Goal: Task Accomplishment & Management: Manage account settings

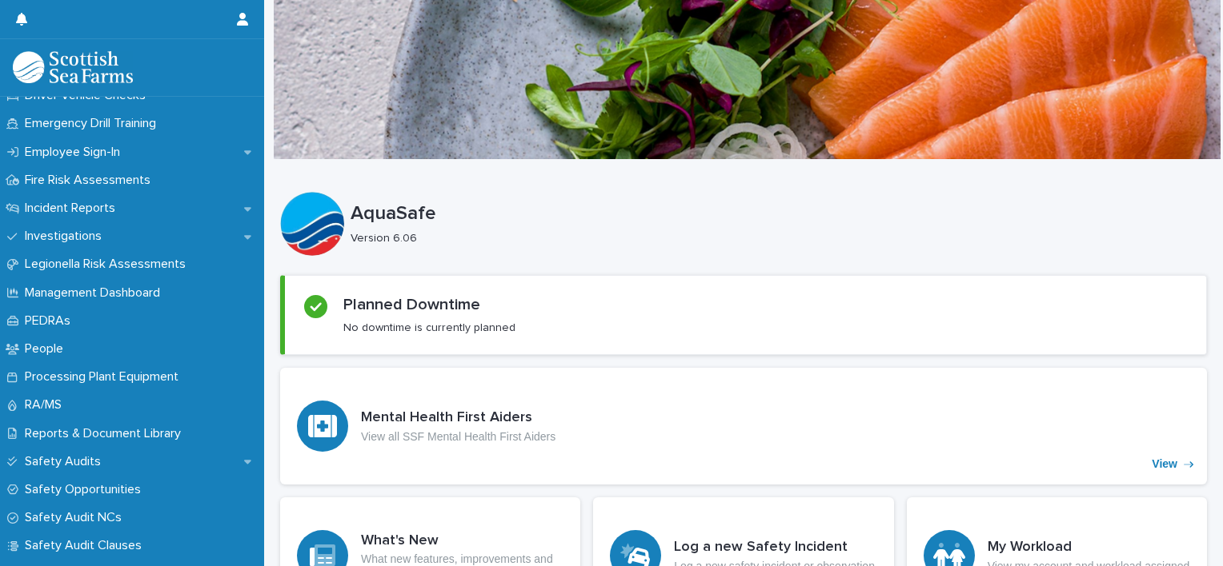
scroll to position [594, 0]
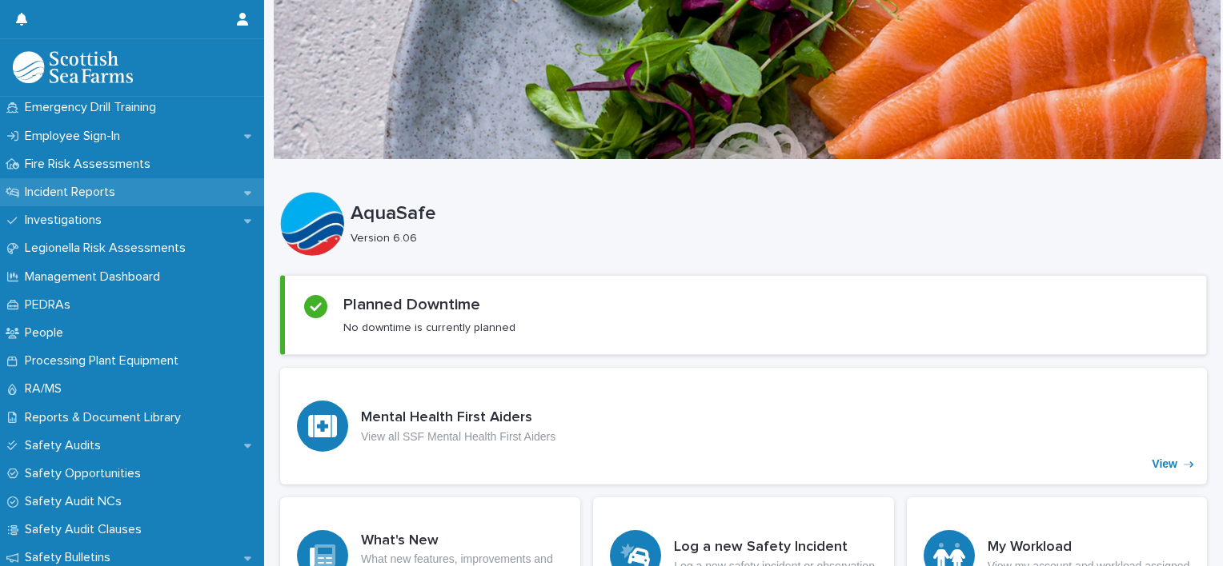
click at [68, 198] on p "Incident Reports" at bounding box center [73, 192] width 110 height 15
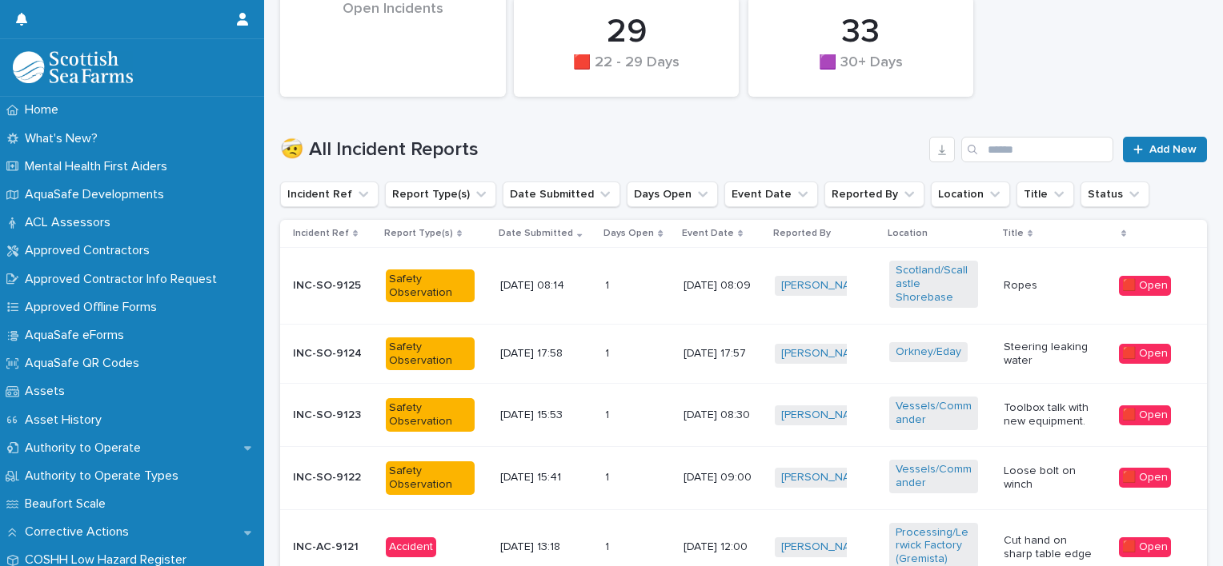
scroll to position [397, 0]
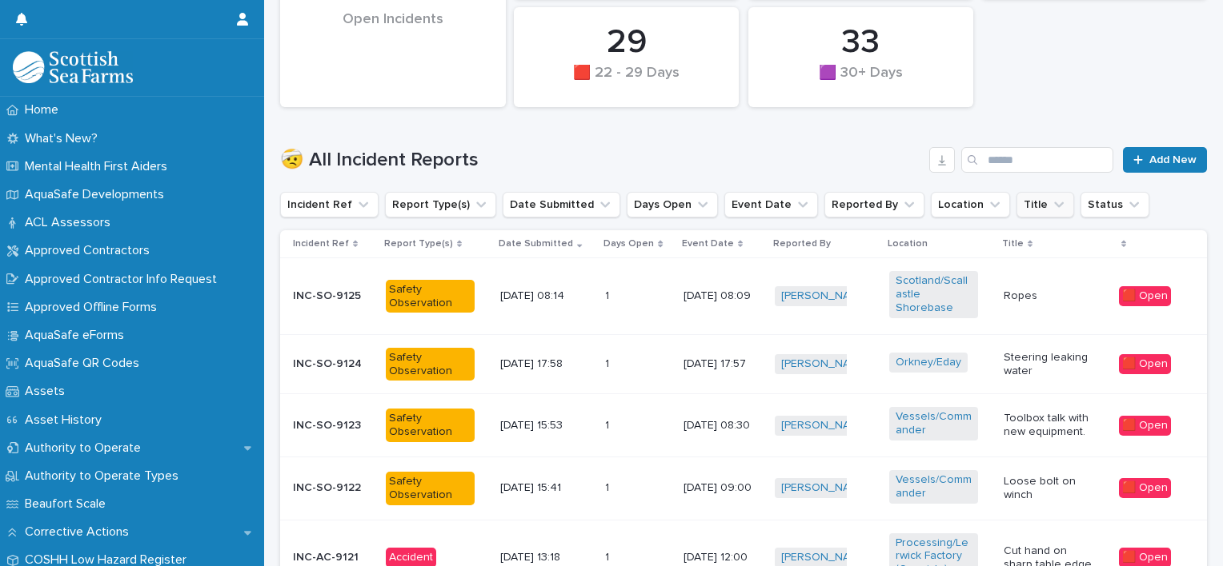
click at [1051, 208] on icon "Title" at bounding box center [1059, 205] width 16 height 16
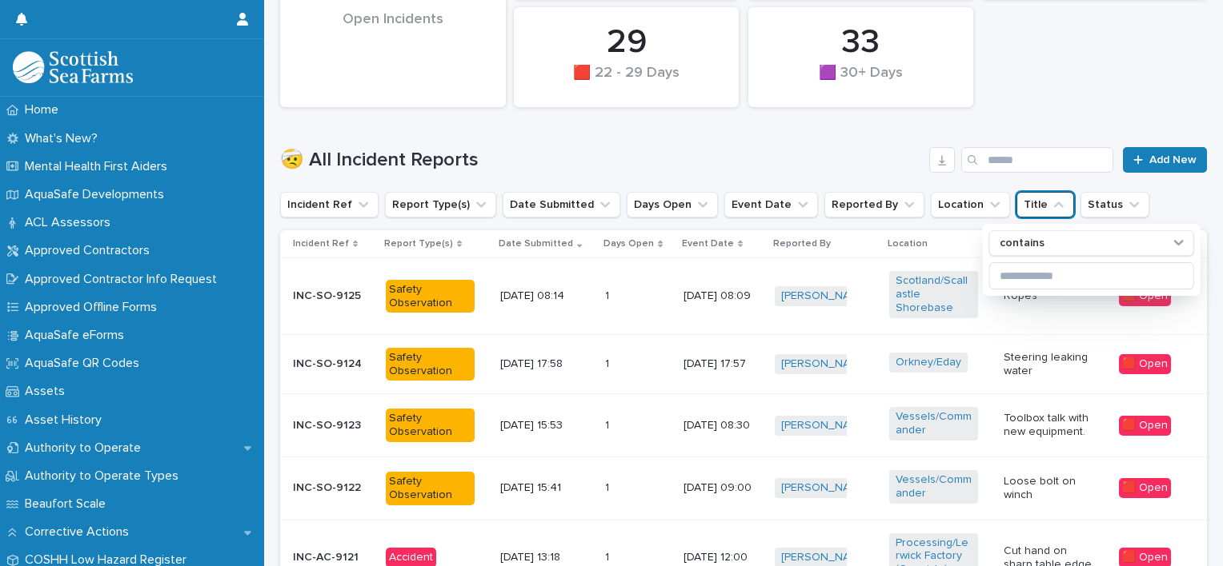
click at [876, 162] on h1 "🤕 All Incident Reports" at bounding box center [601, 160] width 642 height 23
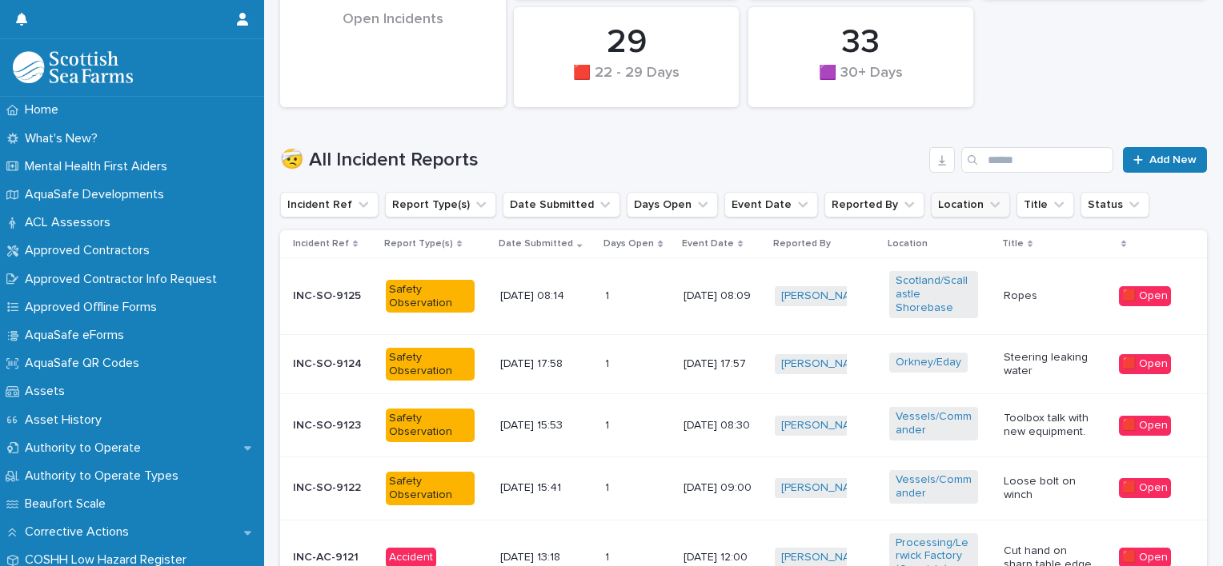
click at [990, 205] on icon "Location" at bounding box center [995, 205] width 10 height 6
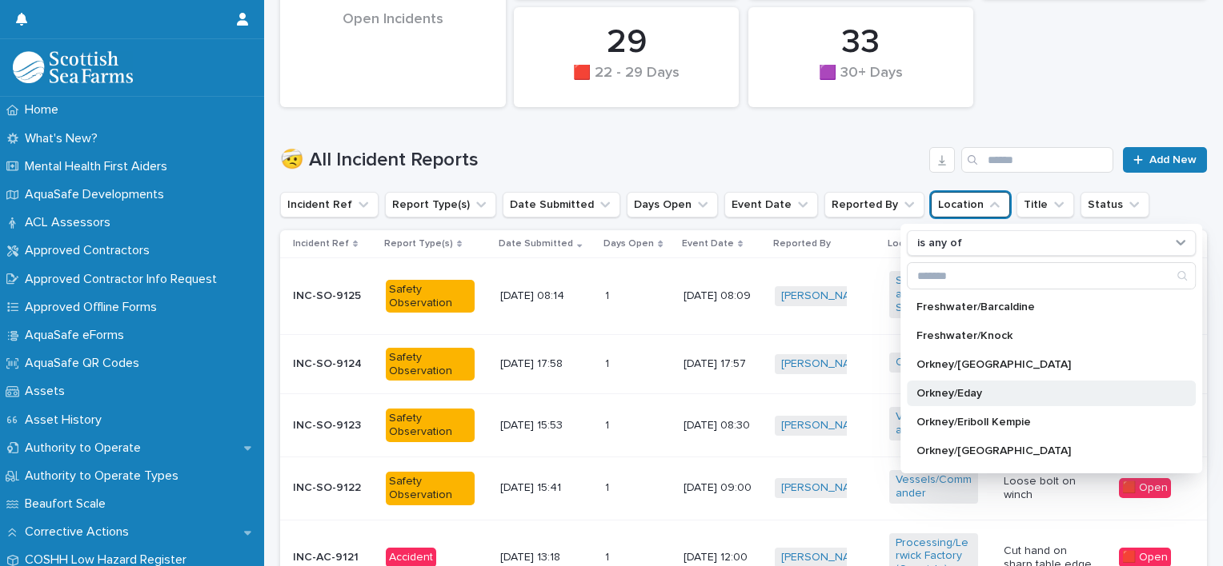
click at [955, 382] on div "Orkney/Eday" at bounding box center [1051, 394] width 289 height 26
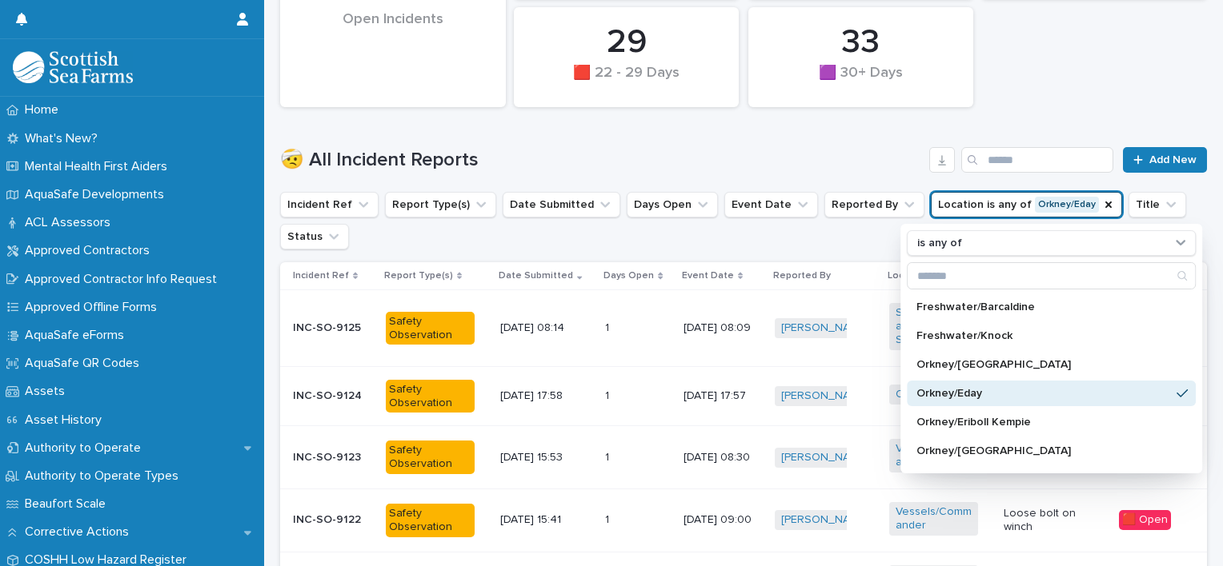
scroll to position [413, 0]
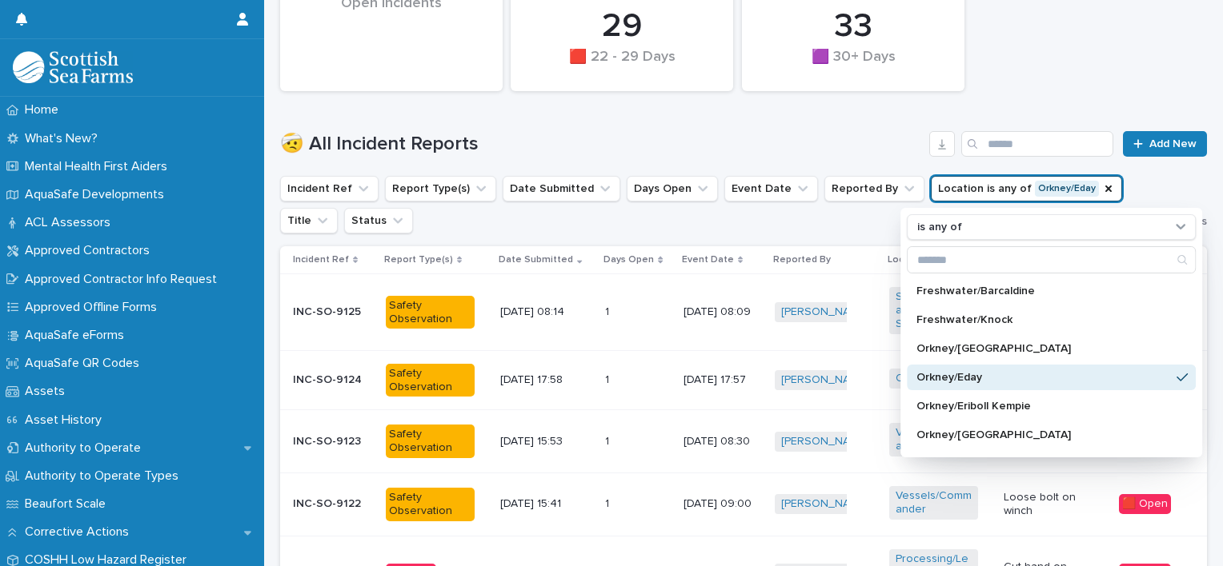
click at [1155, 174] on div "🤕 All Incident Reports Add New" at bounding box center [743, 137] width 927 height 77
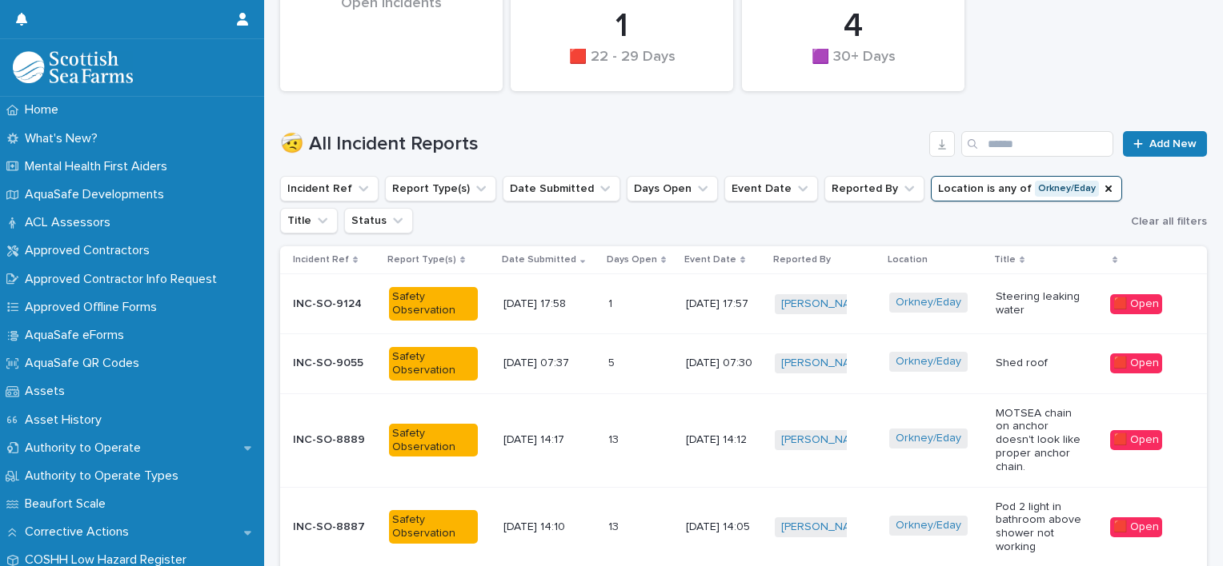
scroll to position [430, 0]
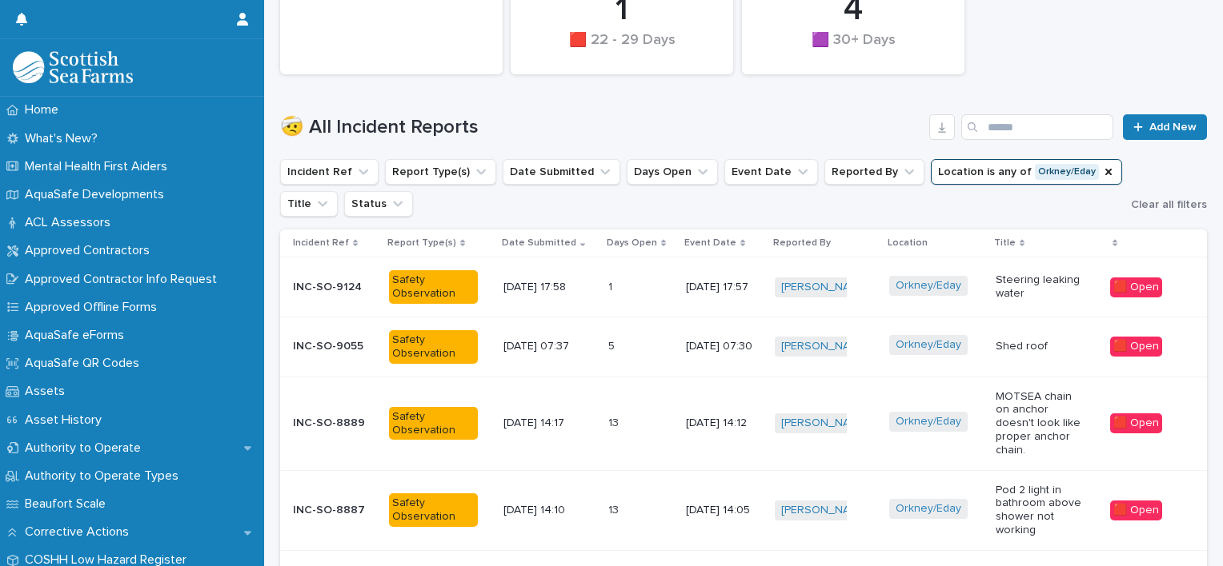
click at [394, 219] on div "1 🟧 15 -21 Days 2 🟩 0 - 7 Days 137 🟪 Property Damage 4 🟪 30+ Days 2 🟨 8 -14 Day…" at bounding box center [743, 381] width 927 height 1303
click at [393, 211] on button "Status" at bounding box center [378, 204] width 69 height 26
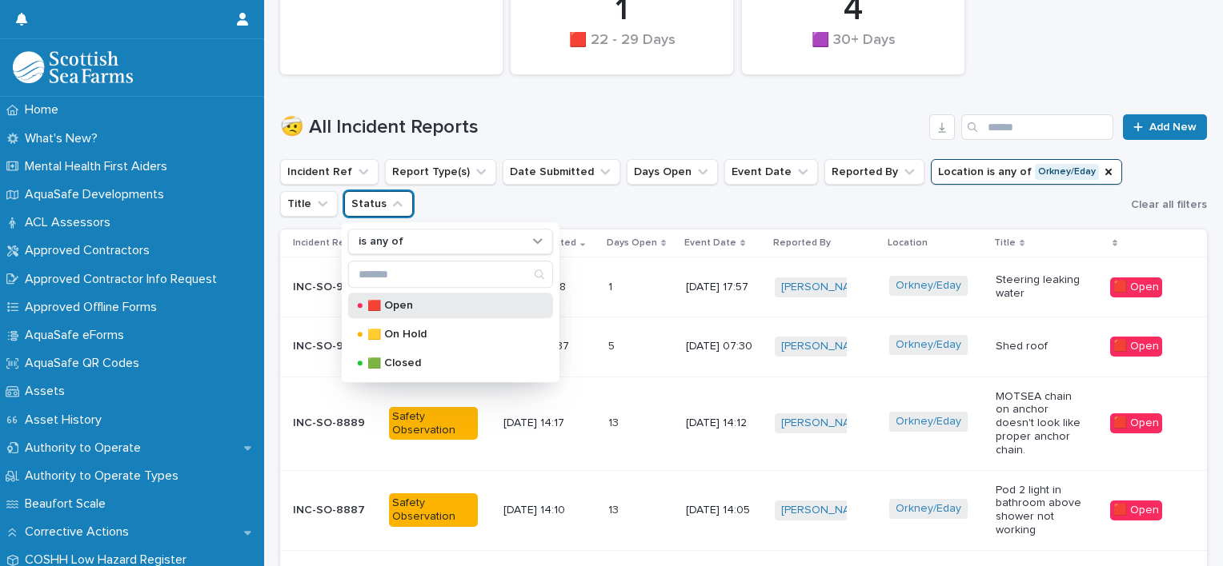
click at [394, 310] on div "🟥 Open" at bounding box center [450, 306] width 205 height 26
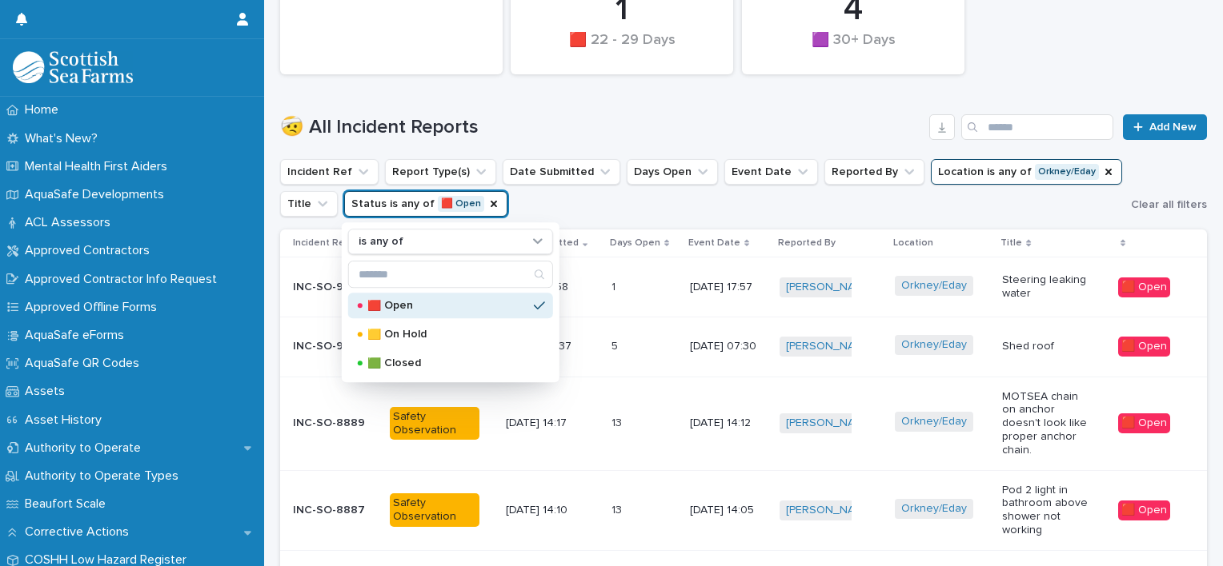
click at [817, 211] on ul "Incident Ref Report Type(s) Date Submitted Days Open Event Date Reported By Loc…" at bounding box center [702, 188] width 851 height 64
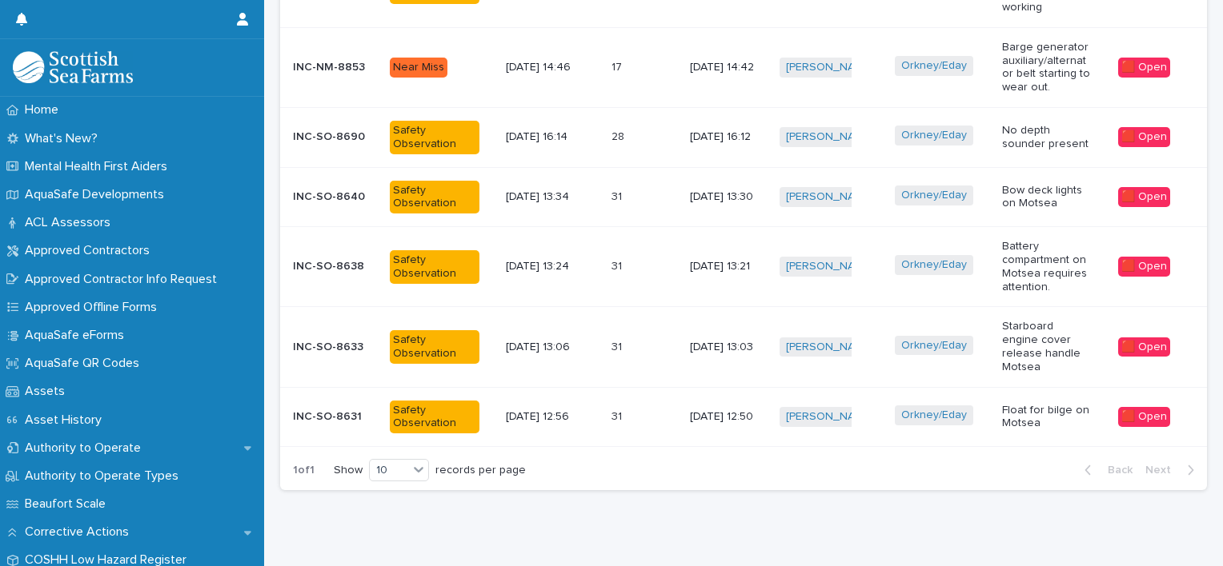
scroll to position [906, 0]
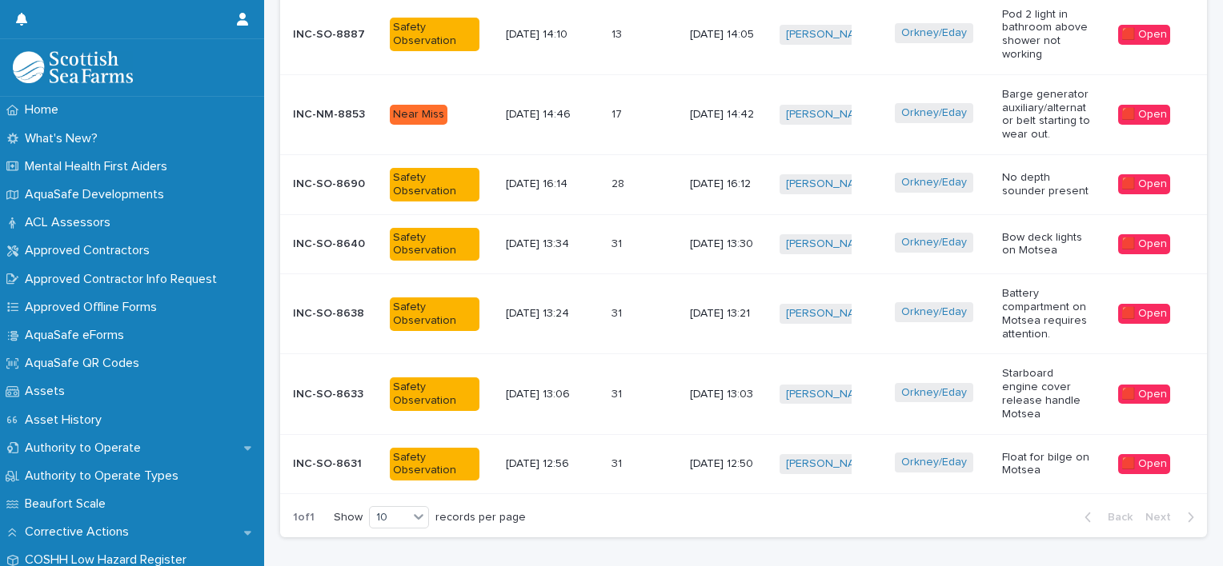
click at [636, 242] on td "31 31" at bounding box center [644, 244] width 78 height 60
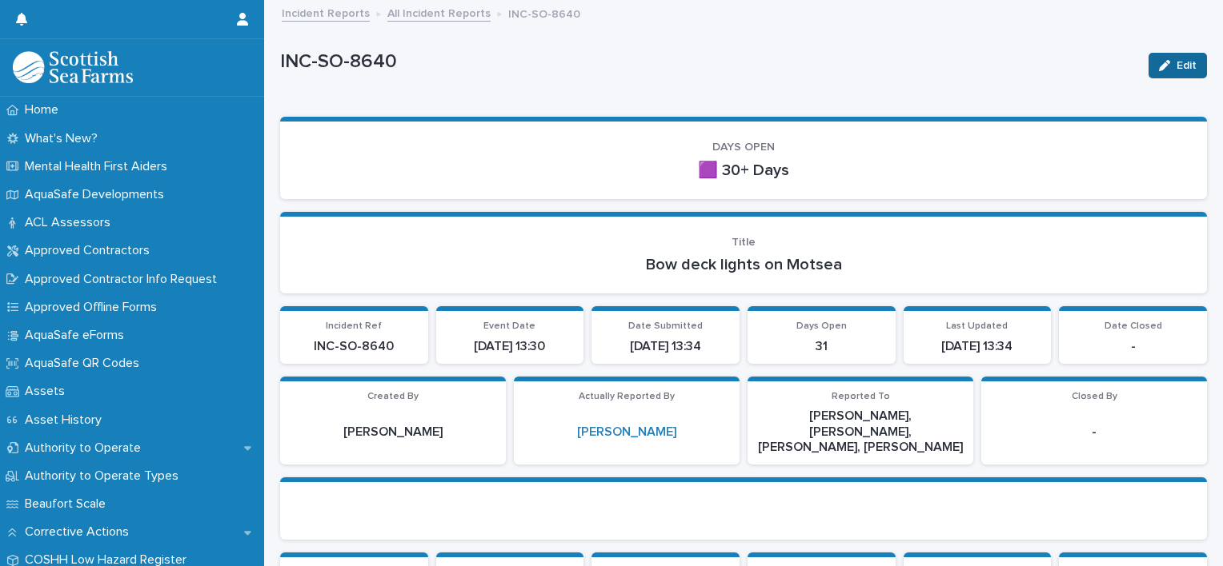
click at [1162, 65] on div "button" at bounding box center [1168, 65] width 18 height 11
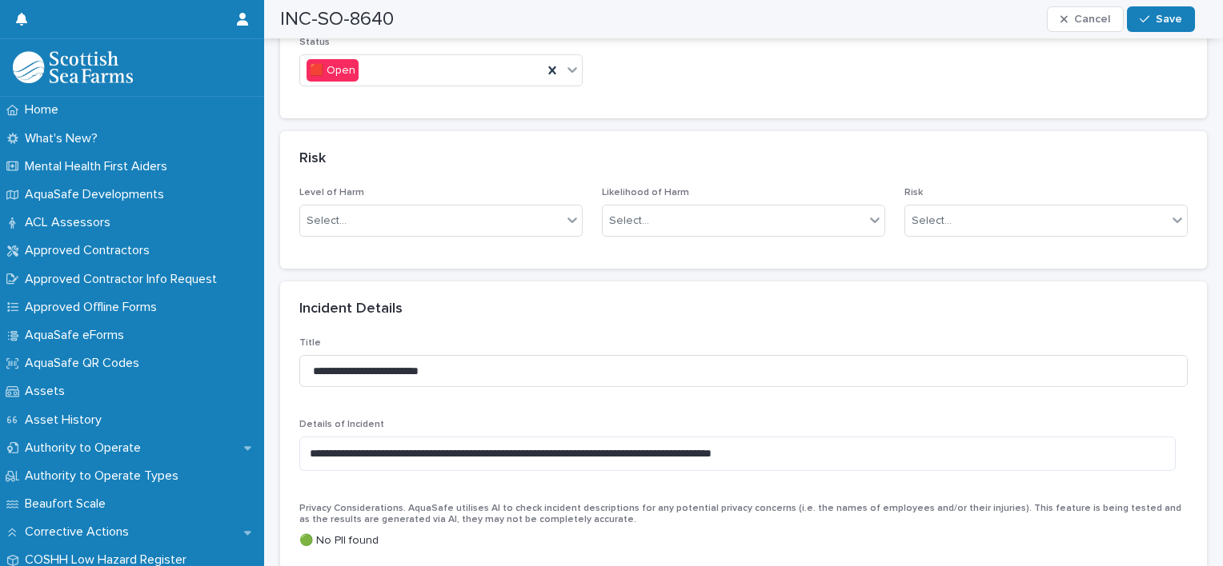
scroll to position [1168, 0]
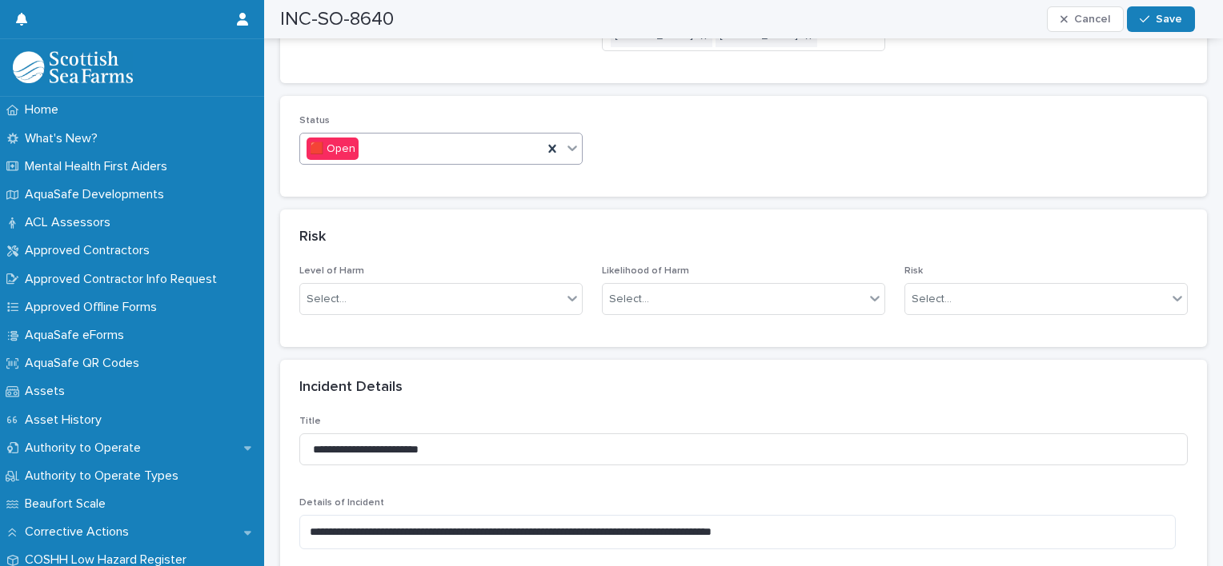
click at [570, 140] on icon at bounding box center [572, 148] width 16 height 16
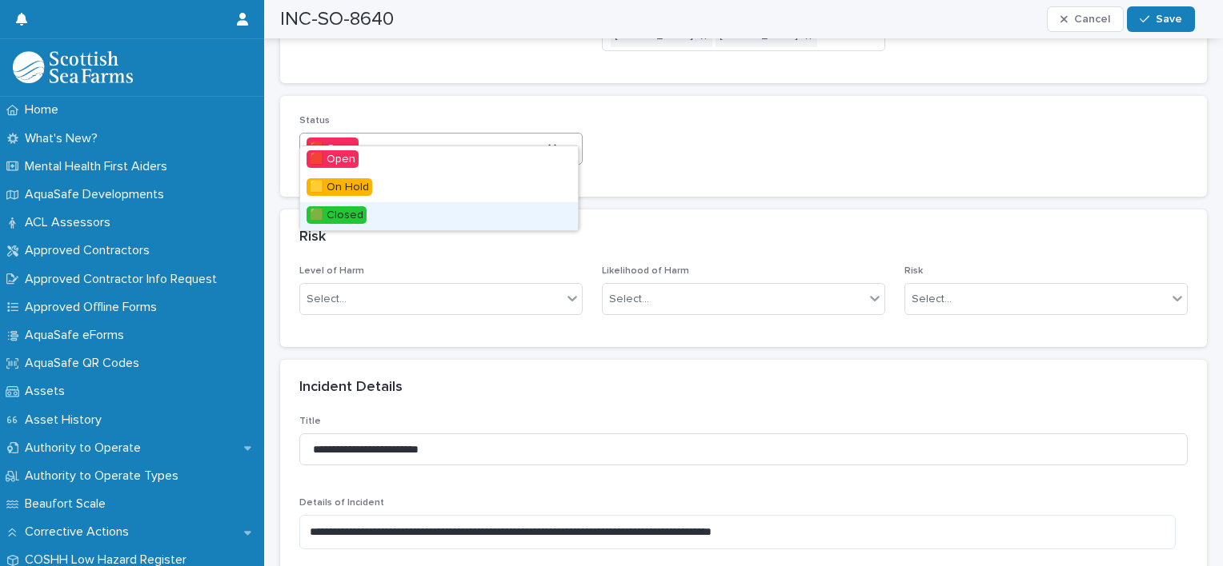
click at [369, 214] on div "🟩 Closed" at bounding box center [439, 216] width 278 height 28
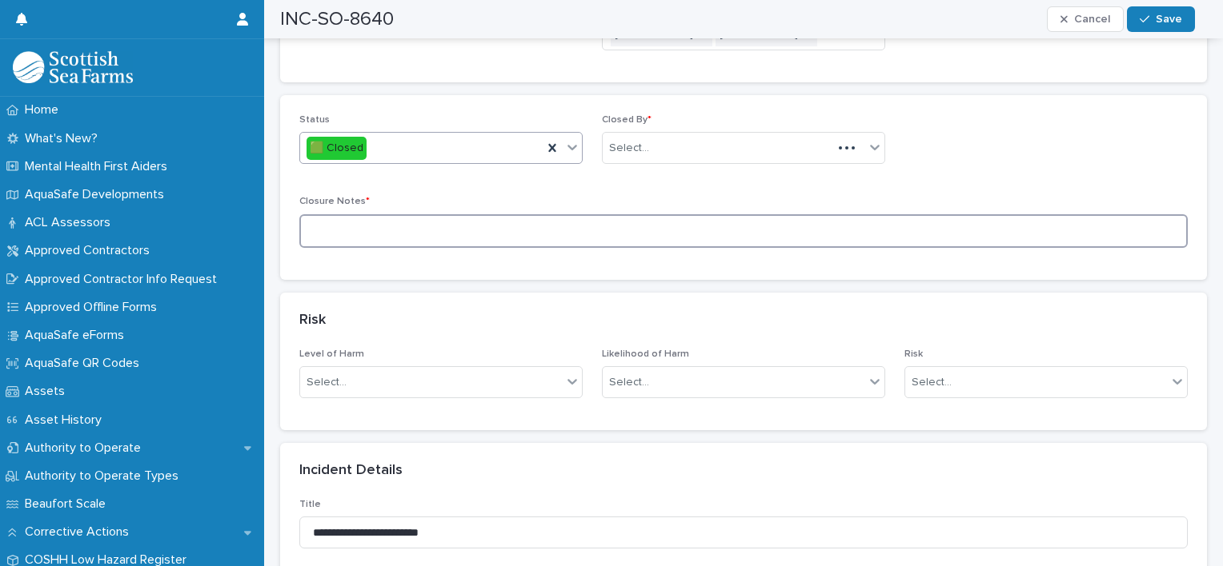
click at [739, 214] on textarea at bounding box center [743, 231] width 888 height 34
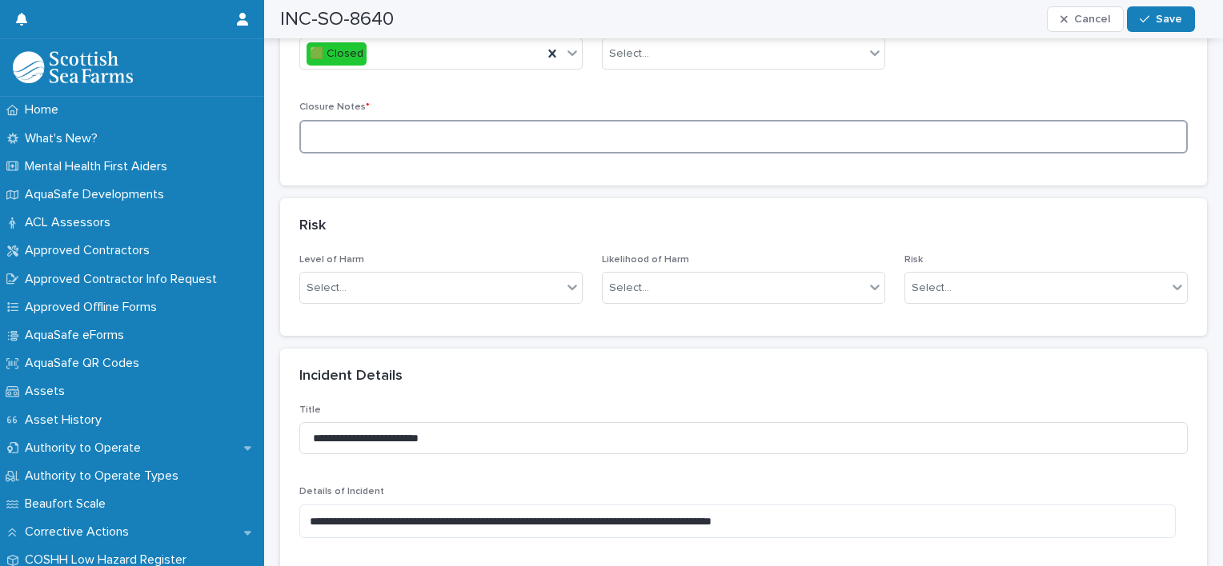
click at [589, 121] on textarea at bounding box center [743, 137] width 888 height 34
type textarea "**********"
click at [613, 154] on div "**********" at bounding box center [743, 93] width 927 height 185
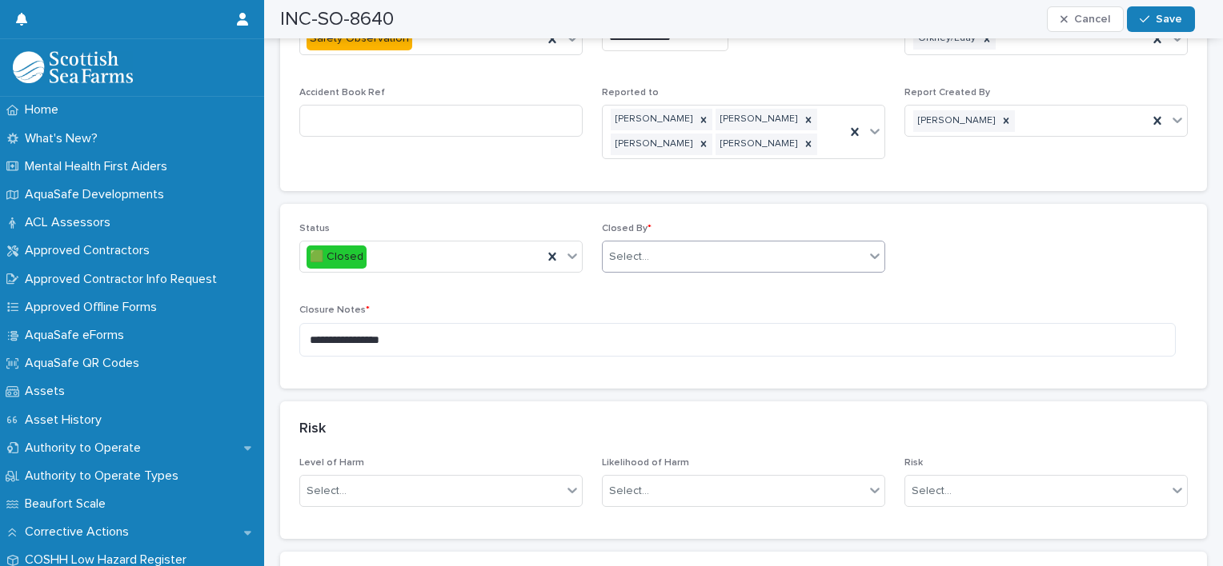
click at [648, 244] on div "Select..." at bounding box center [733, 257] width 262 height 26
type input "*****"
click at [646, 266] on div "[PERSON_NAME]" at bounding box center [737, 269] width 278 height 28
click at [1165, 28] on button "Save" at bounding box center [1161, 19] width 68 height 26
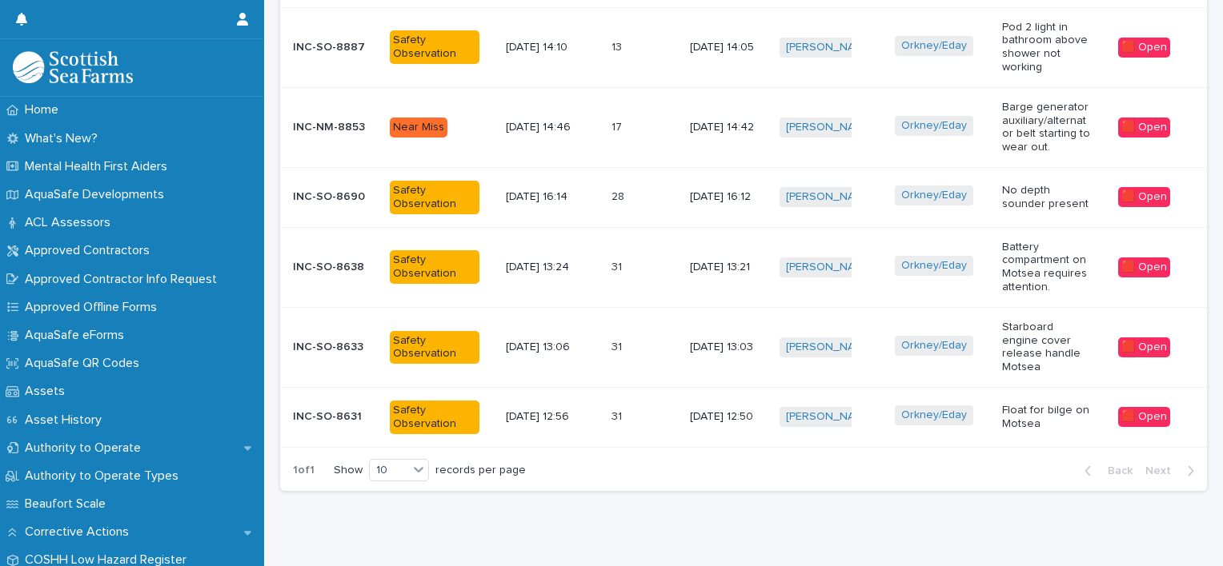
scroll to position [868, 0]
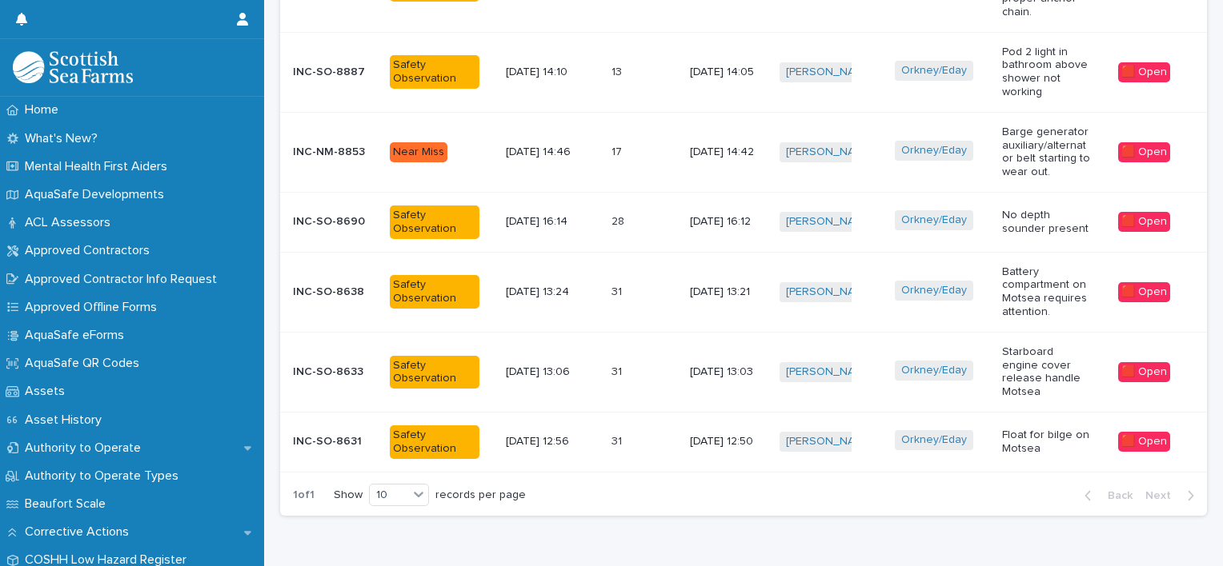
click at [639, 435] on p at bounding box center [633, 442] width 45 height 14
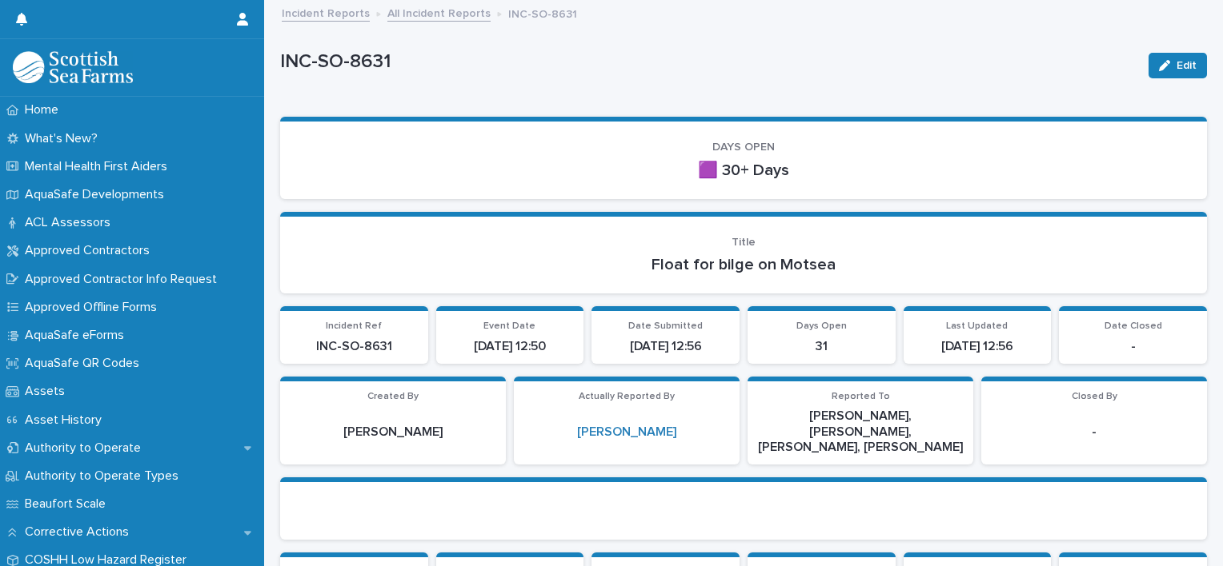
drag, startPoint x: 1159, startPoint y: 66, endPoint x: 1216, endPoint y: 40, distance: 62.3
click at [1159, 66] on div "button" at bounding box center [1168, 65] width 18 height 11
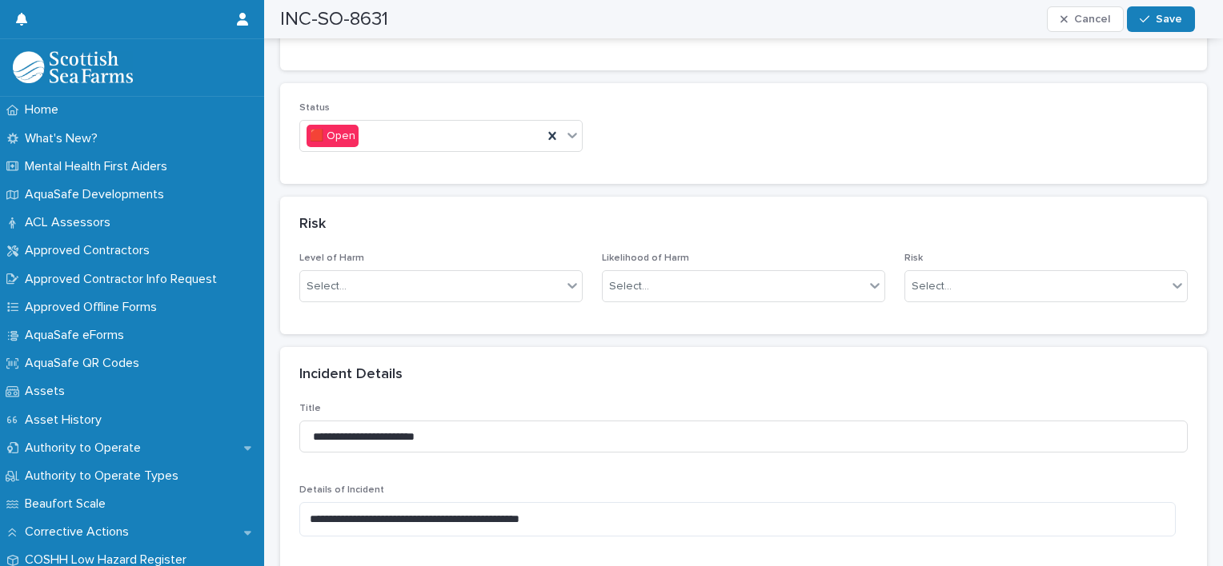
scroll to position [1085, 0]
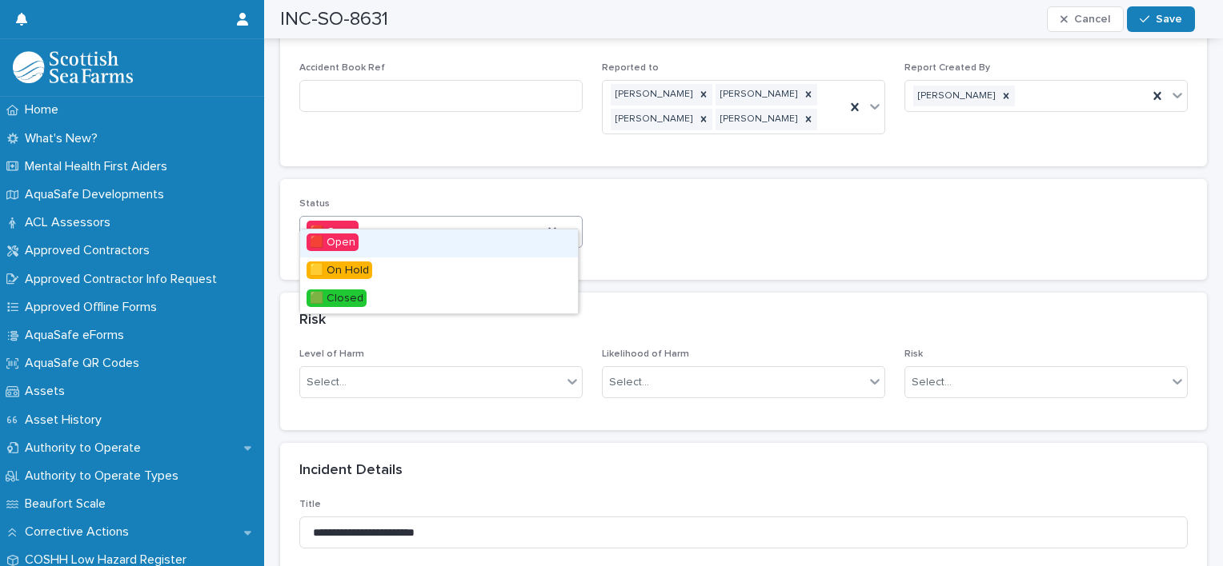
click at [576, 223] on icon at bounding box center [572, 231] width 16 height 16
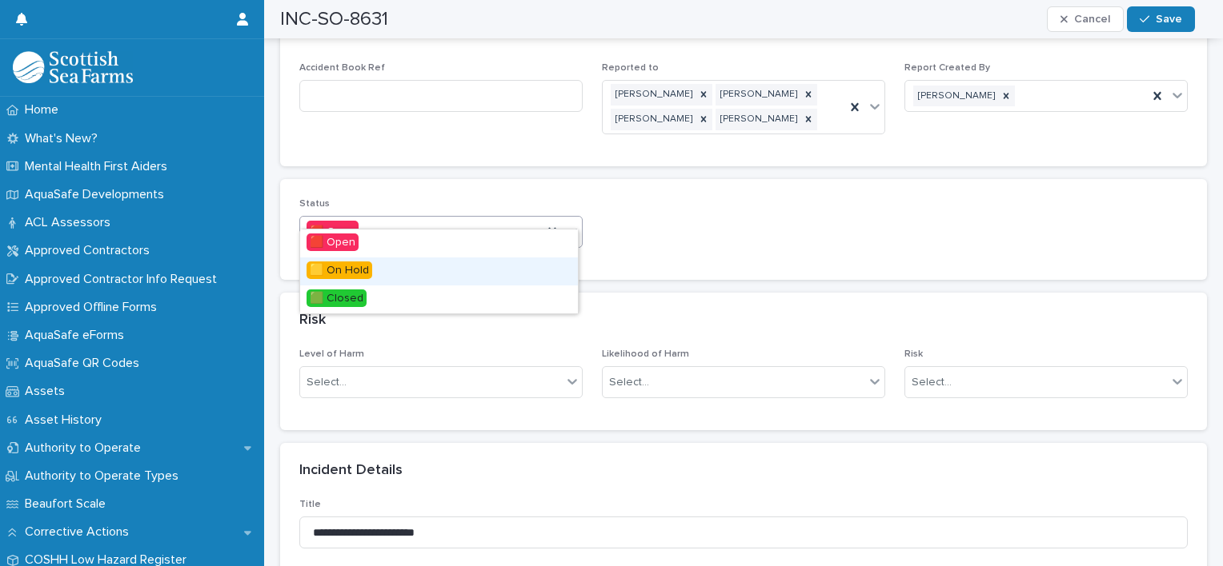
click at [390, 275] on div "🟨 On Hold" at bounding box center [439, 272] width 278 height 28
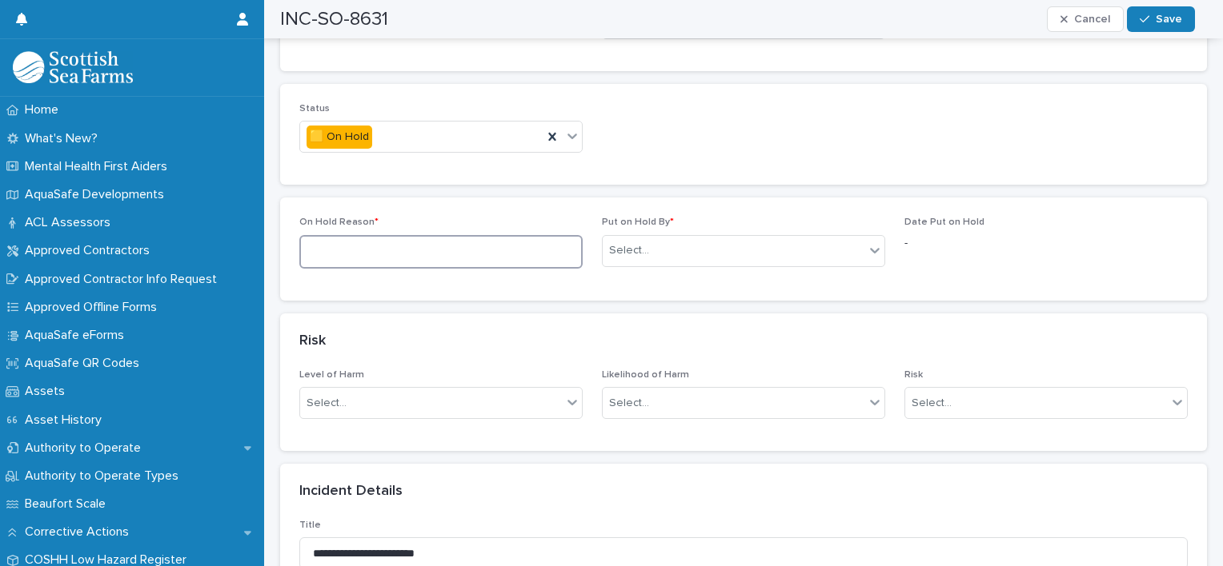
click at [353, 235] on textarea at bounding box center [440, 252] width 283 height 34
click at [419, 235] on textarea "**********" at bounding box center [438, 252] width 279 height 34
type textarea "**********"
click at [675, 238] on div "Select..." at bounding box center [733, 251] width 262 height 26
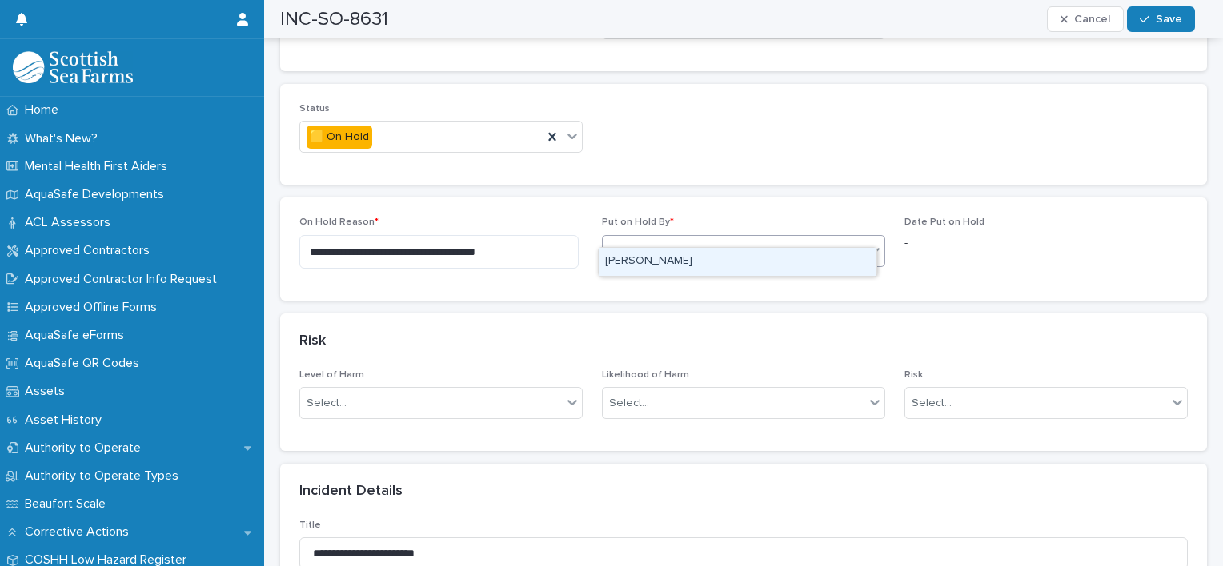
type input "*****"
click at [644, 267] on div "[PERSON_NAME]" at bounding box center [737, 262] width 278 height 28
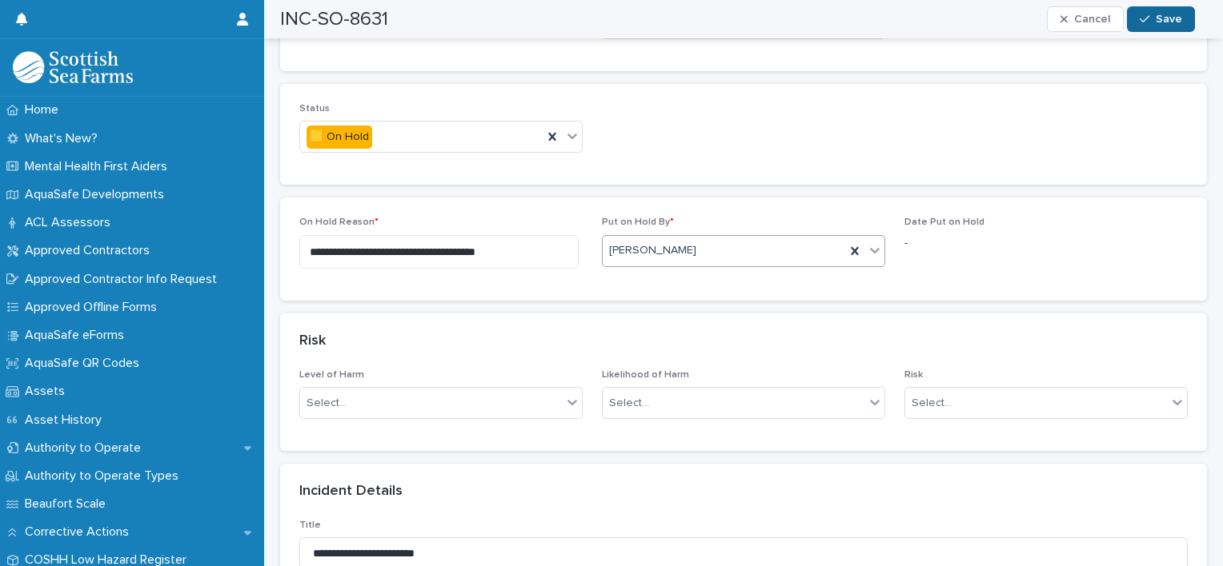
click at [1171, 18] on span "Save" at bounding box center [1168, 19] width 26 height 11
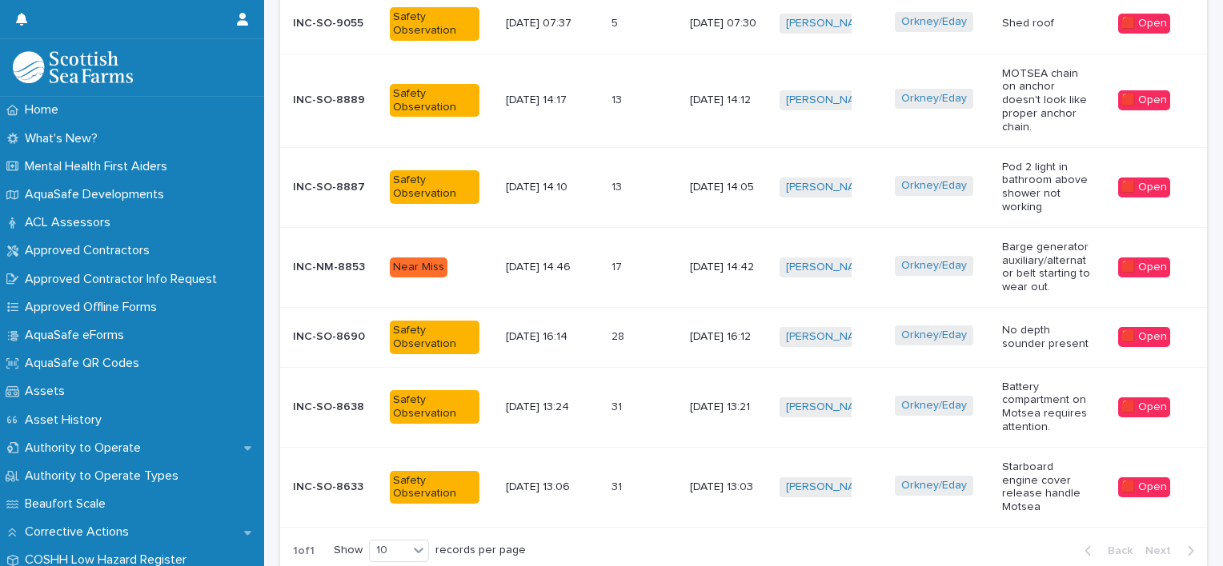
scroll to position [834, 0]
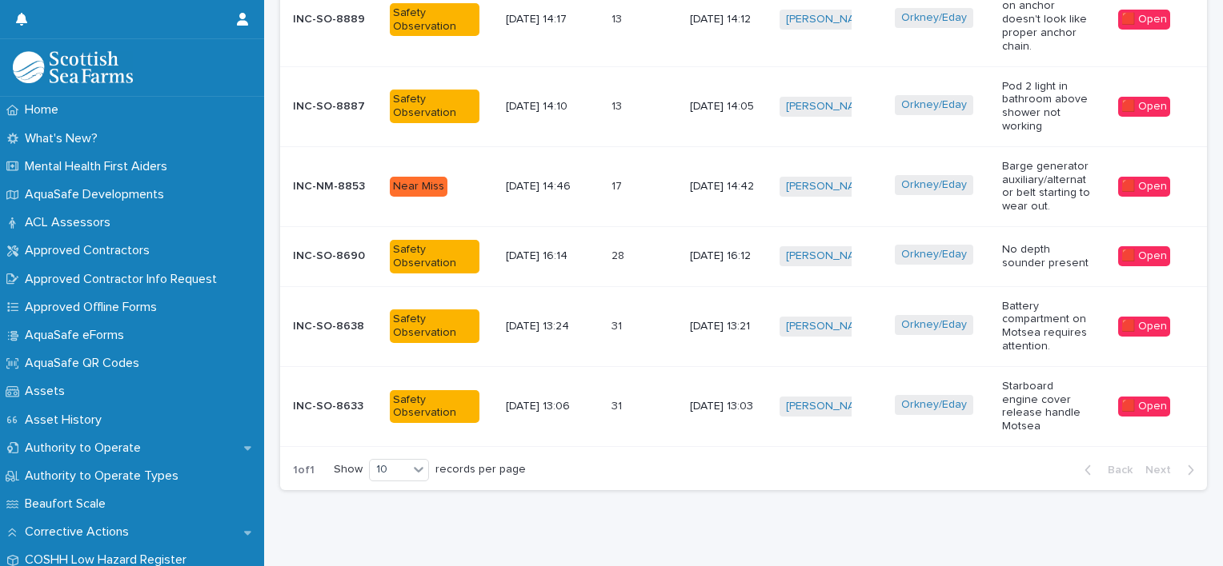
click at [861, 397] on div "[PERSON_NAME] + 0" at bounding box center [823, 407] width 89 height 20
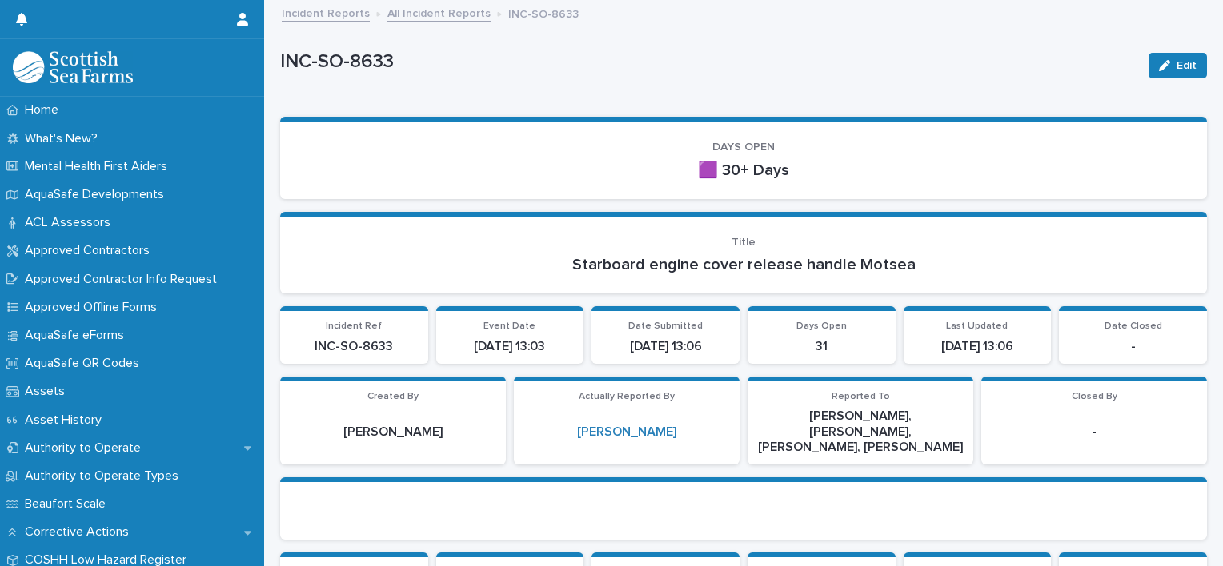
click at [1154, 80] on div "Edit" at bounding box center [1174, 66] width 65 height 64
click at [1159, 67] on icon "button" at bounding box center [1164, 65] width 11 height 11
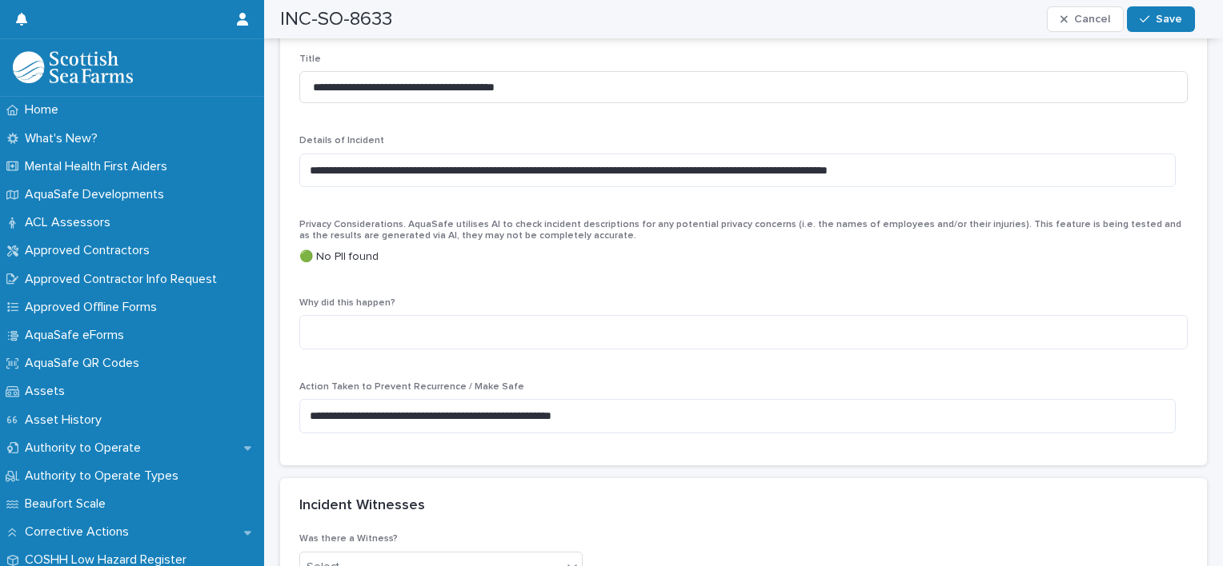
scroll to position [1019, 0]
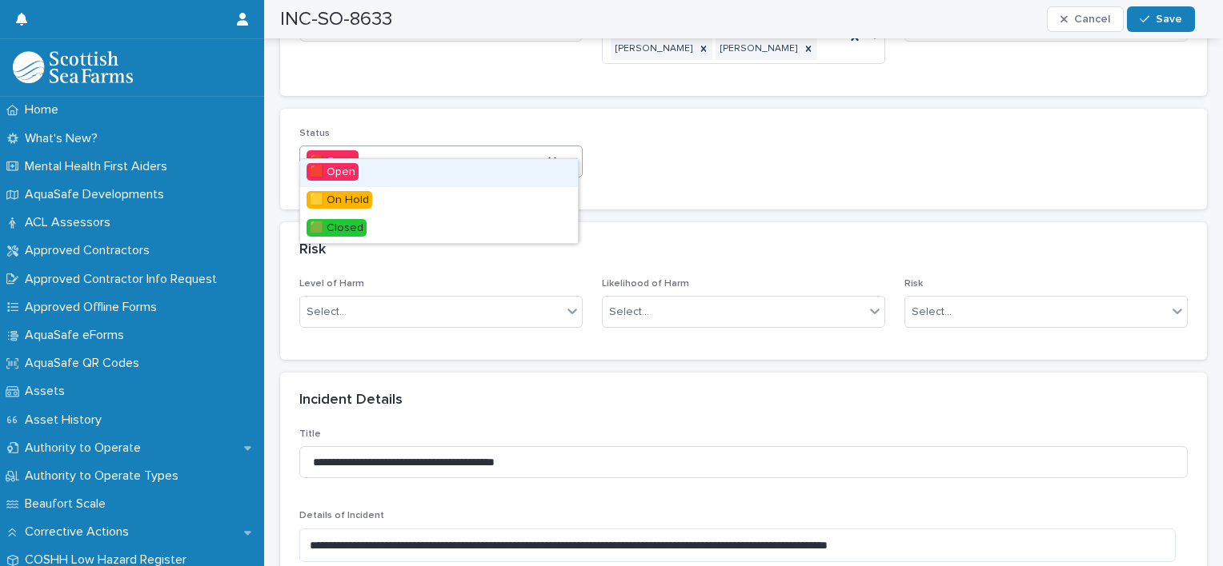
click at [564, 153] on icon at bounding box center [572, 161] width 16 height 16
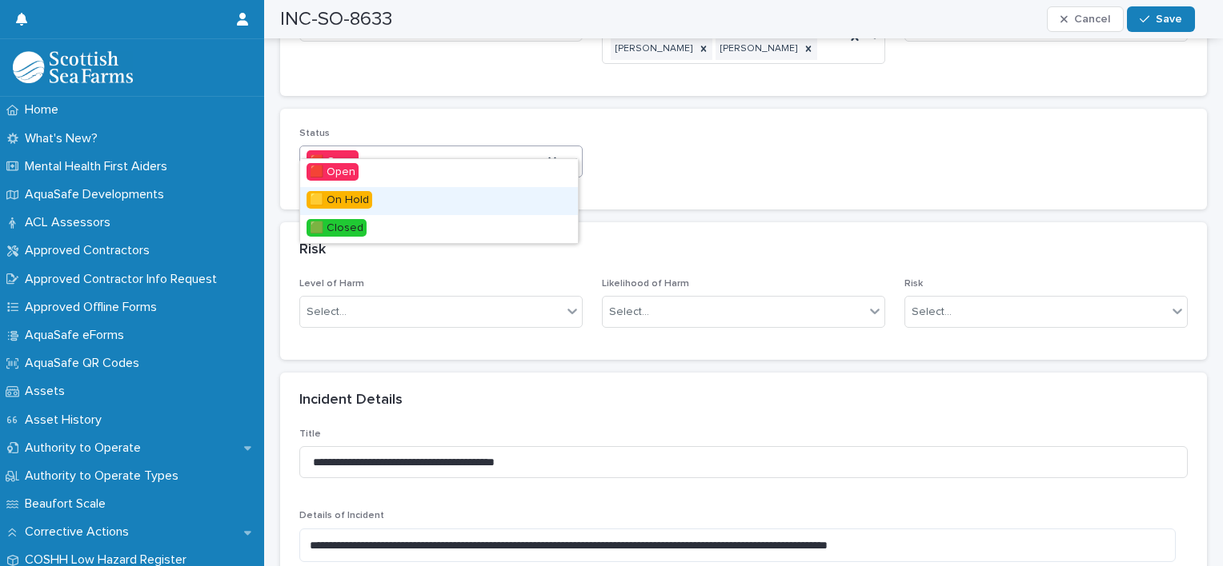
click at [400, 198] on div "🟨 On Hold" at bounding box center [439, 201] width 278 height 28
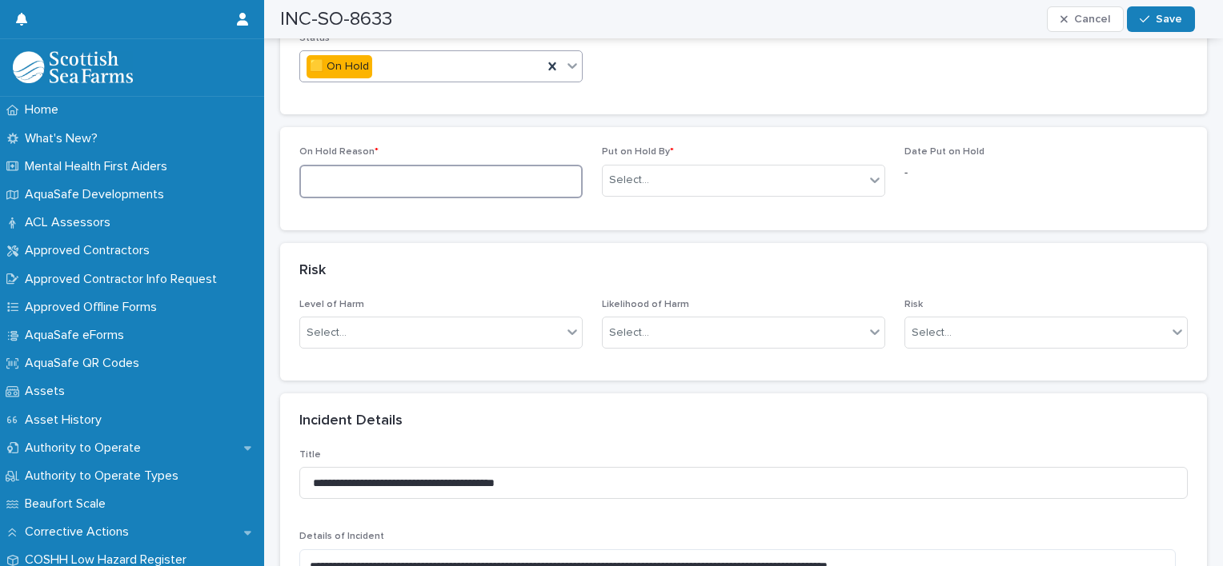
click at [459, 165] on textarea at bounding box center [440, 182] width 283 height 34
type textarea "**********"
click at [646, 167] on div "Select..." at bounding box center [733, 180] width 262 height 26
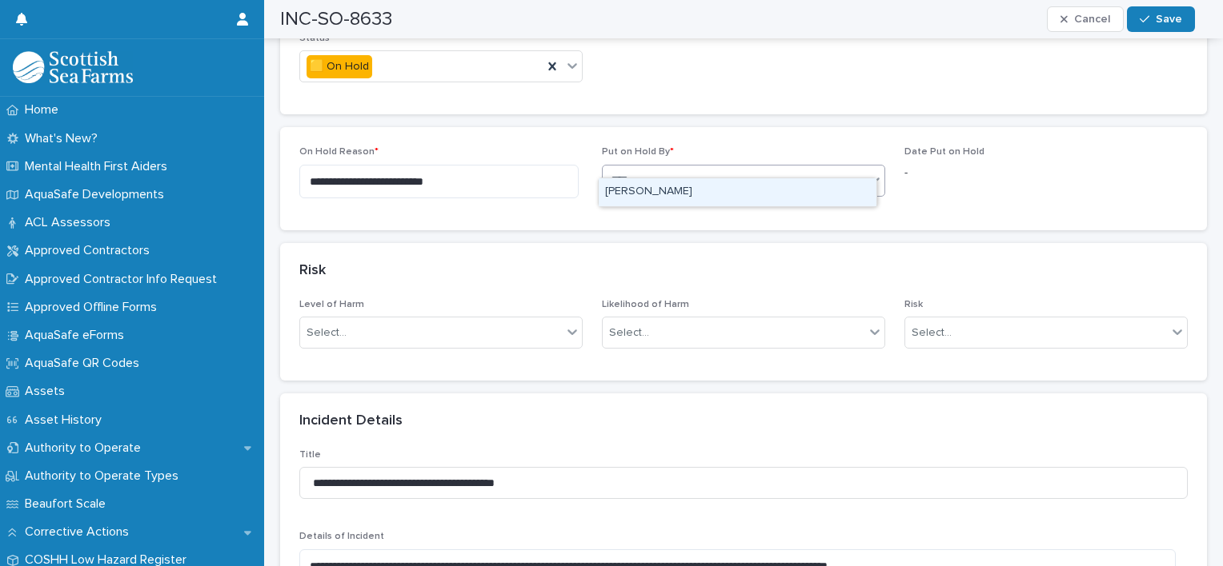
type input "*****"
click at [644, 190] on div "[PERSON_NAME]" at bounding box center [737, 192] width 278 height 28
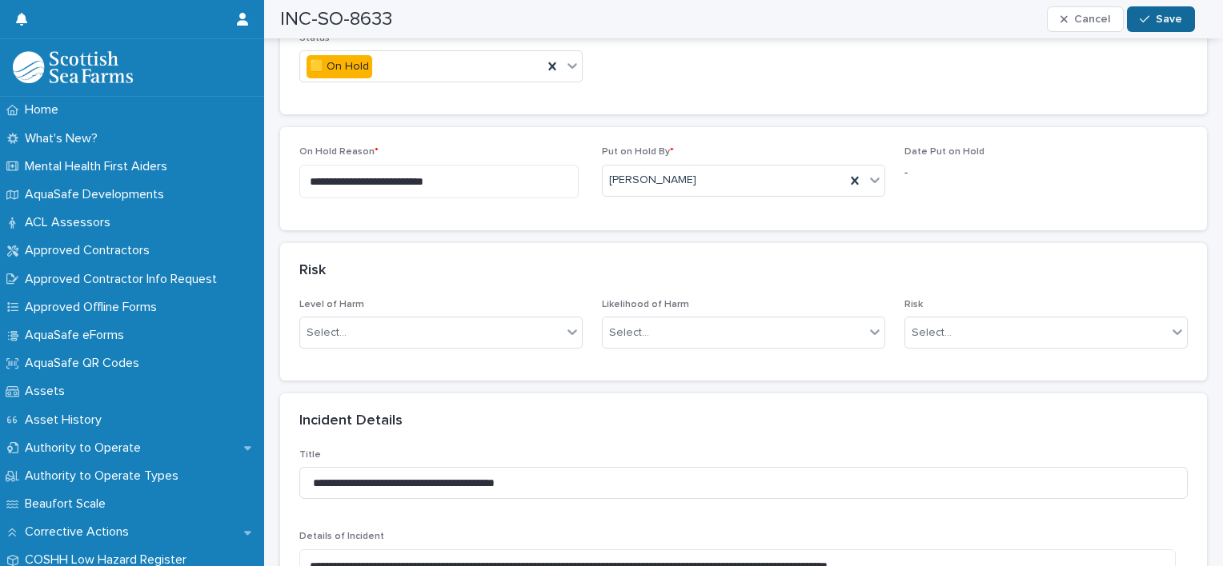
click at [1157, 22] on span "Save" at bounding box center [1168, 19] width 26 height 11
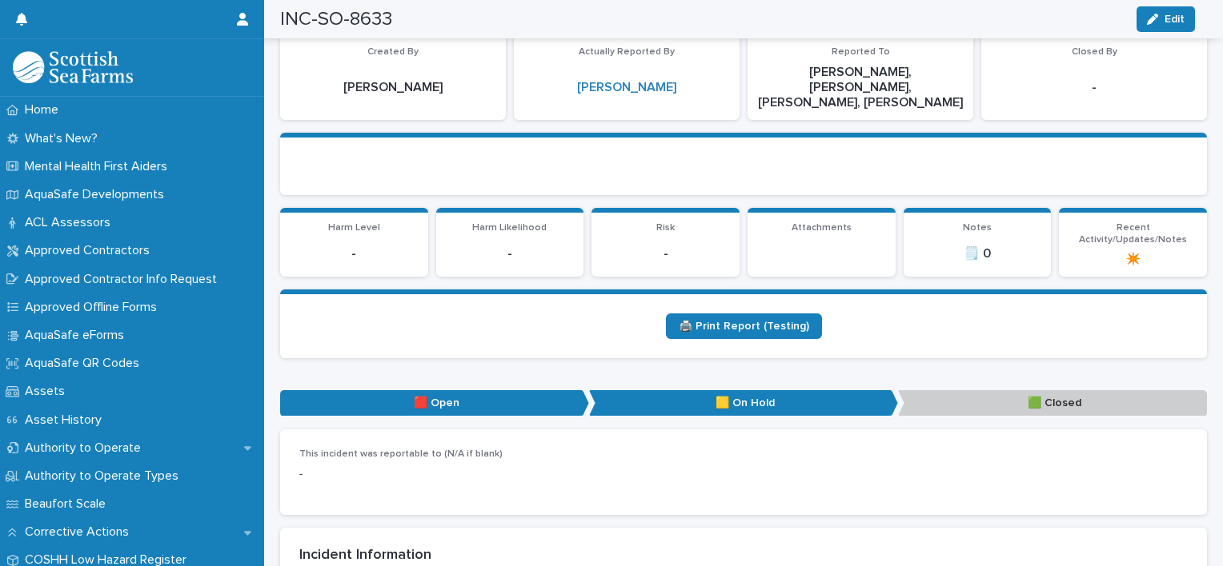
scroll to position [0, 0]
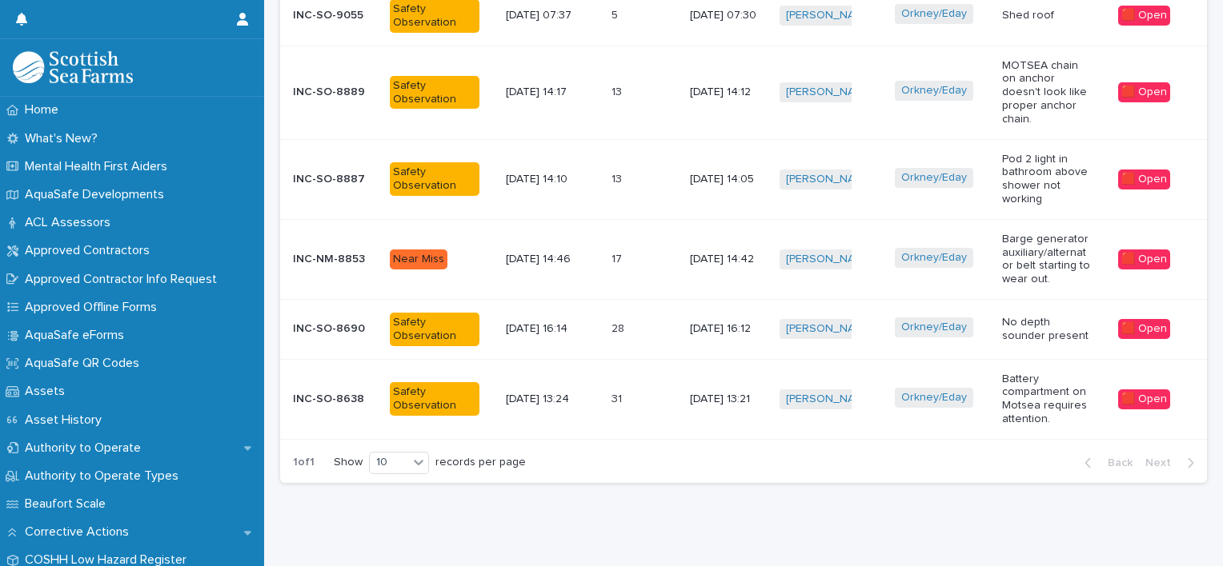
scroll to position [719, 0]
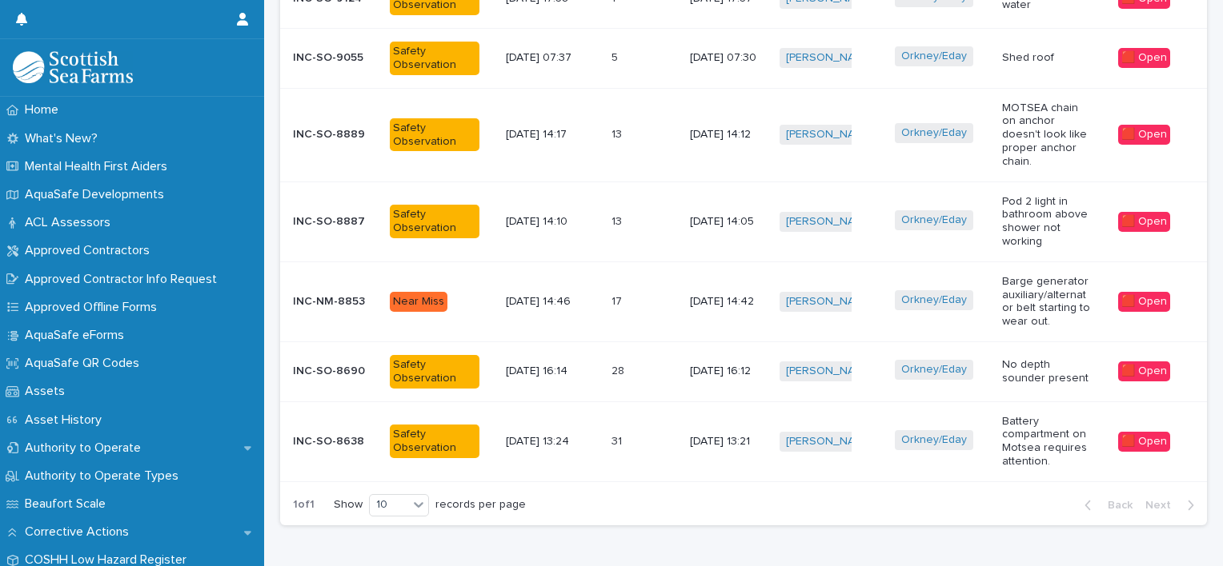
click at [868, 426] on div "[PERSON_NAME] + 0" at bounding box center [830, 442] width 102 height 33
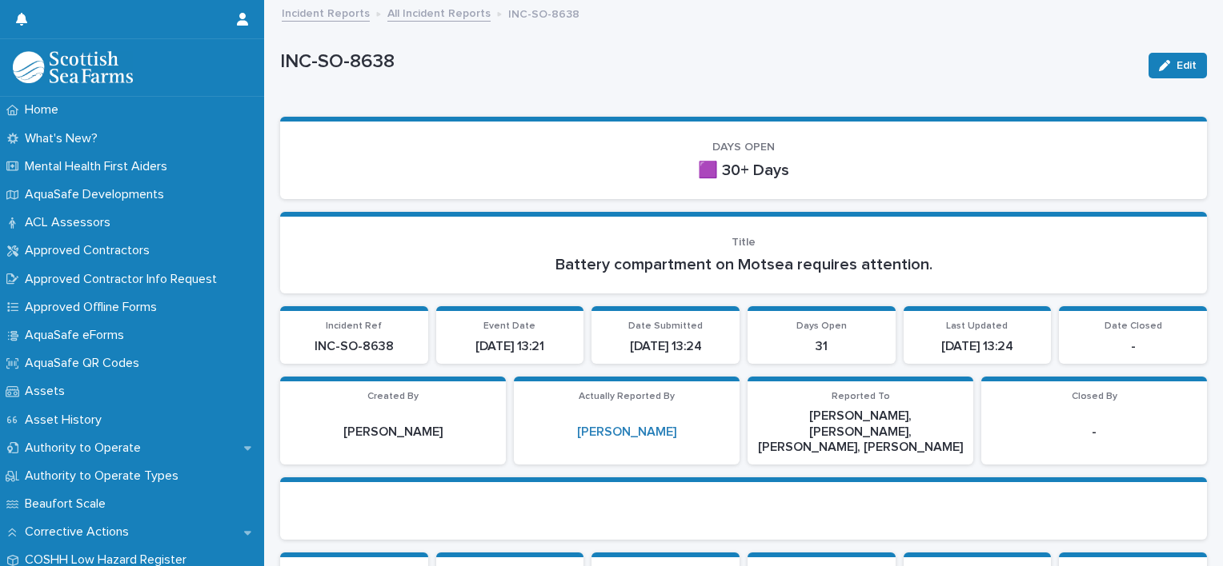
click at [868, 419] on p "[PERSON_NAME], [PERSON_NAME], [PERSON_NAME], [PERSON_NAME]" at bounding box center [860, 432] width 206 height 46
click at [1159, 70] on button "Edit" at bounding box center [1177, 66] width 58 height 26
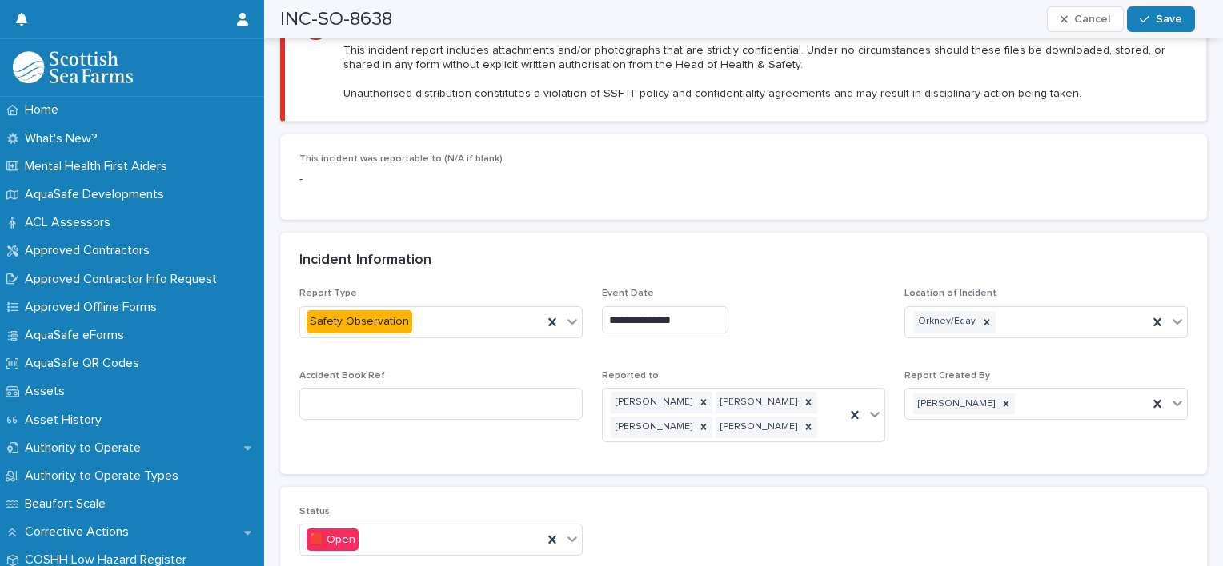
scroll to position [1127, 0]
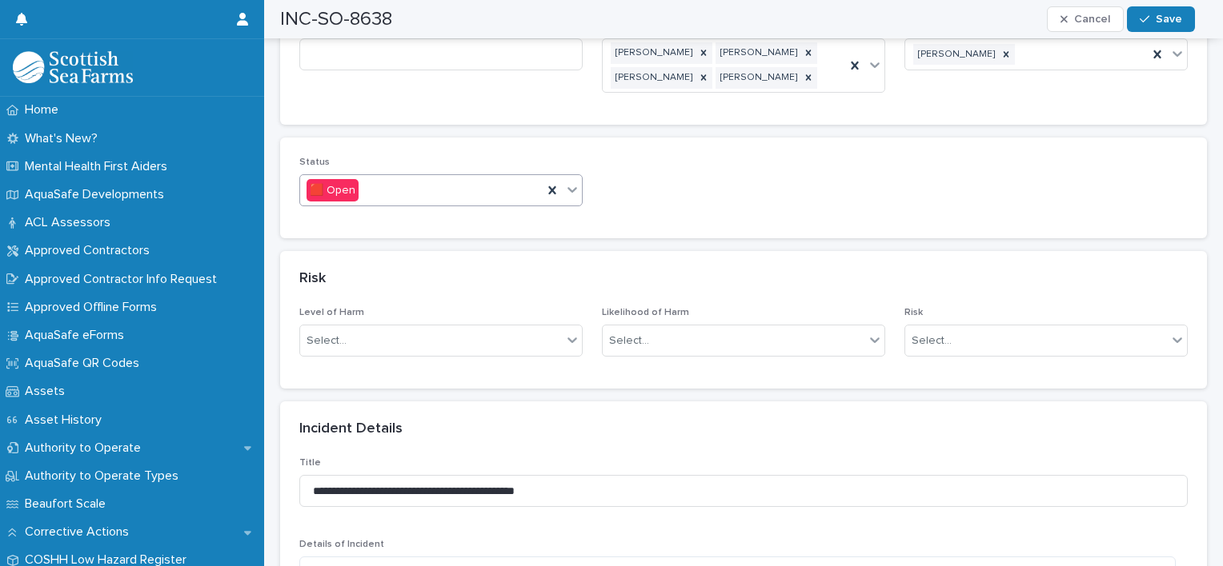
click at [573, 182] on icon at bounding box center [572, 190] width 16 height 16
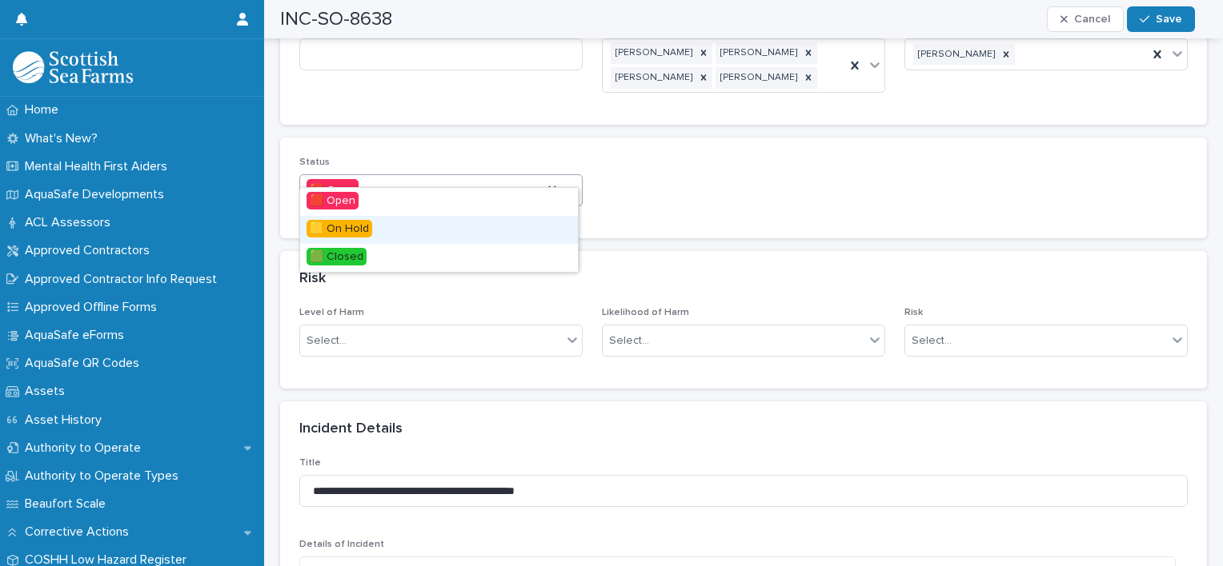
click at [343, 224] on span "🟨 On Hold" at bounding box center [339, 229] width 66 height 18
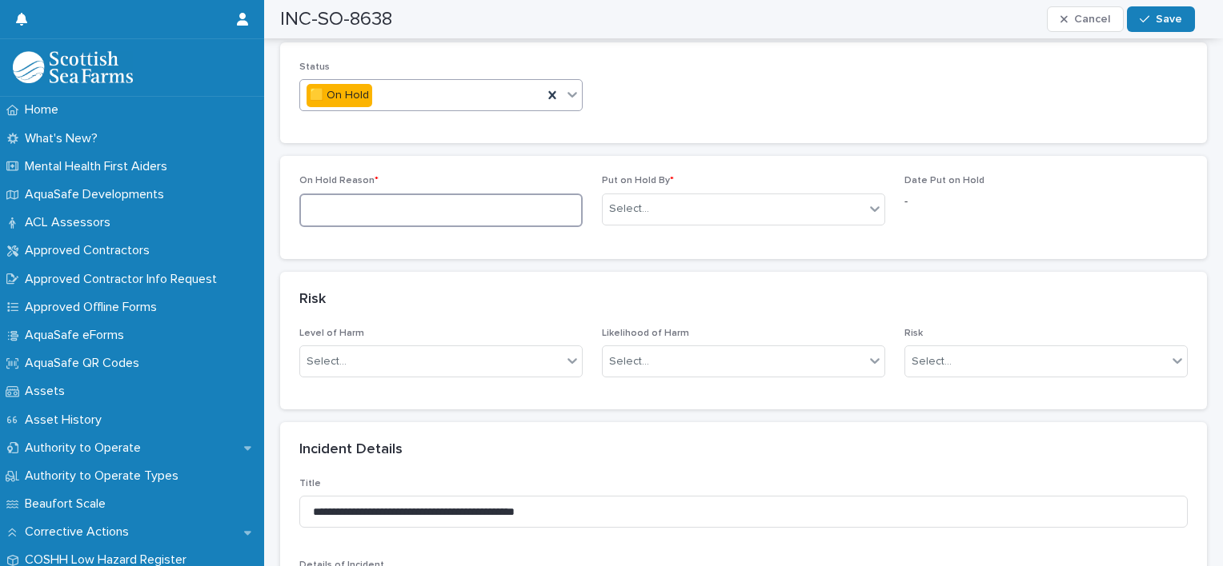
click at [372, 198] on textarea at bounding box center [440, 211] width 283 height 34
type textarea "**********"
click at [642, 201] on div "Select..." at bounding box center [629, 209] width 40 height 17
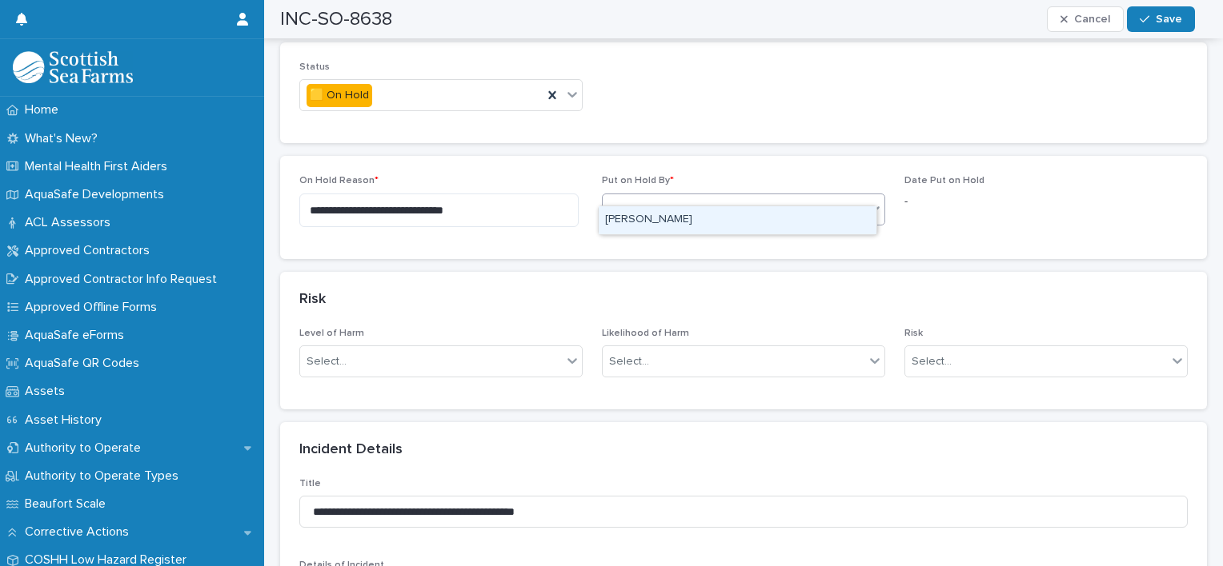
type input "*****"
click at [648, 222] on div "[PERSON_NAME]" at bounding box center [737, 220] width 278 height 28
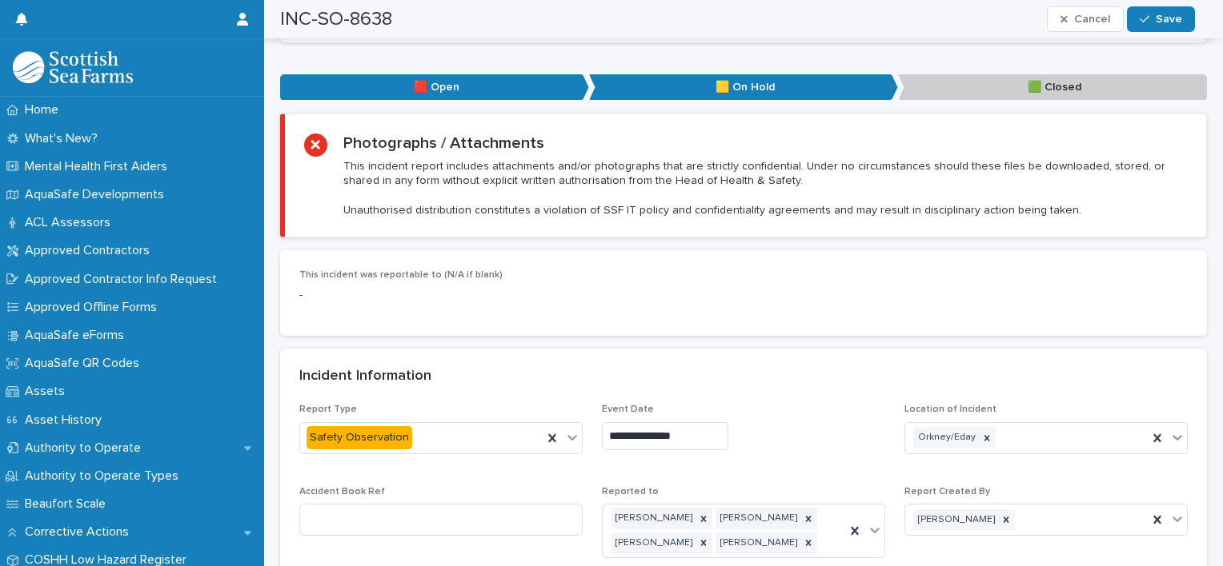
scroll to position [0, 0]
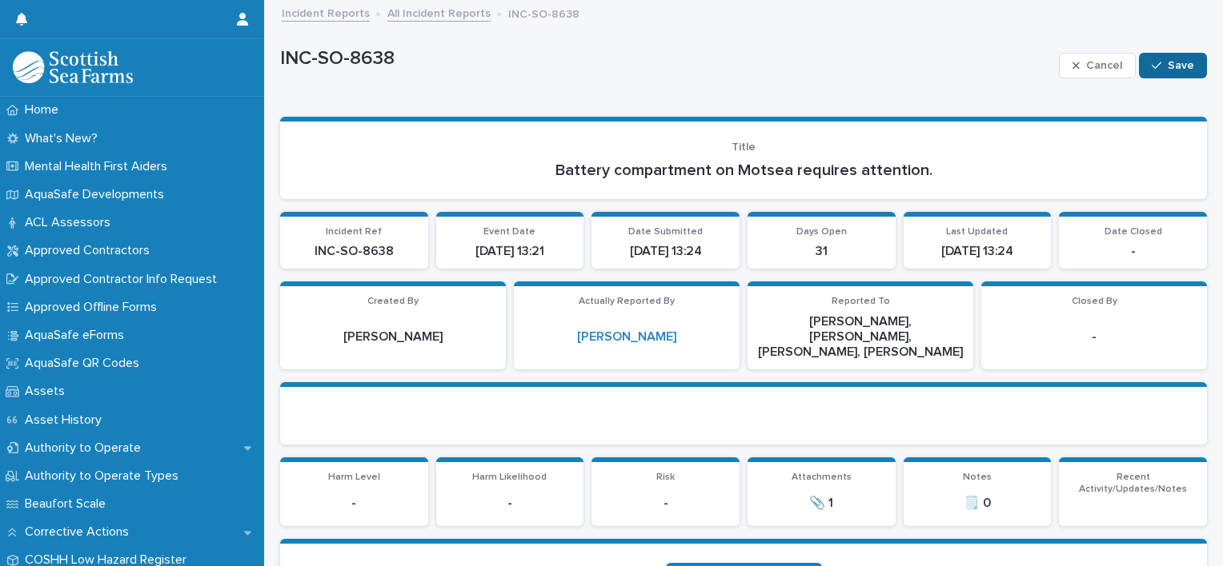
click at [1151, 66] on icon "button" at bounding box center [1156, 65] width 10 height 11
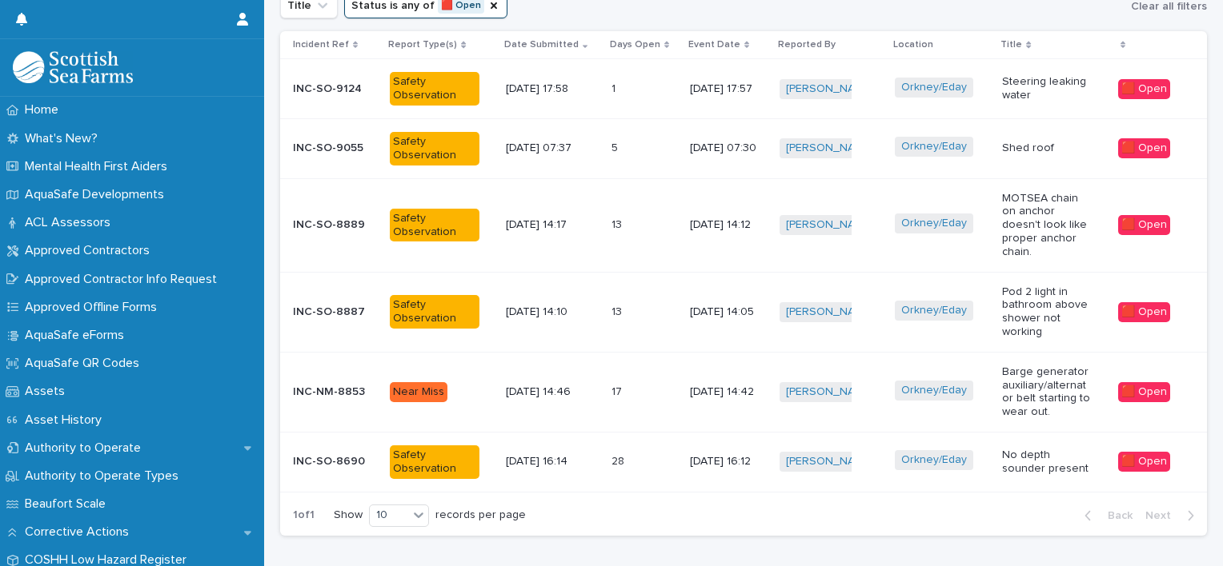
scroll to position [687, 0]
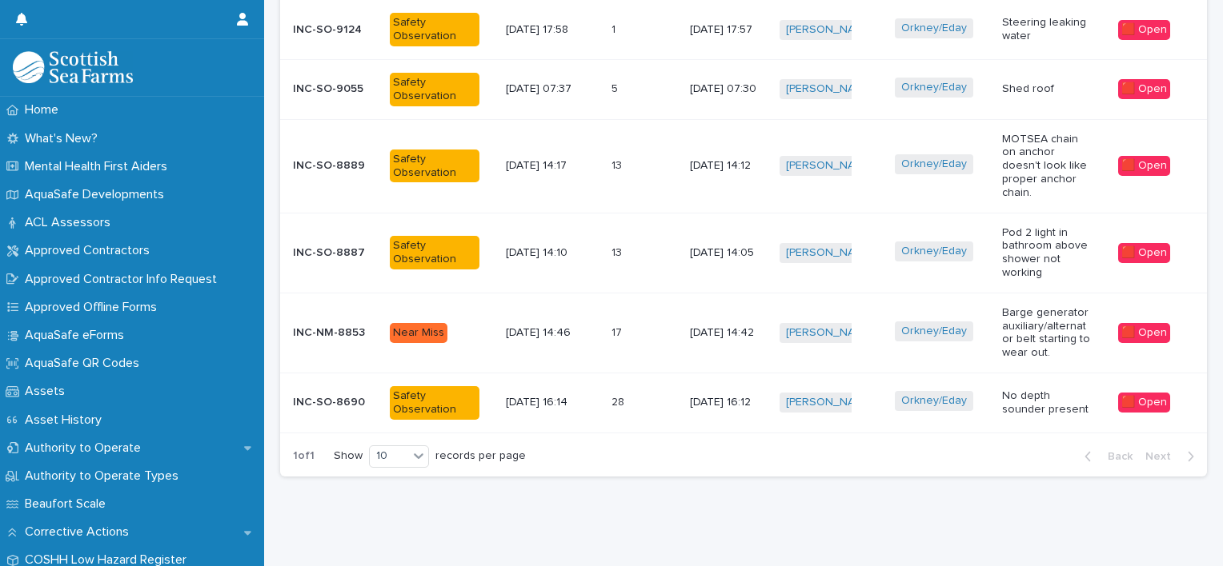
click at [979, 391] on div "Orkney/Eday" at bounding box center [939, 402] width 89 height 23
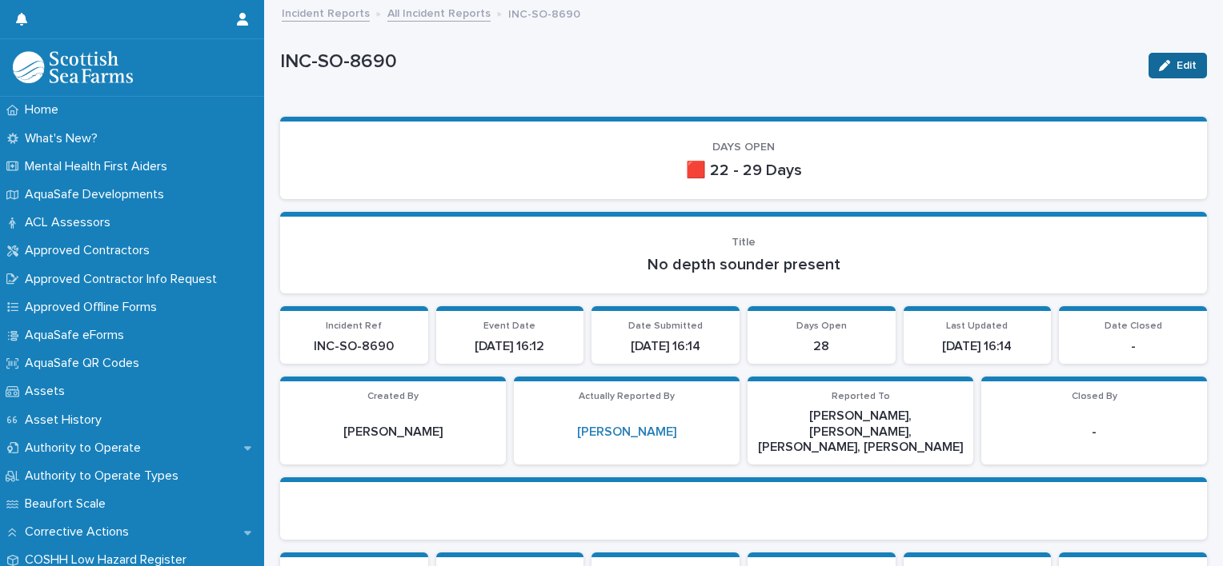
click at [1163, 67] on div "button" at bounding box center [1168, 65] width 18 height 11
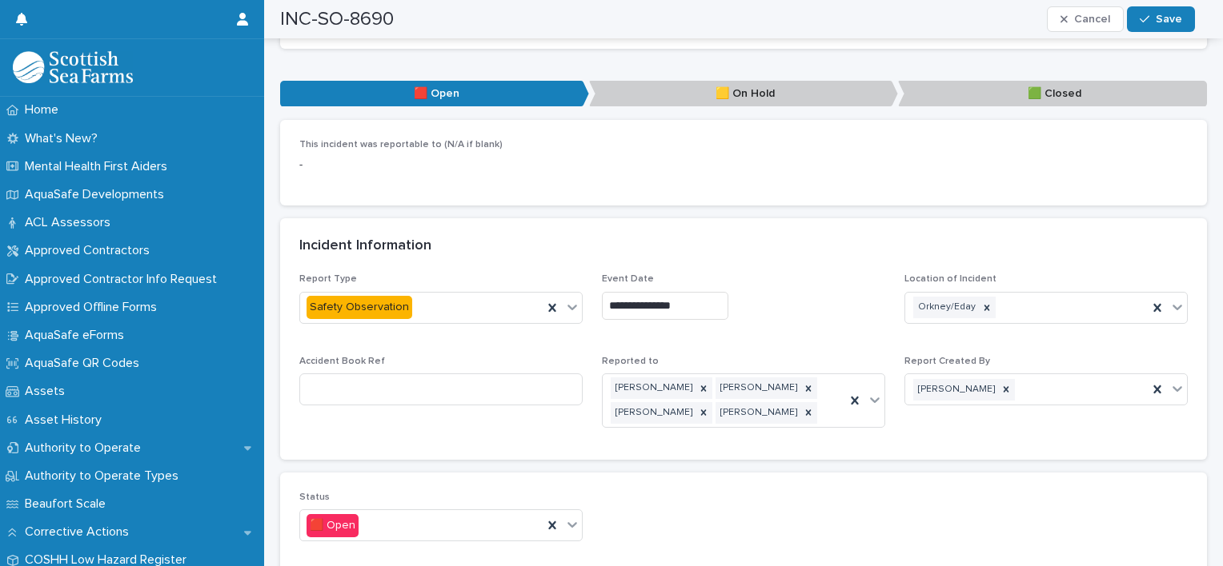
scroll to position [819, 0]
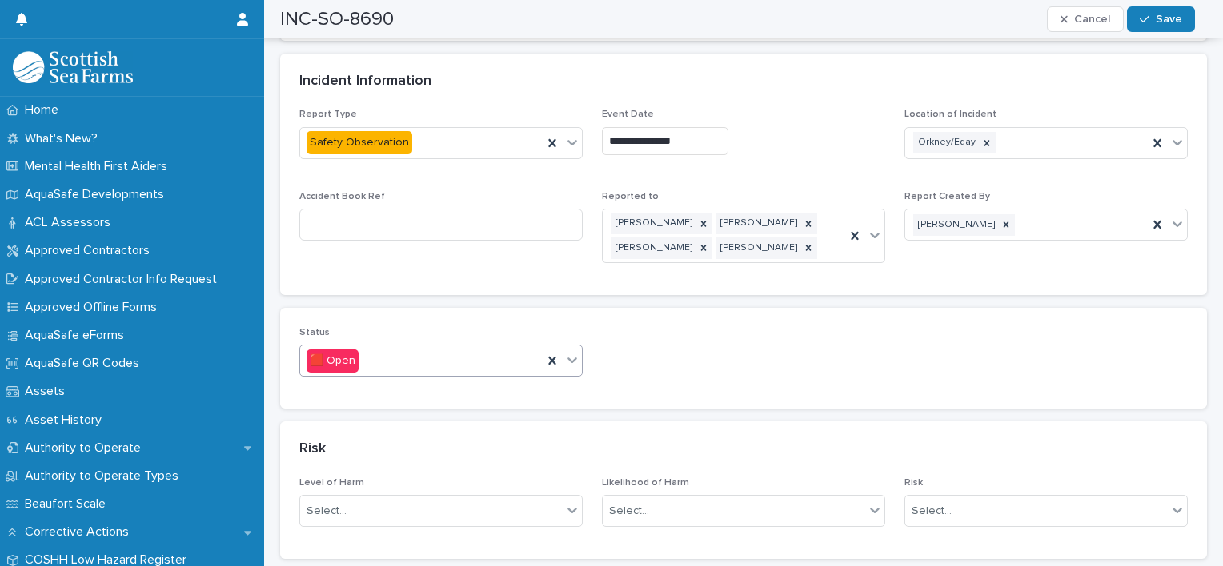
click at [570, 352] on icon at bounding box center [572, 360] width 16 height 16
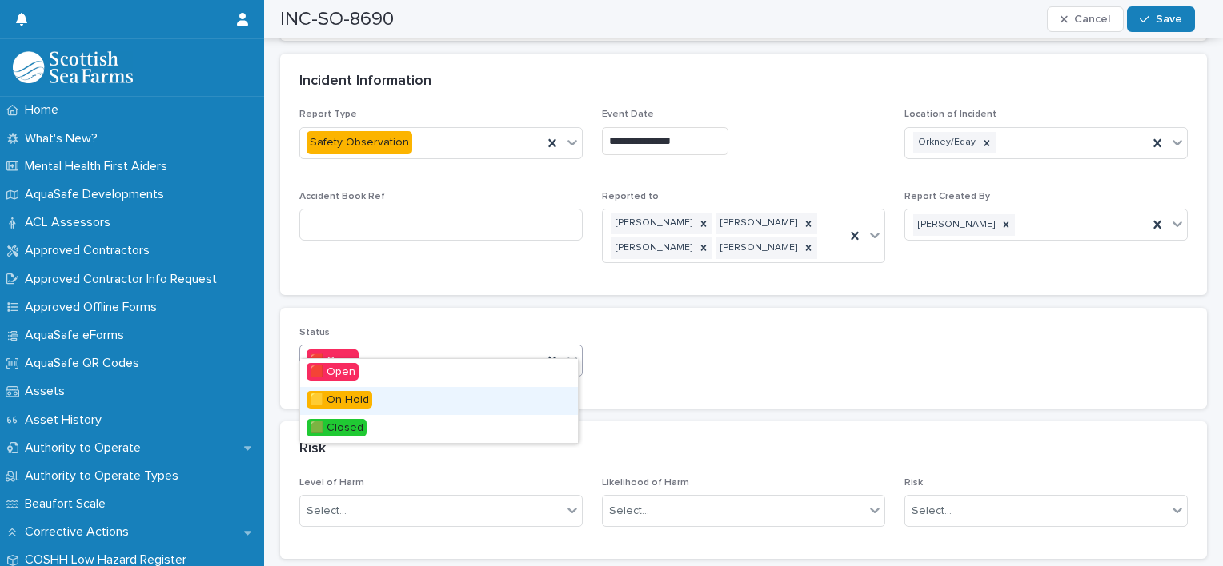
click at [379, 407] on div "🟨 On Hold" at bounding box center [439, 401] width 278 height 28
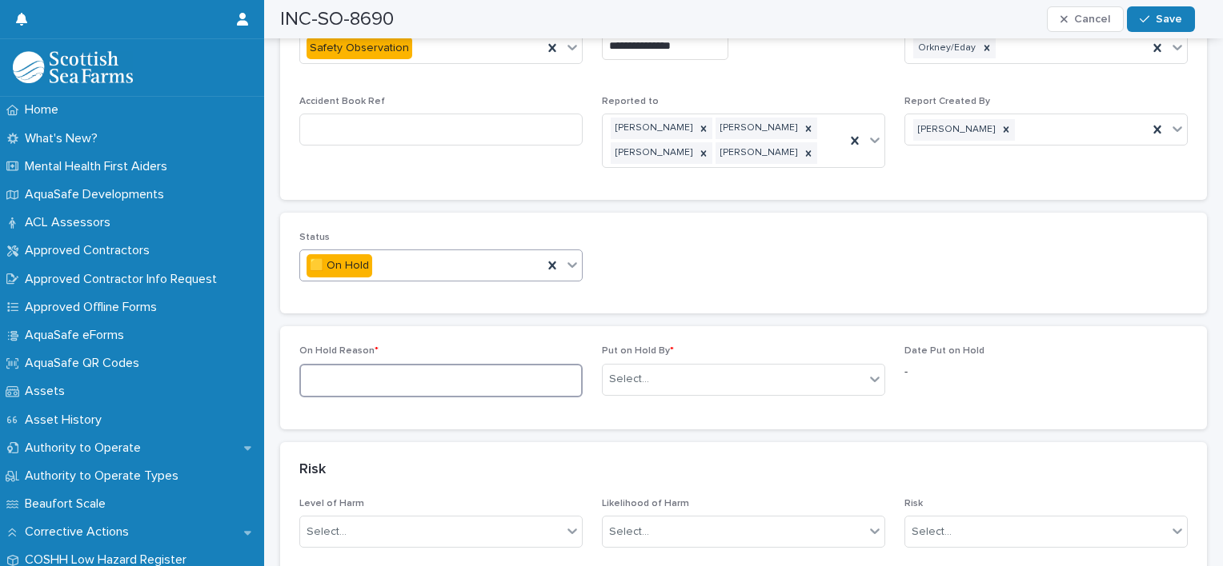
click at [386, 364] on textarea at bounding box center [440, 381] width 283 height 34
type textarea "**********"
click at [742, 366] on div "Select..." at bounding box center [733, 379] width 262 height 26
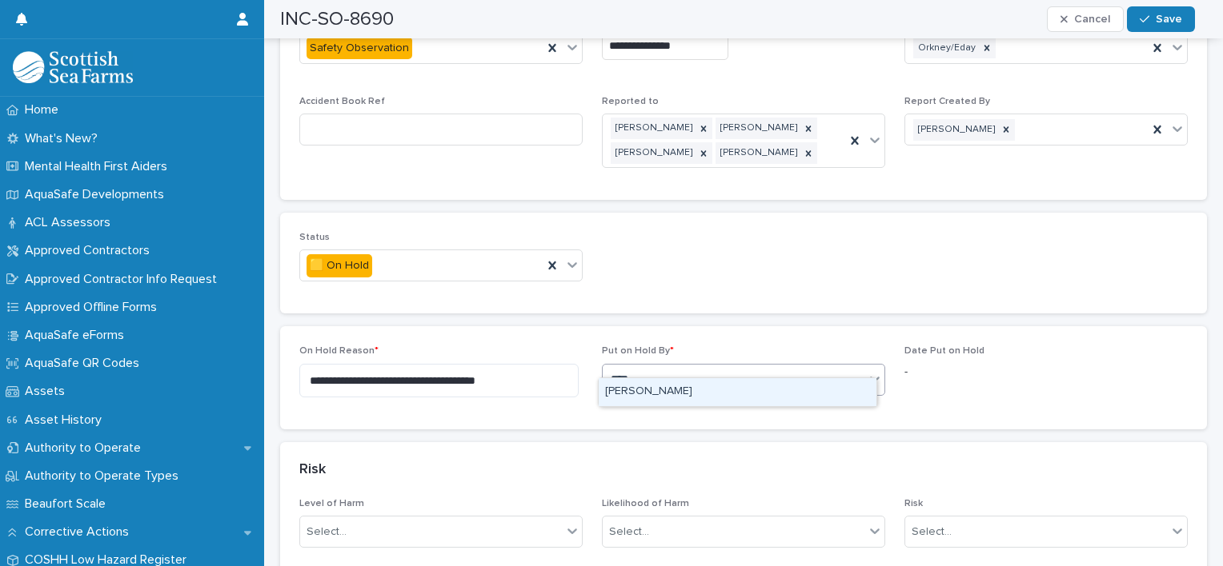
type input "*****"
click at [660, 395] on div "[PERSON_NAME]" at bounding box center [737, 392] width 278 height 28
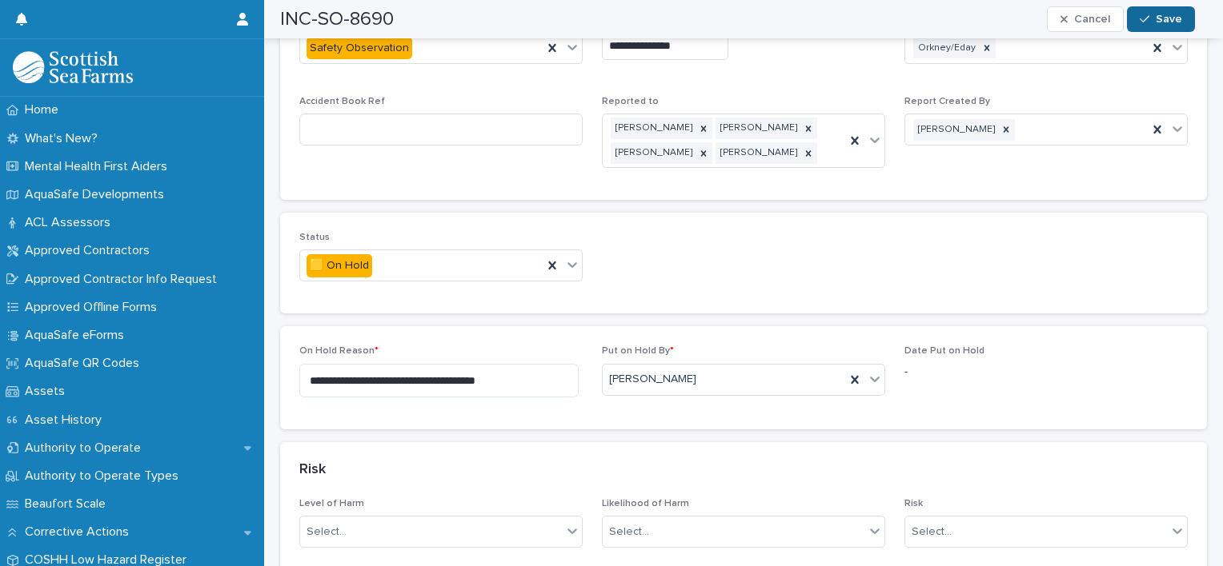
click at [1159, 20] on span "Save" at bounding box center [1168, 19] width 26 height 11
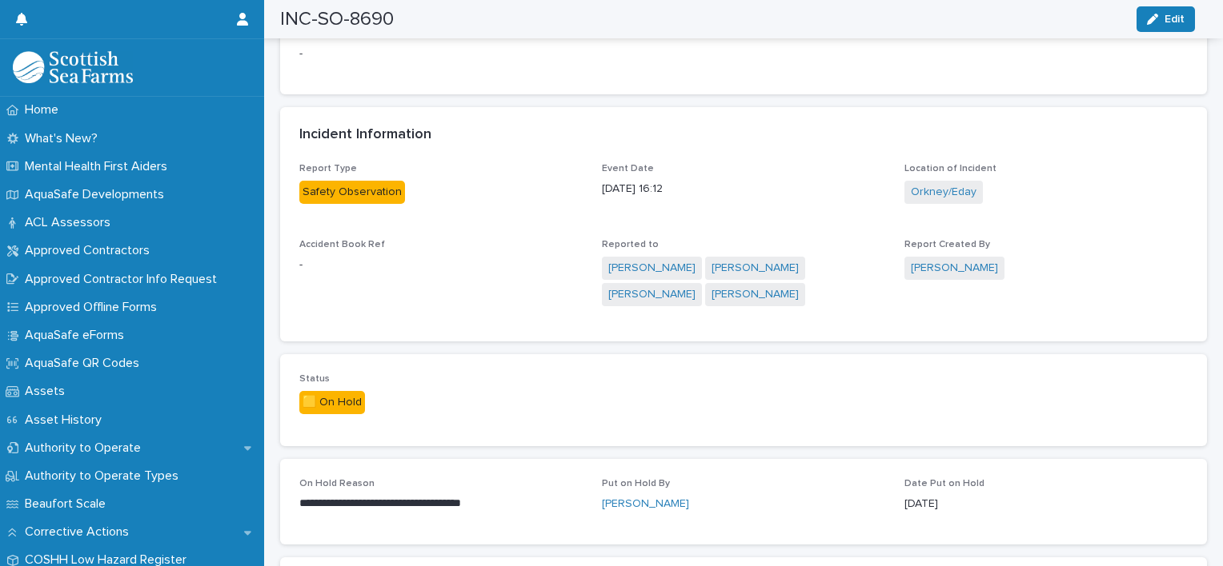
scroll to position [549, 0]
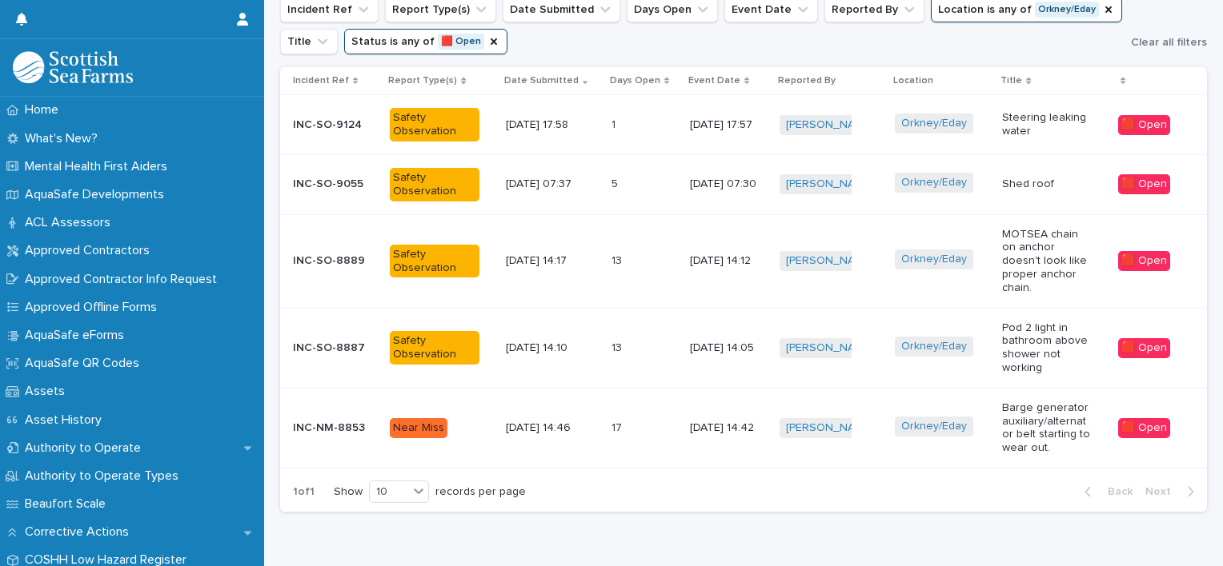
scroll to position [554, 0]
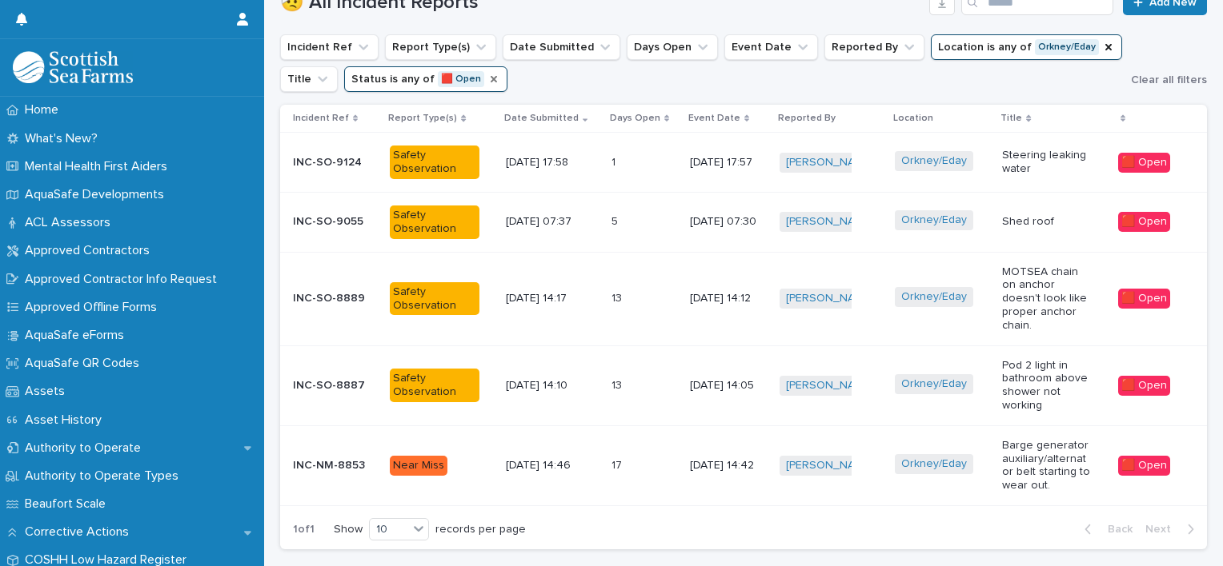
click at [487, 73] on icon "Status" at bounding box center [493, 79] width 13 height 13
click at [390, 79] on icon "Status" at bounding box center [398, 79] width 16 height 16
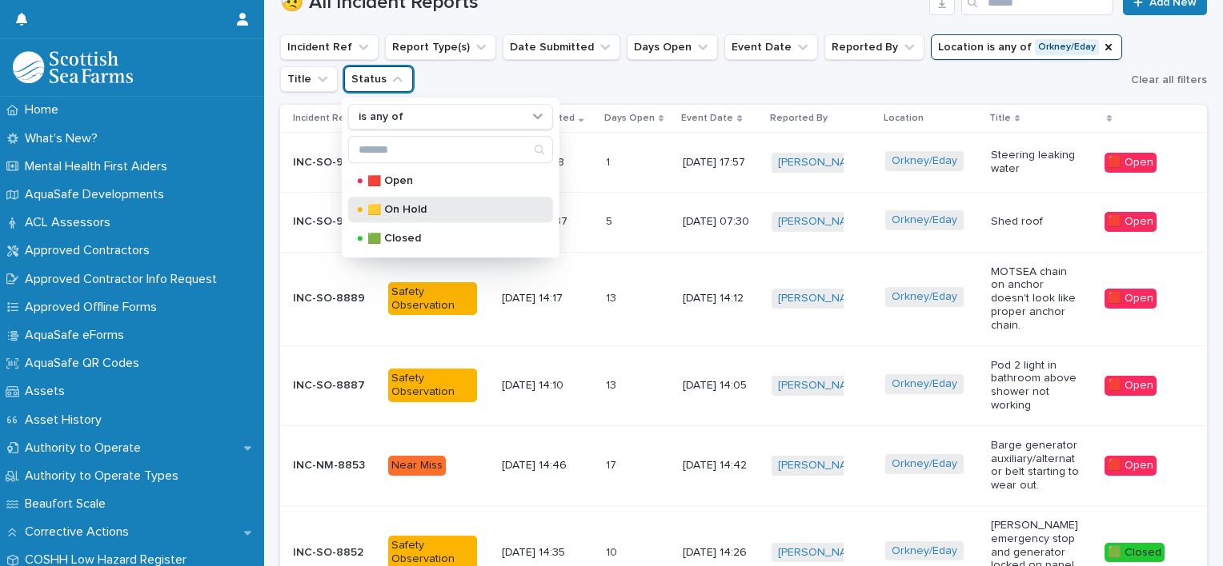
click at [394, 210] on p "🟨 On Hold" at bounding box center [447, 209] width 160 height 11
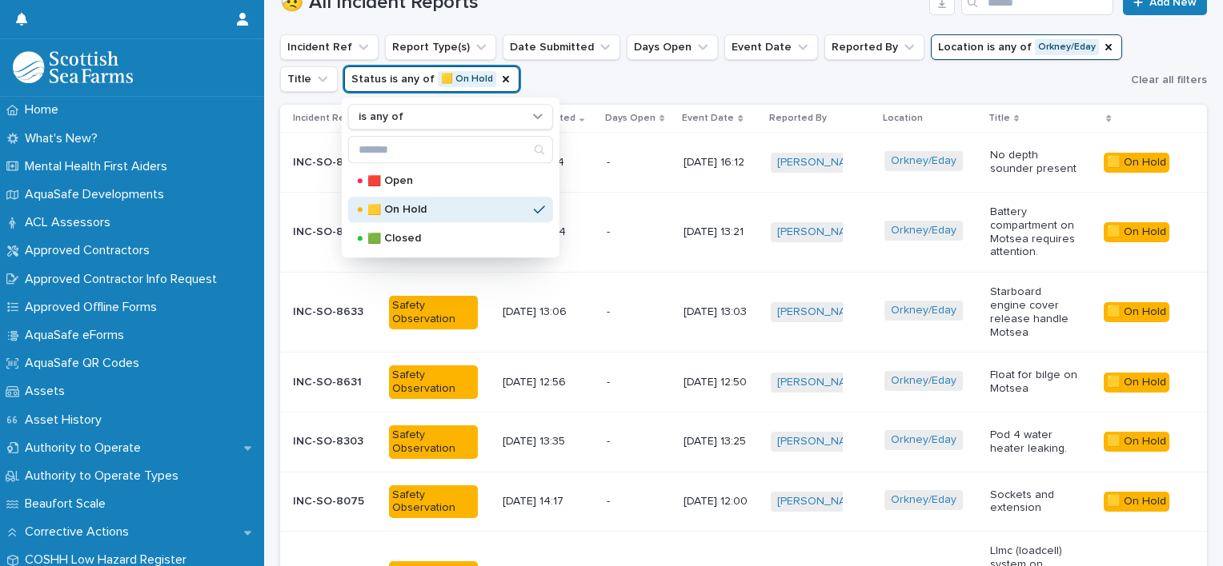
click at [731, 91] on ul "Incident Ref Report Type(s) Date Submitted Days Open Event Date Reported By Loc…" at bounding box center [702, 63] width 851 height 64
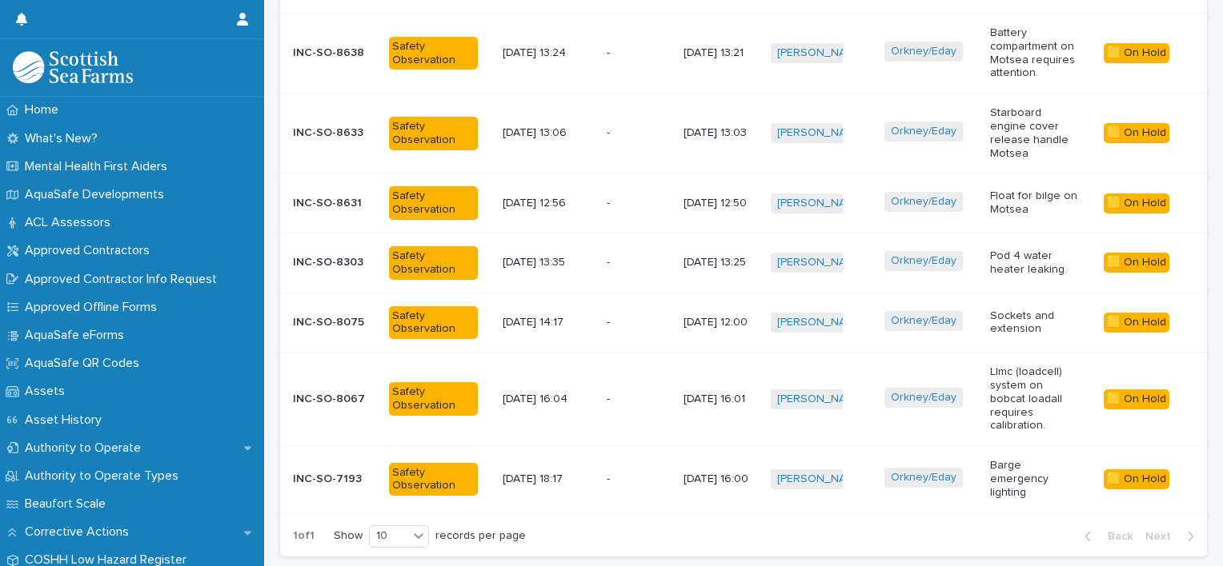
scroll to position [729, 0]
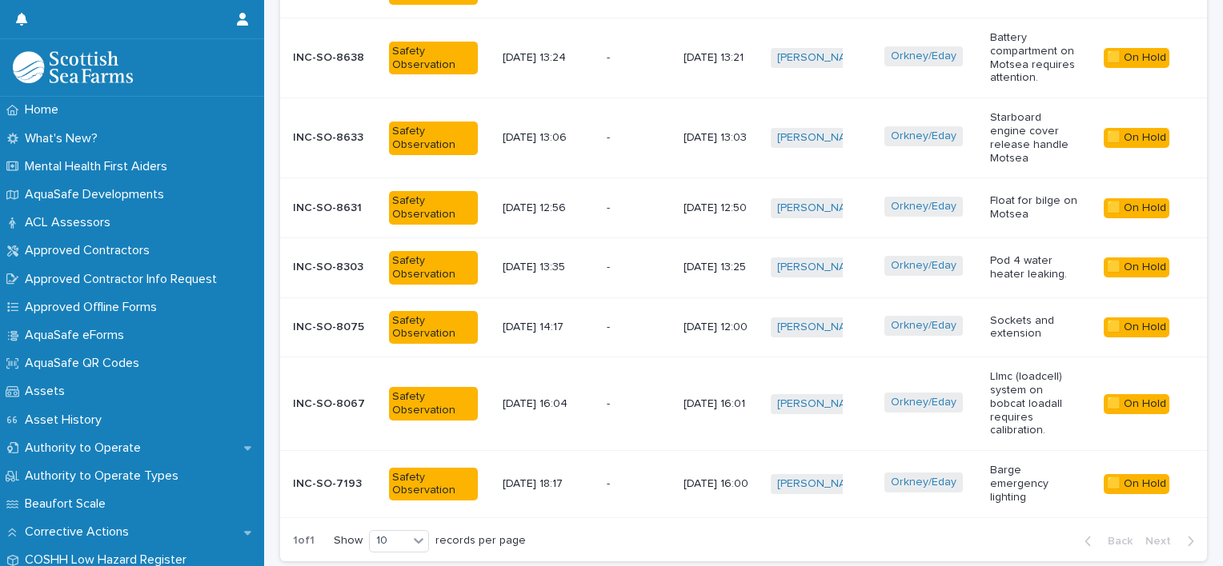
click at [618, 398] on p at bounding box center [628, 405] width 45 height 14
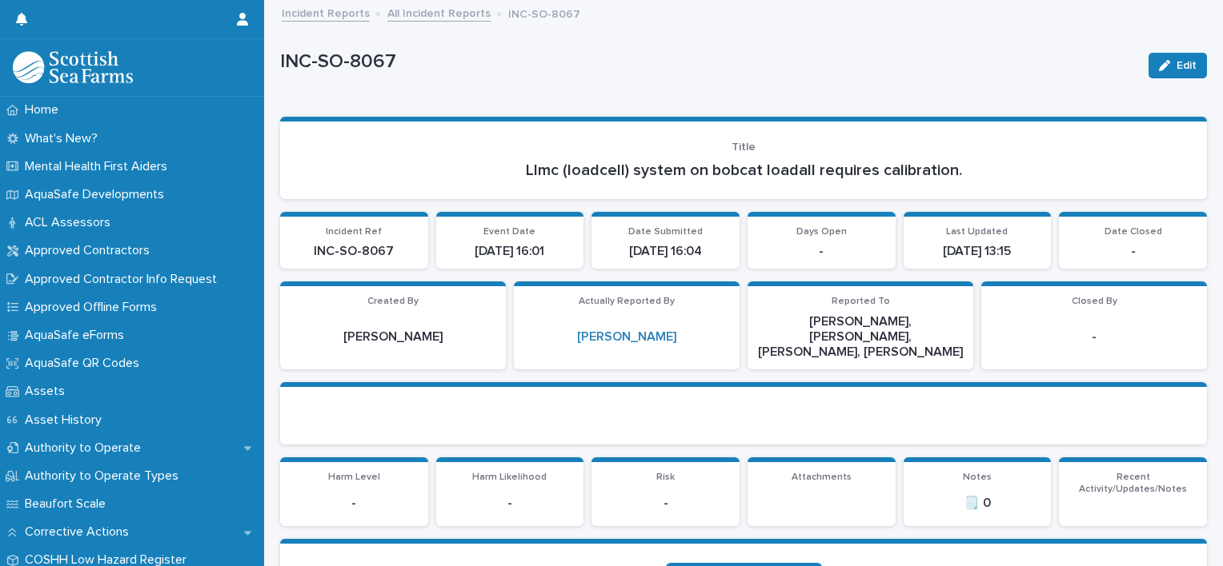
click at [1165, 51] on div "Edit" at bounding box center [1174, 66] width 65 height 64
click at [1163, 61] on div "button" at bounding box center [1168, 65] width 18 height 11
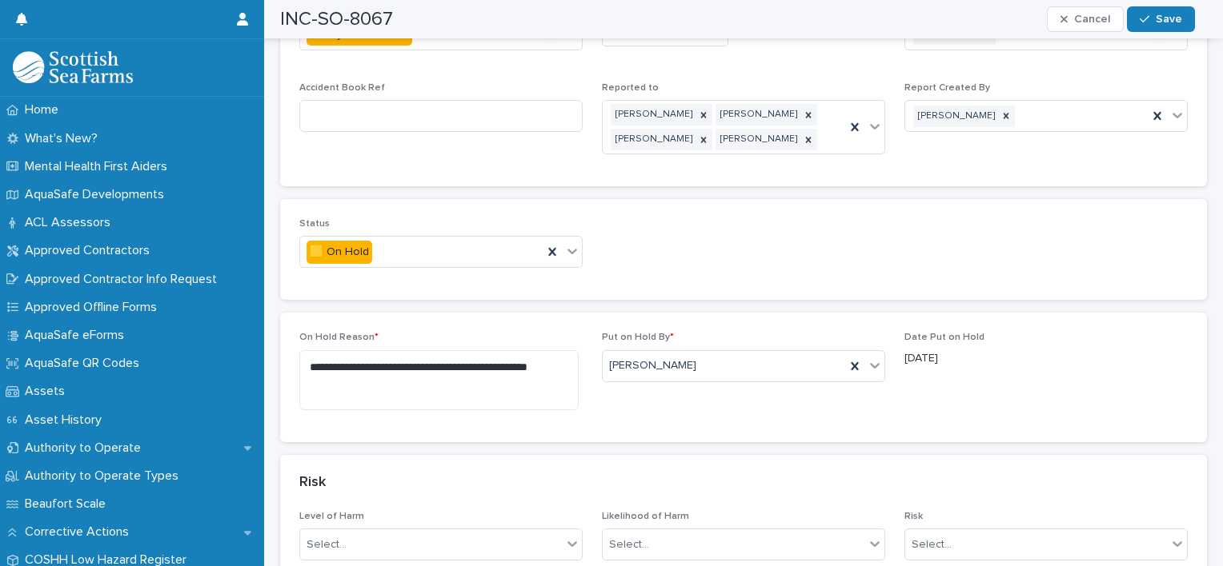
scroll to position [787, 0]
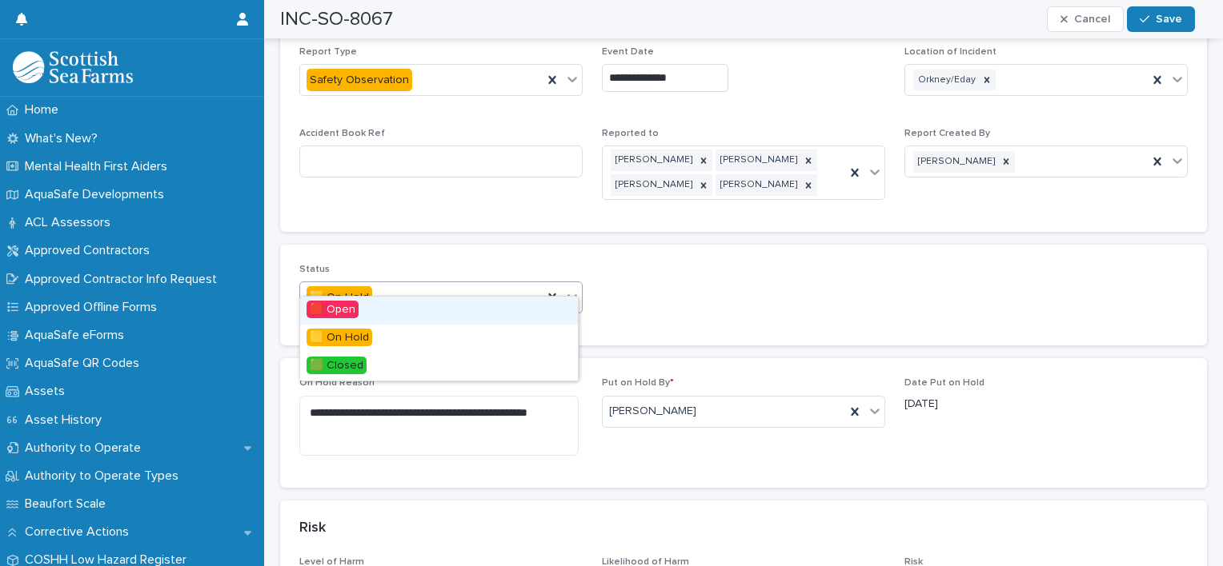
click at [570, 289] on icon at bounding box center [572, 297] width 16 height 16
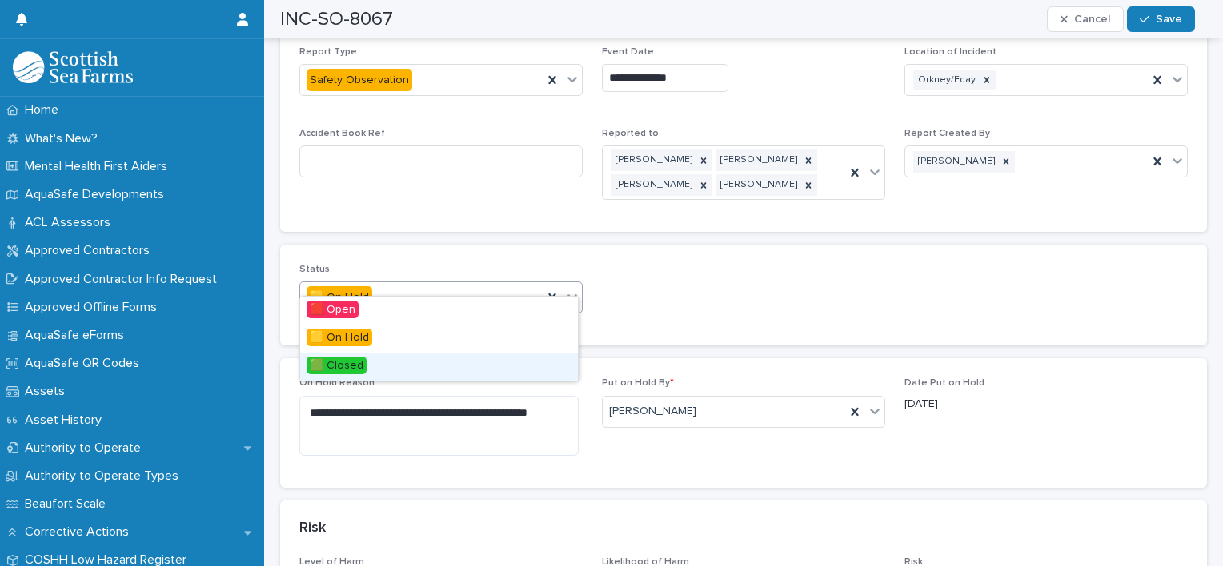
click at [372, 368] on div "🟩 Closed" at bounding box center [439, 367] width 278 height 28
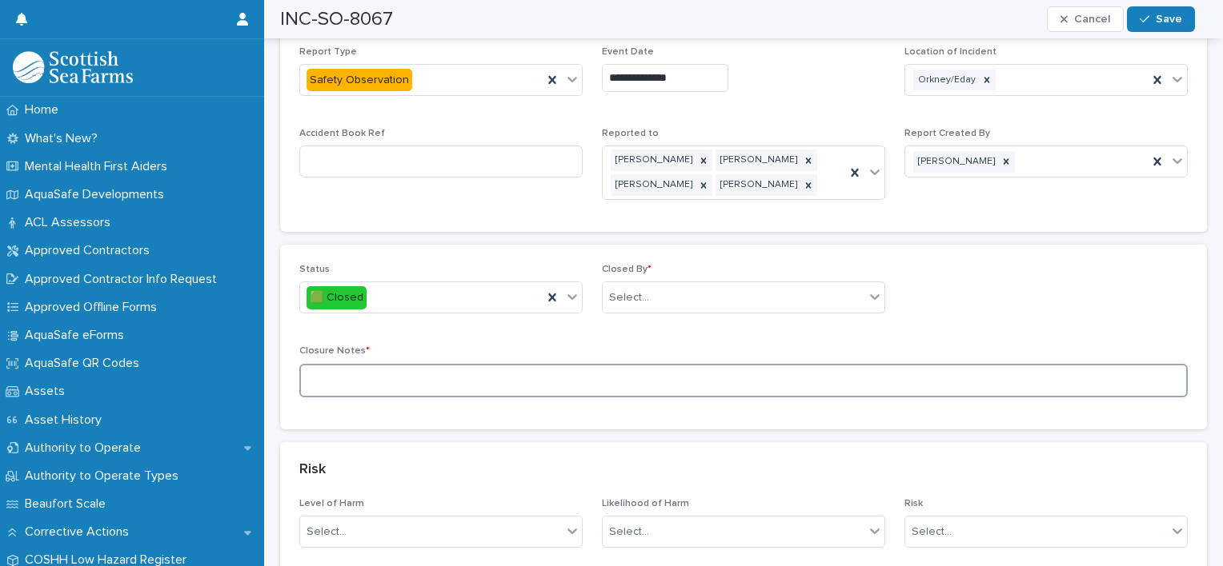
click at [378, 366] on textarea at bounding box center [743, 381] width 888 height 34
type textarea "**********"
click at [668, 285] on div "Select..." at bounding box center [733, 298] width 262 height 26
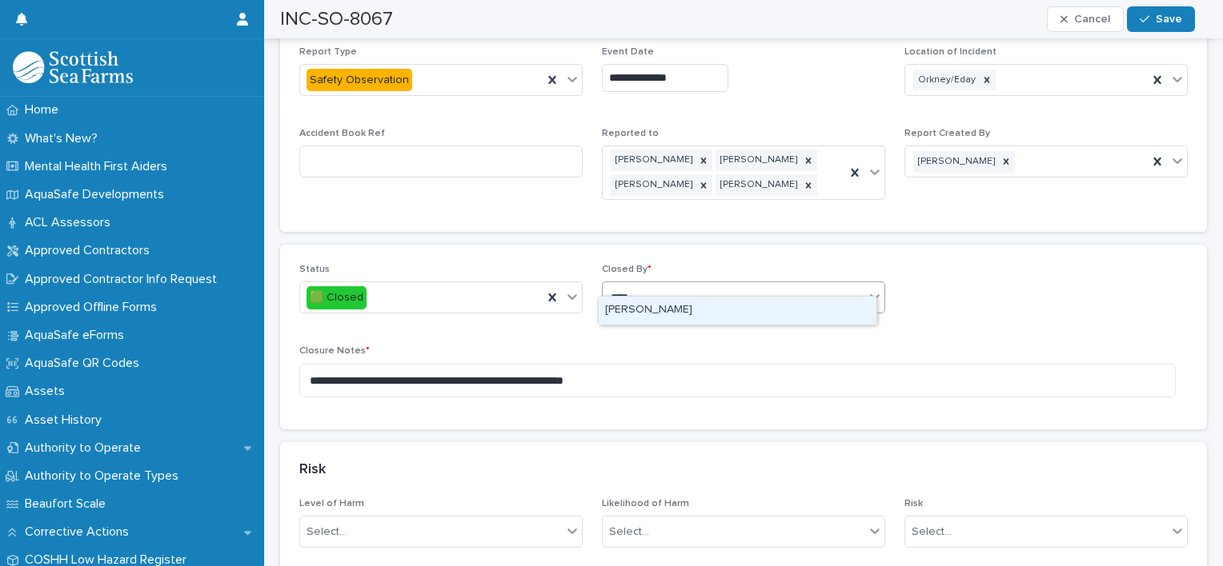
type input "*****"
click at [653, 310] on div "[PERSON_NAME]" at bounding box center [737, 311] width 278 height 28
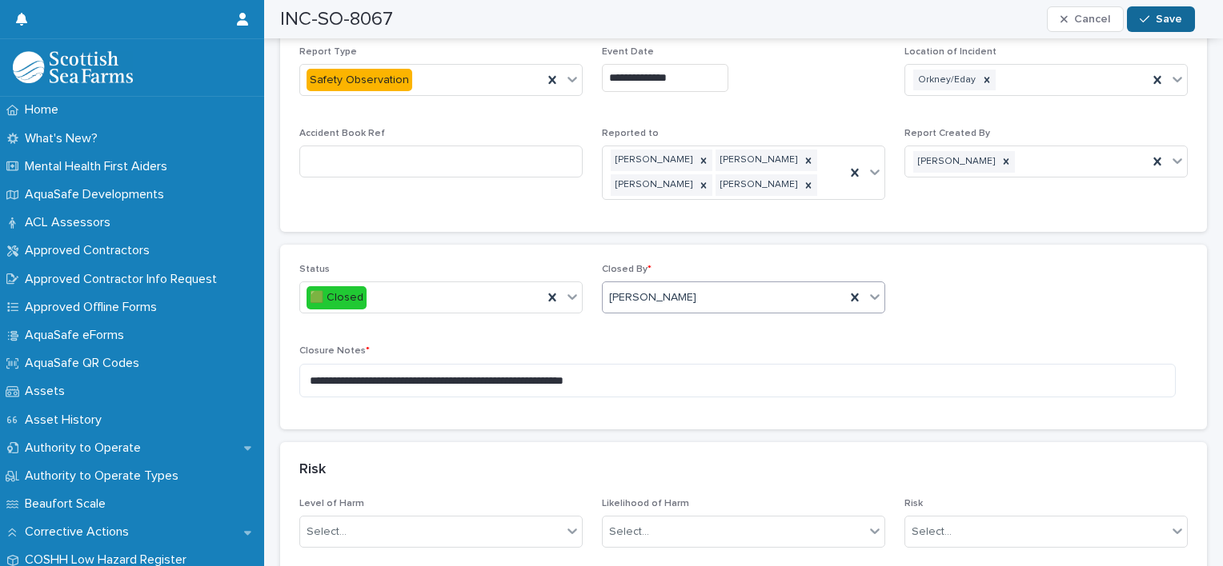
click at [1168, 16] on span "Save" at bounding box center [1168, 19] width 26 height 11
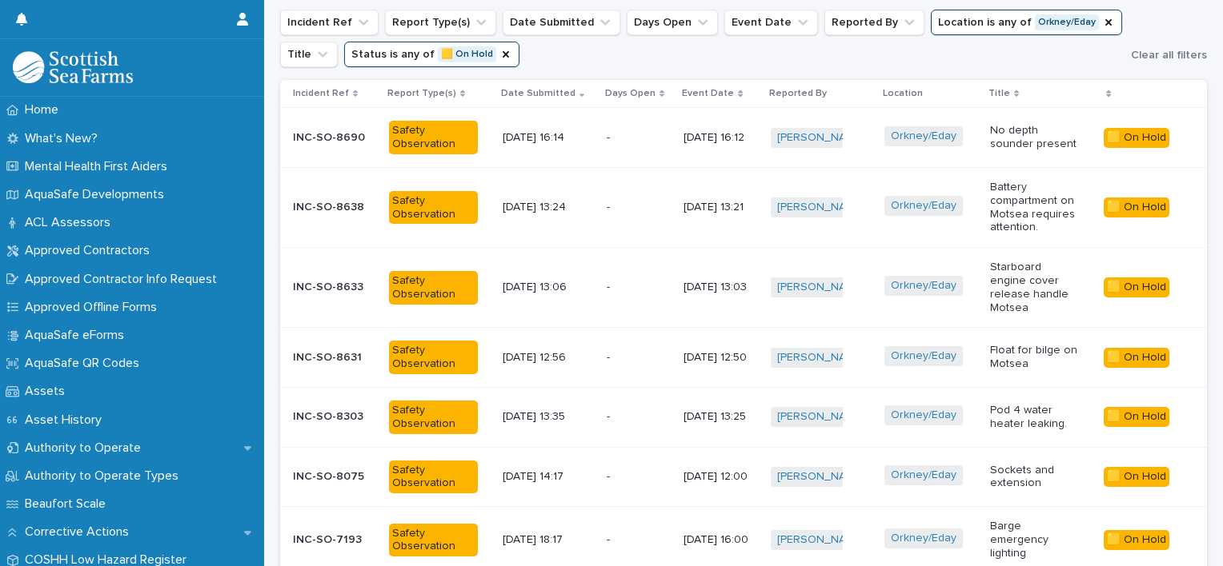
scroll to position [598, 0]
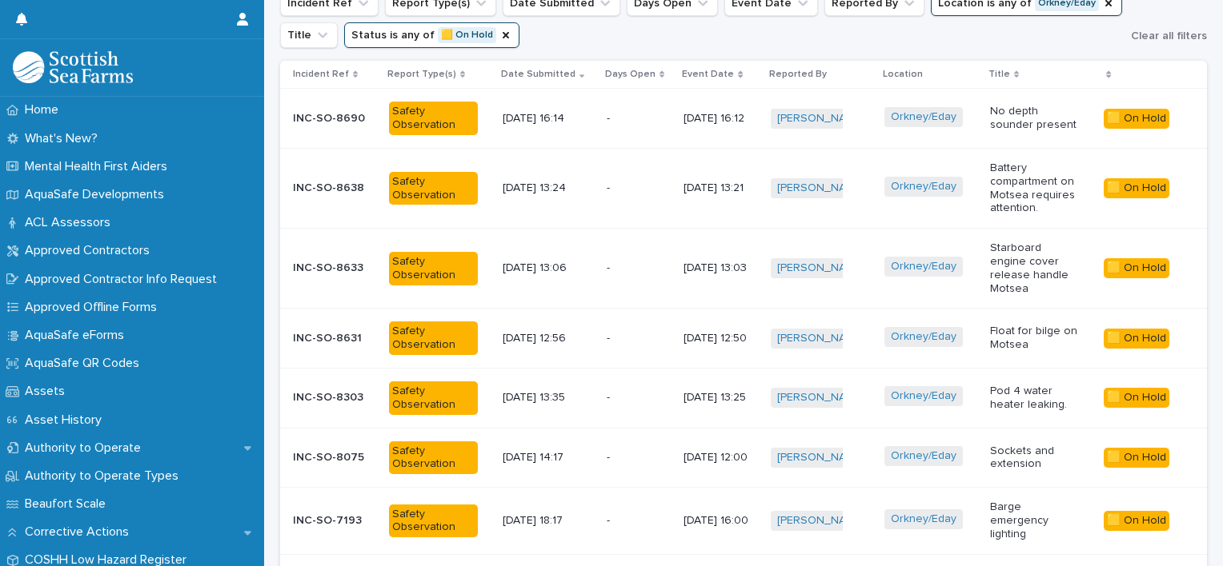
click at [627, 514] on div "- -" at bounding box center [638, 521] width 65 height 26
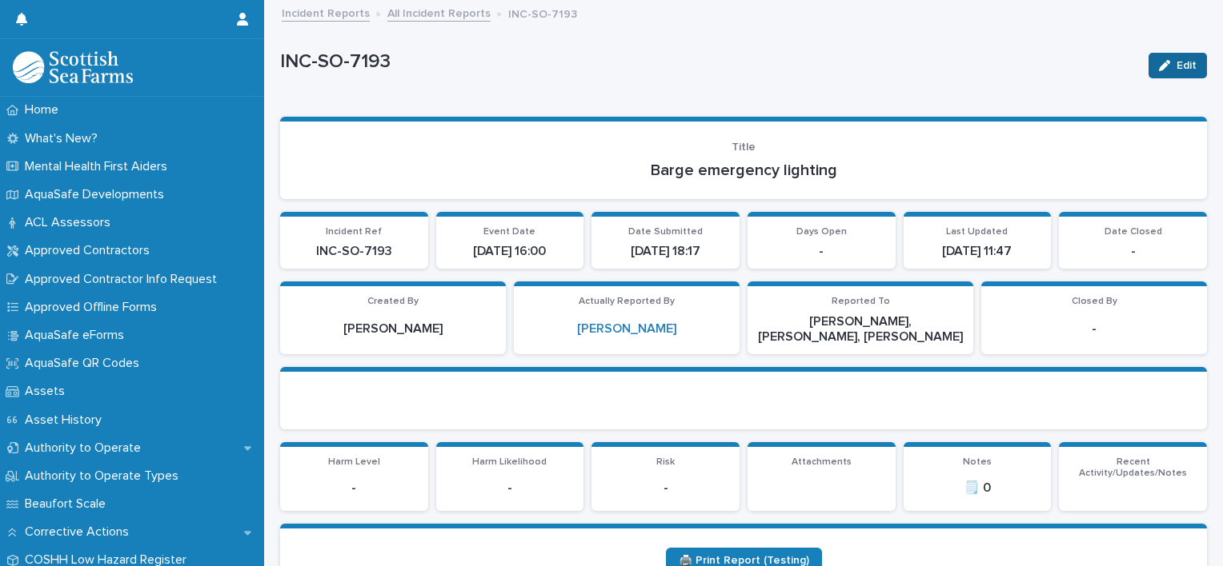
click at [1163, 62] on div "button" at bounding box center [1168, 65] width 18 height 11
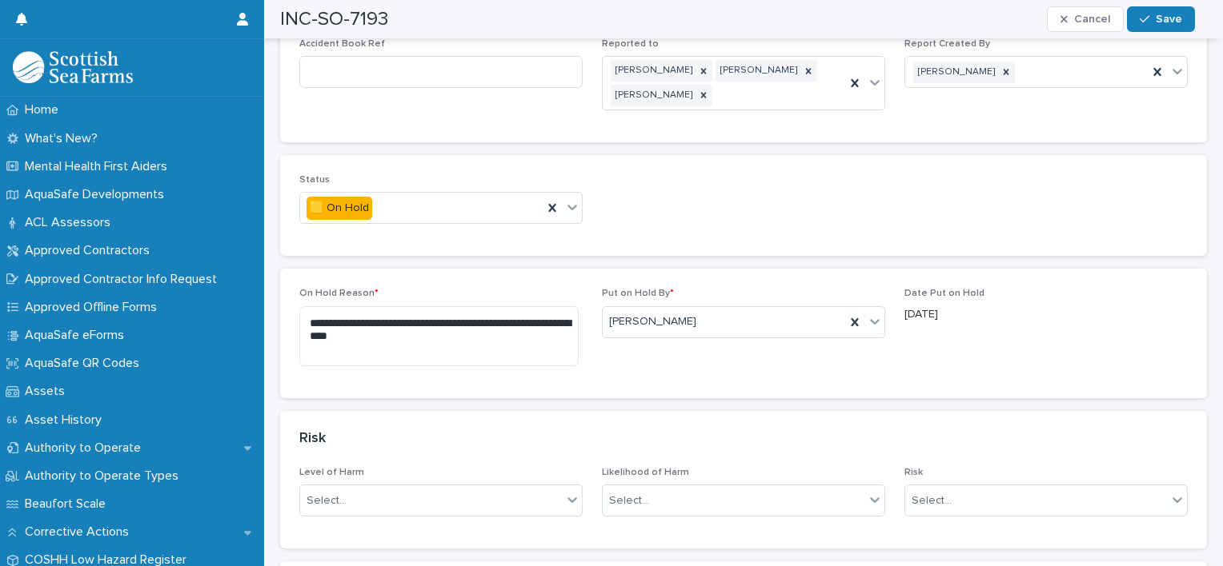
scroll to position [282, 0]
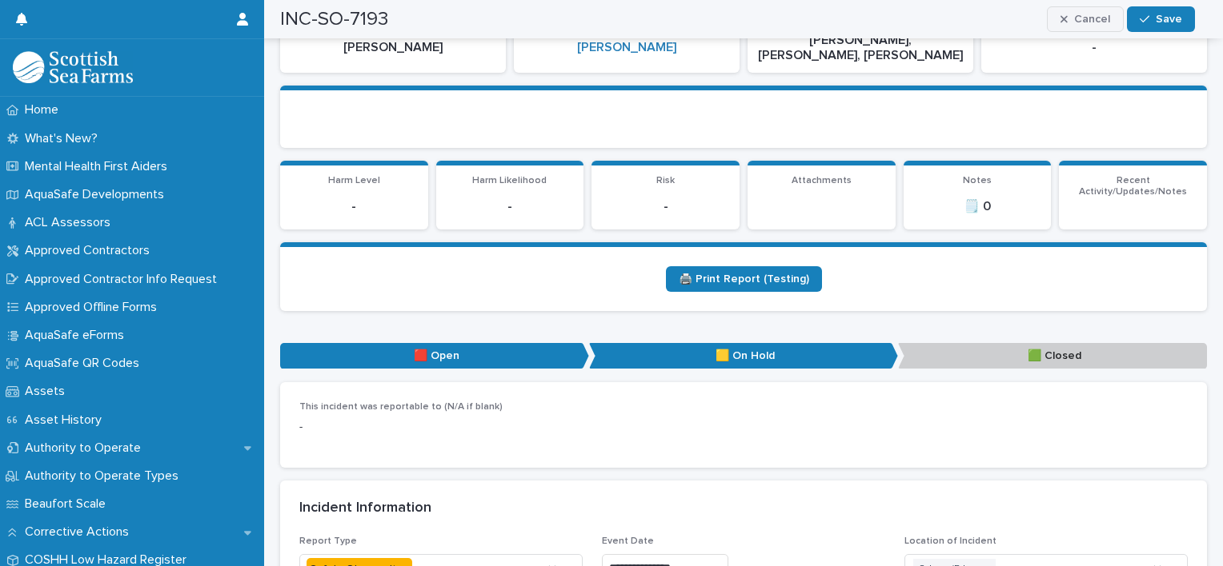
click at [1078, 16] on span "Cancel" at bounding box center [1092, 19] width 36 height 11
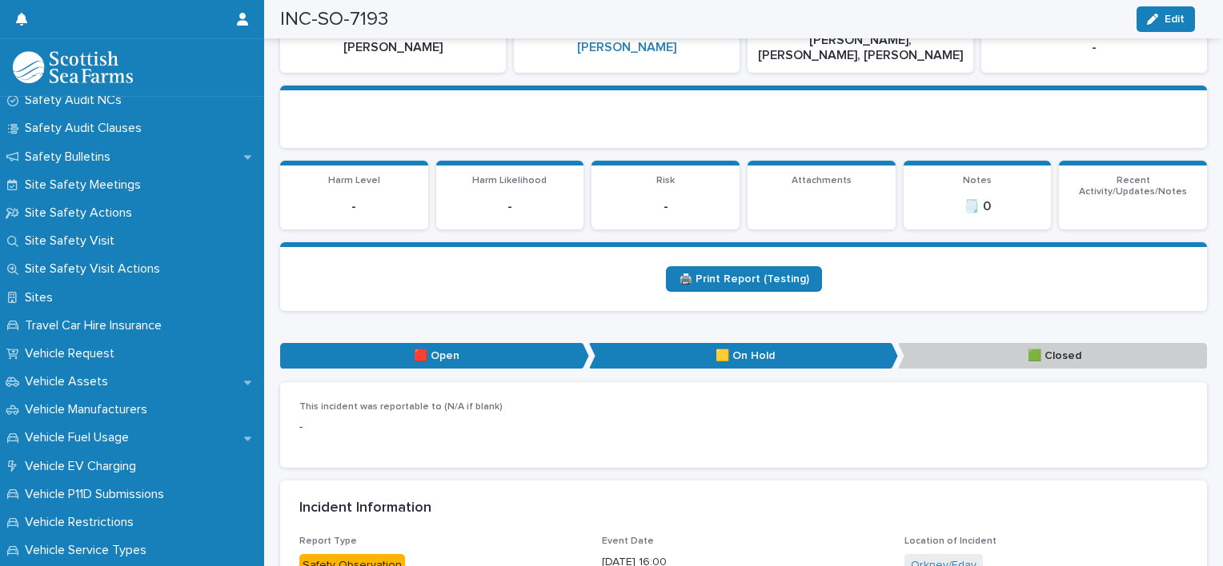
scroll to position [1091, 0]
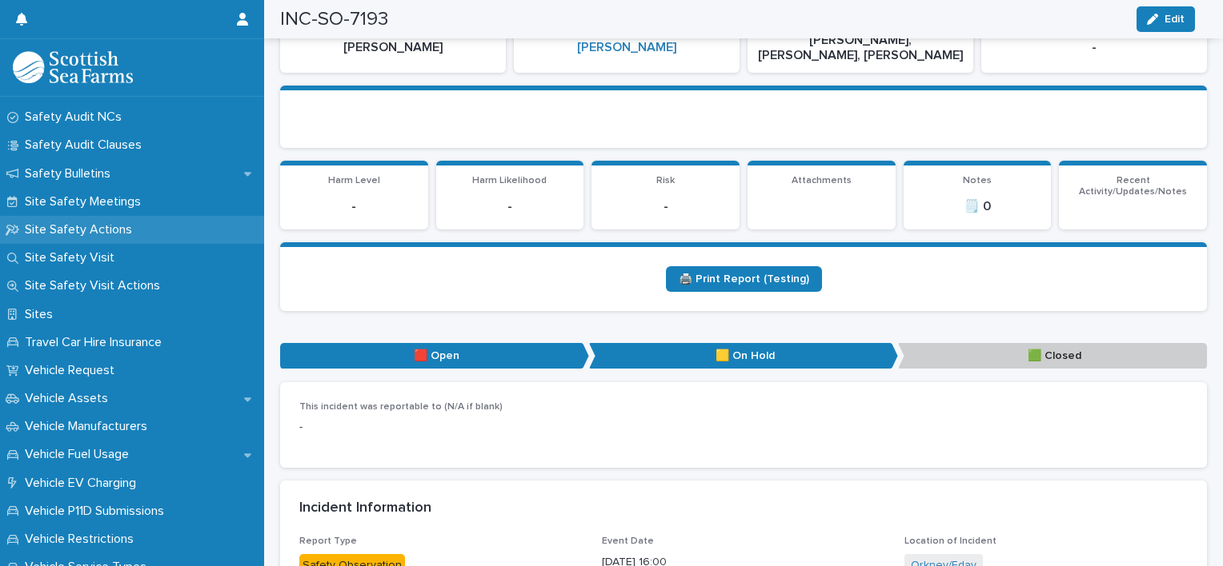
click at [84, 220] on div "Site Safety Actions" at bounding box center [132, 230] width 264 height 28
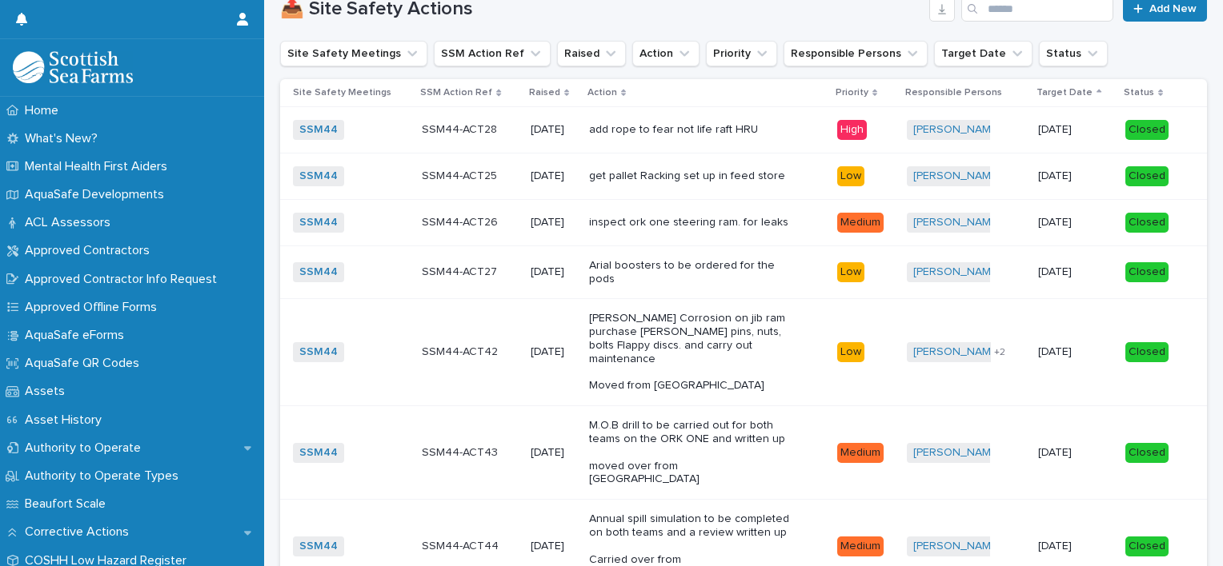
scroll to position [97, 0]
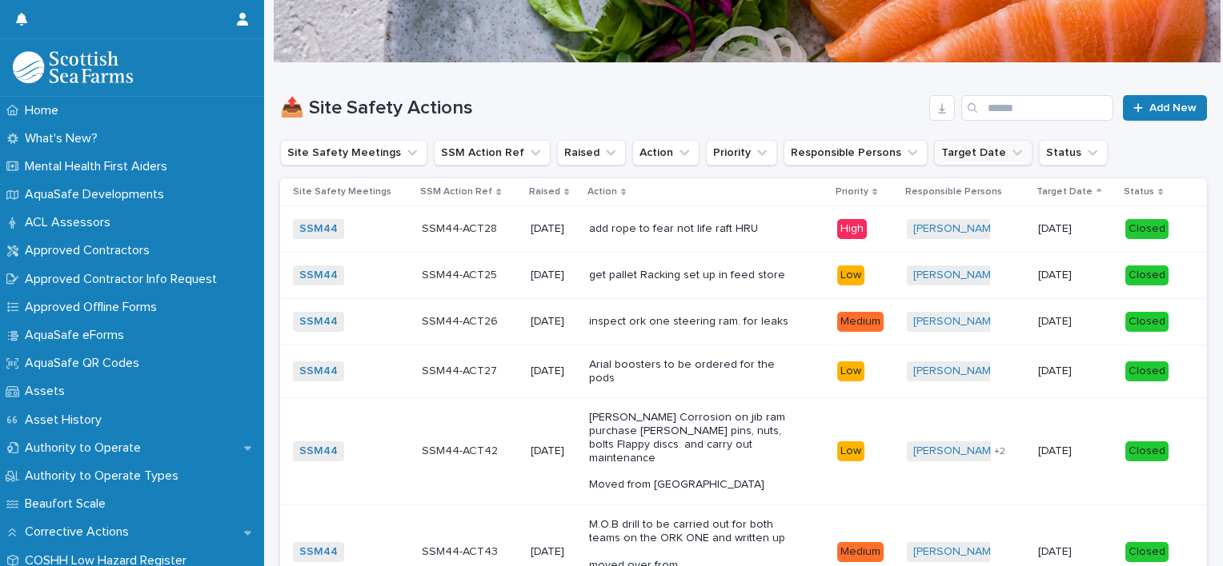
click at [1009, 158] on icon "Target Date" at bounding box center [1017, 153] width 16 height 16
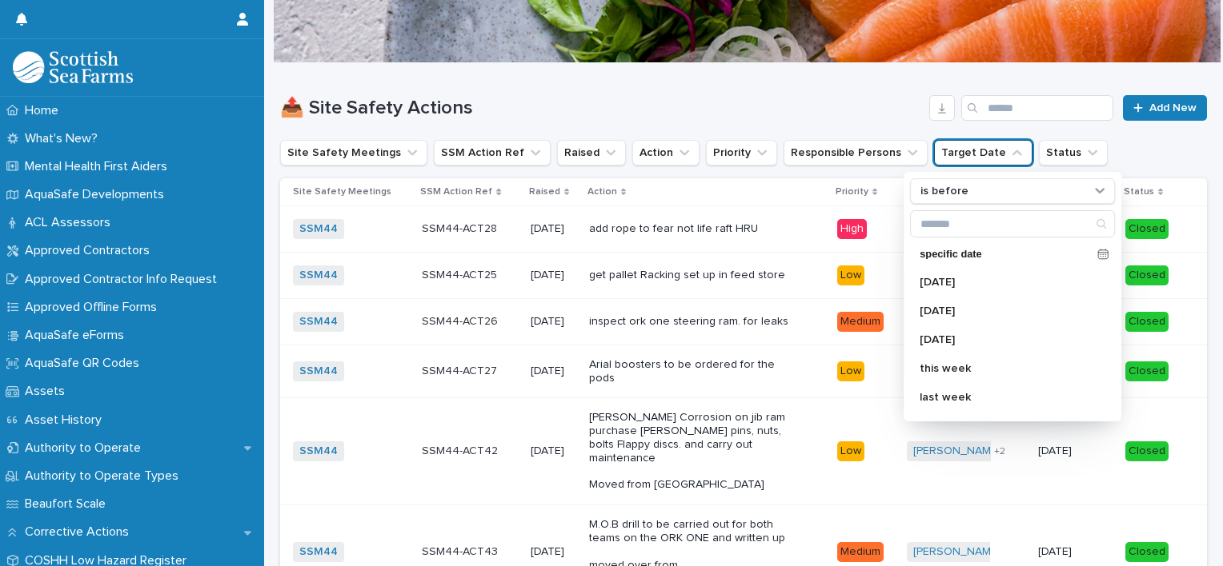
click at [1009, 158] on icon "Target Date" at bounding box center [1017, 153] width 16 height 16
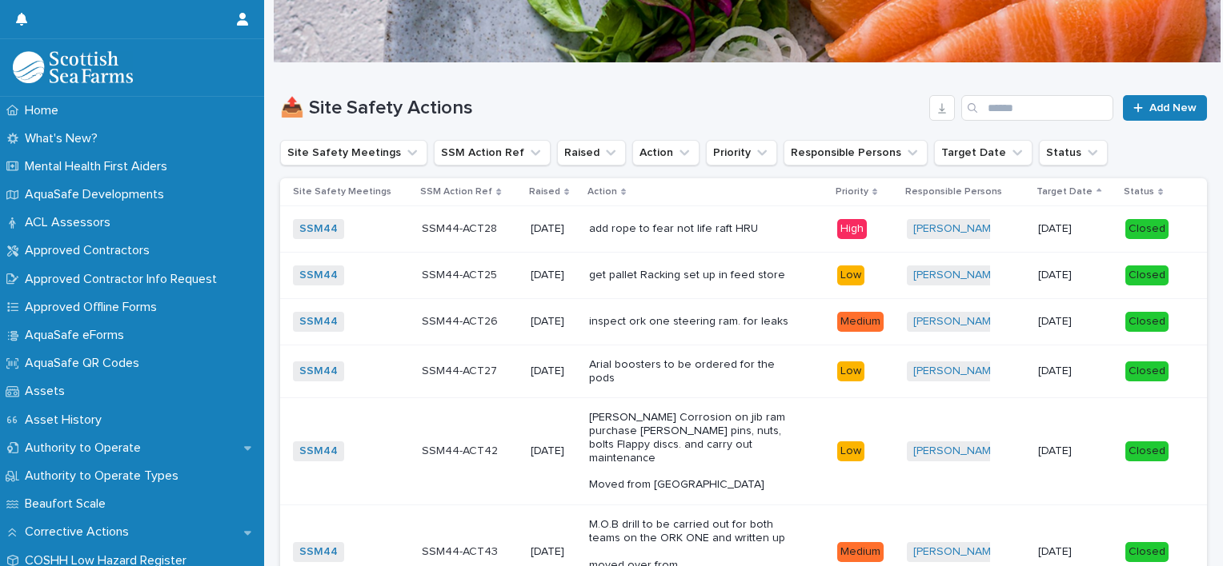
click at [704, 129] on div "📤 Site Safety Actions Add New" at bounding box center [743, 101] width 927 height 77
click at [904, 158] on icon "Responsible Persons" at bounding box center [912, 153] width 16 height 16
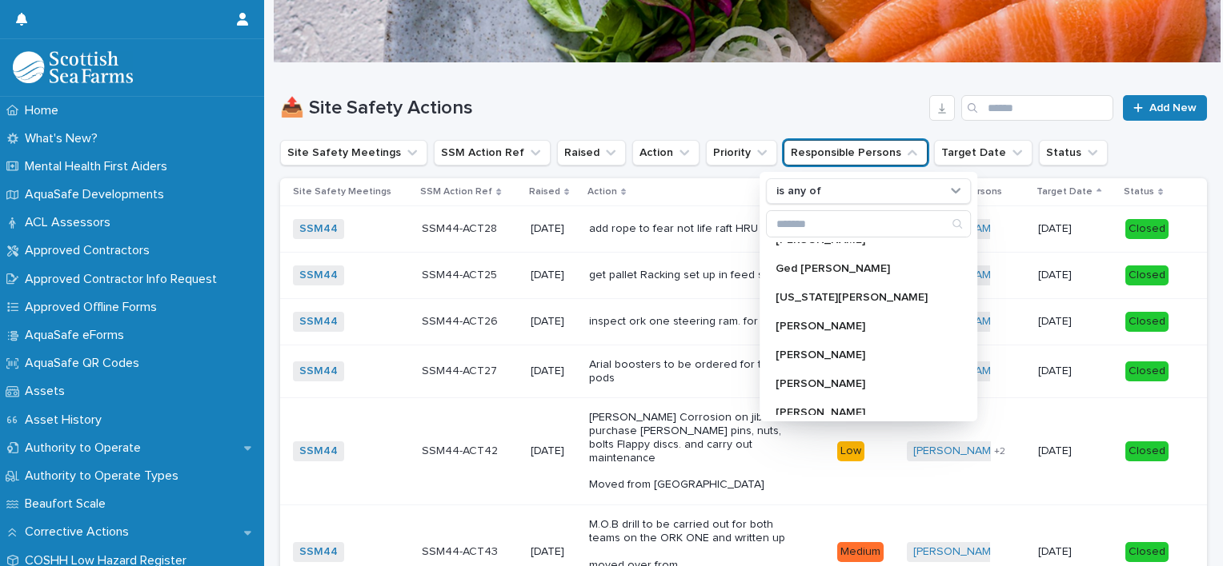
scroll to position [416, 0]
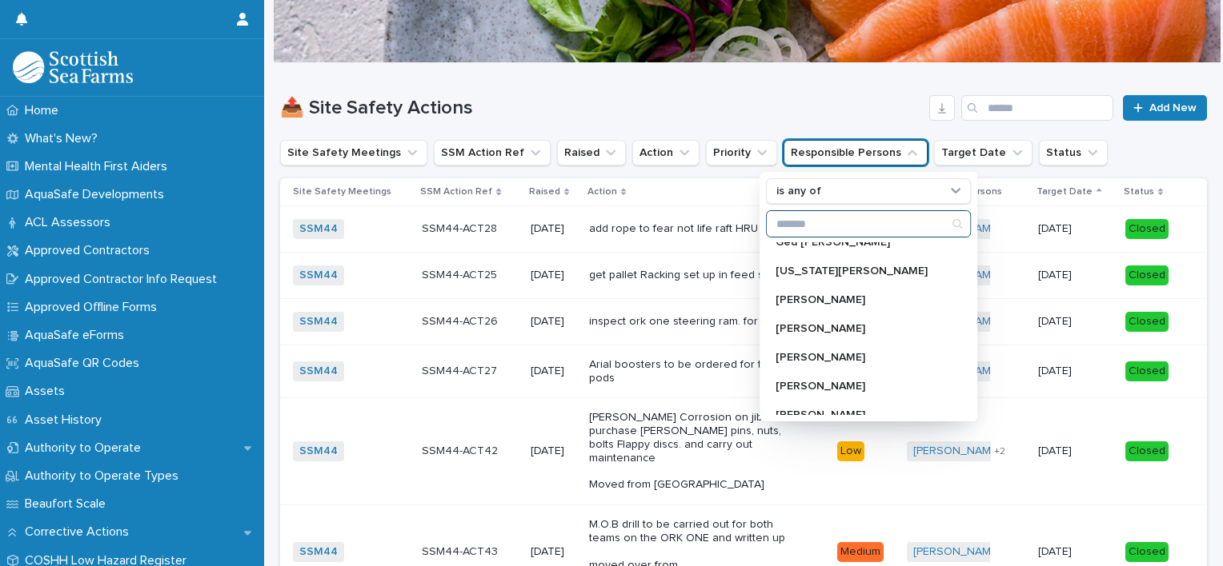
click at [829, 226] on input "Search" at bounding box center [868, 224] width 203 height 26
type input "*"
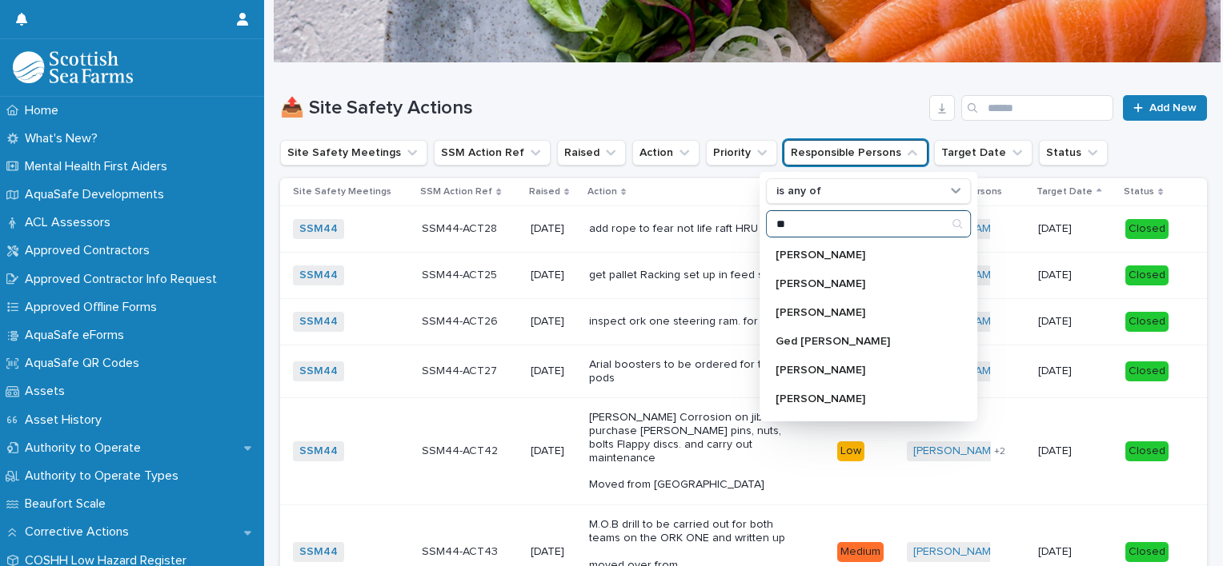
type input "*"
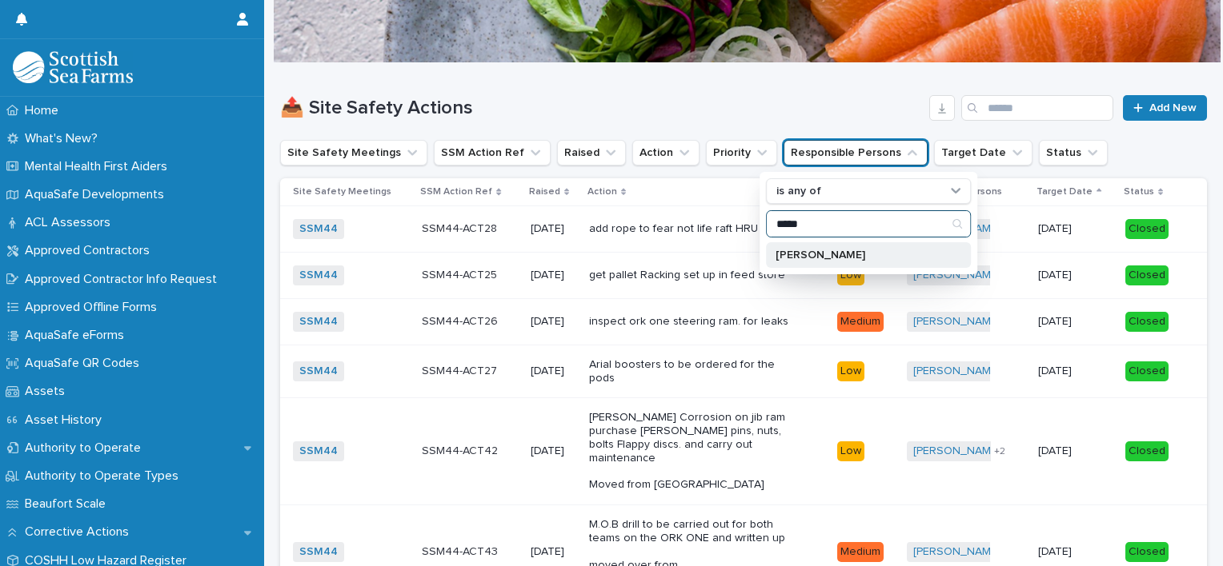
type input "*****"
click at [816, 258] on p "[PERSON_NAME]" at bounding box center [860, 255] width 170 height 11
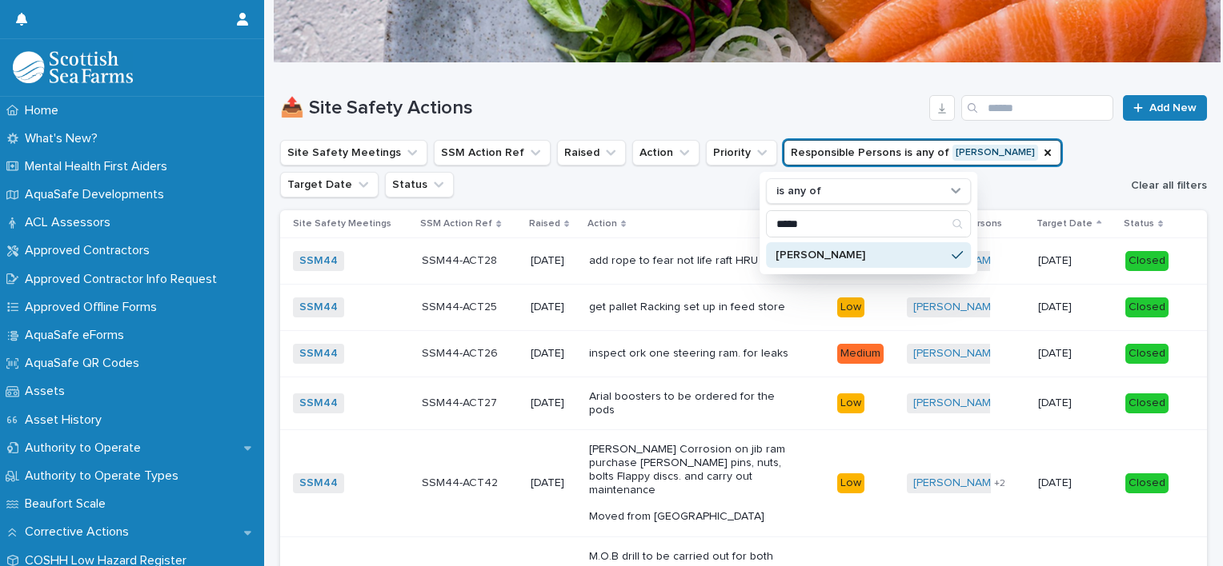
click at [1167, 174] on button "Clear all filters" at bounding box center [1165, 186] width 82 height 24
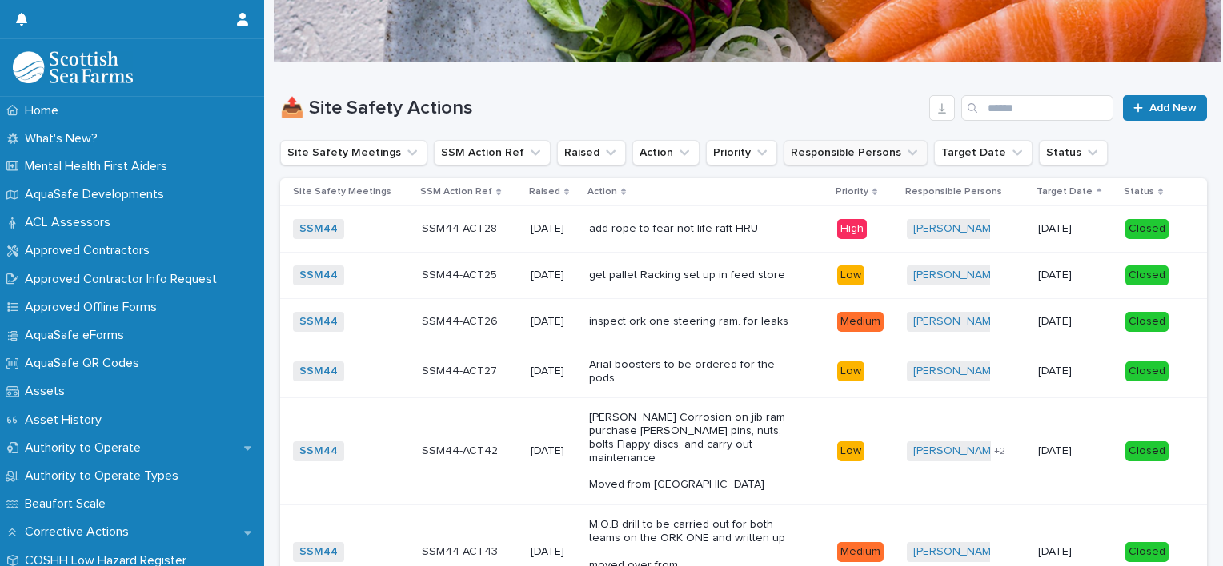
click at [904, 147] on icon "Responsible Persons" at bounding box center [912, 153] width 16 height 16
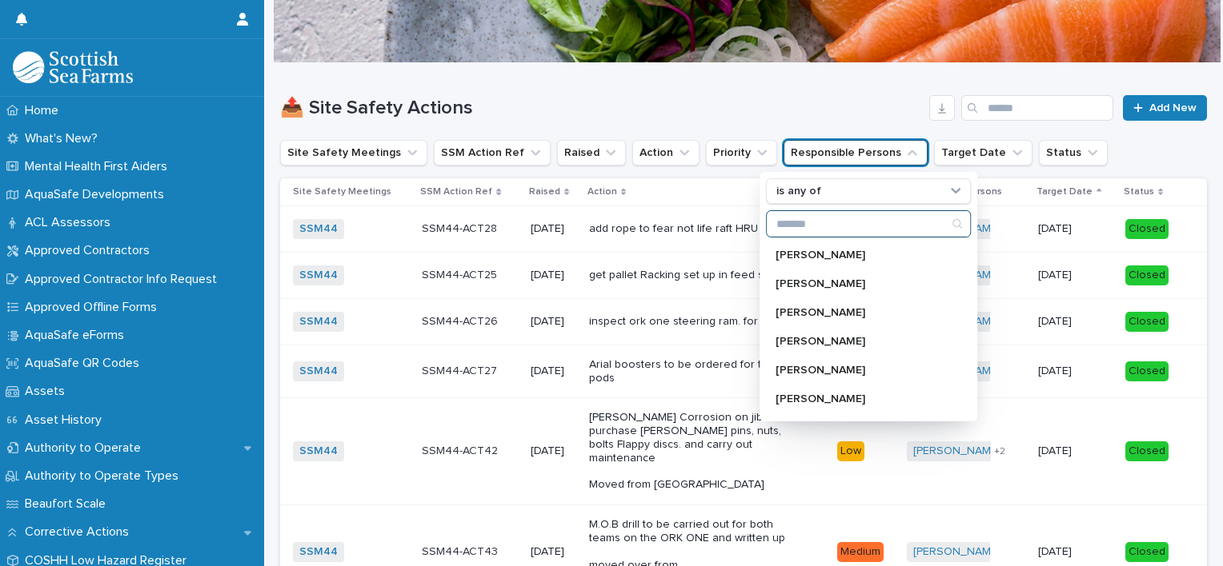
click at [838, 233] on input "Search" at bounding box center [868, 224] width 203 height 26
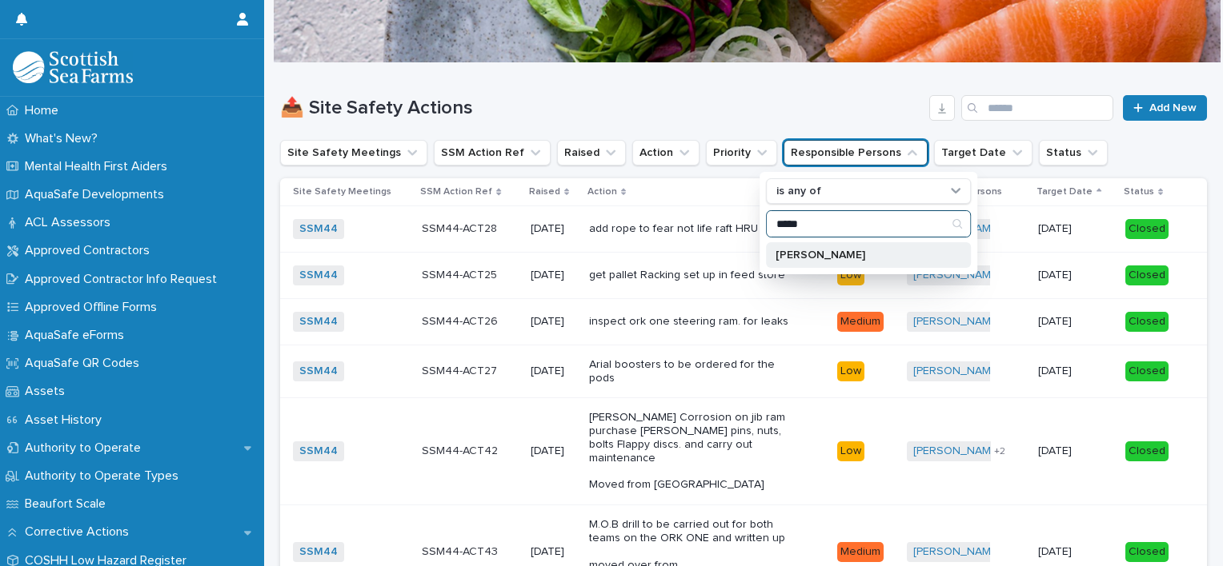
type input "*****"
click at [813, 250] on p "[PERSON_NAME]" at bounding box center [860, 255] width 170 height 11
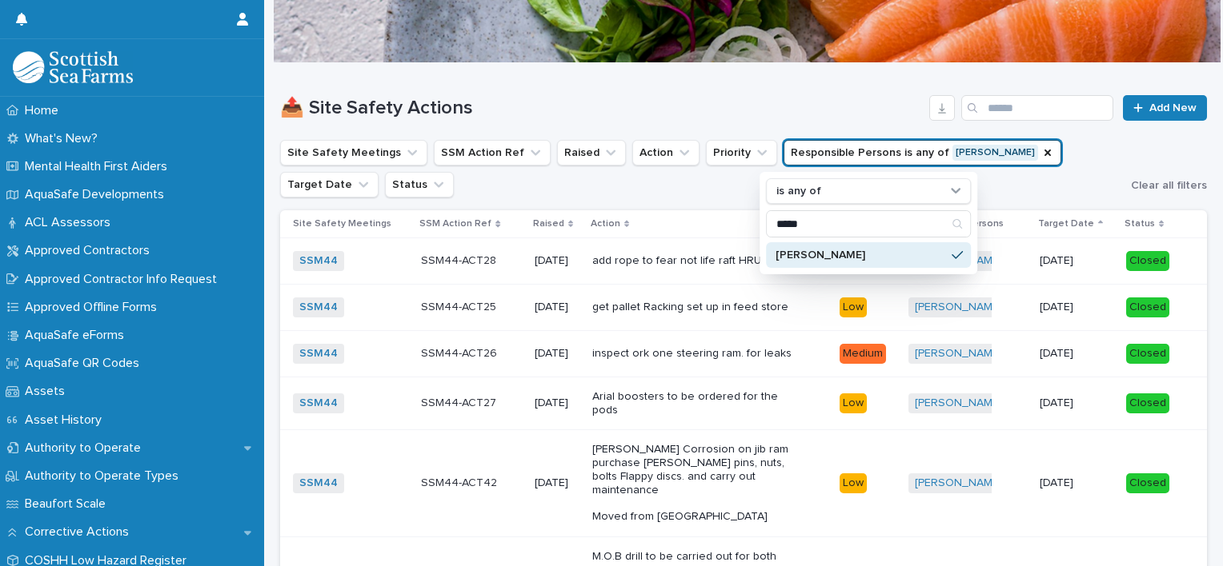
click at [1154, 146] on div "Site Safety Meetings SSM Action Ref Raised Action Priority Responsible Persons …" at bounding box center [743, 169] width 927 height 58
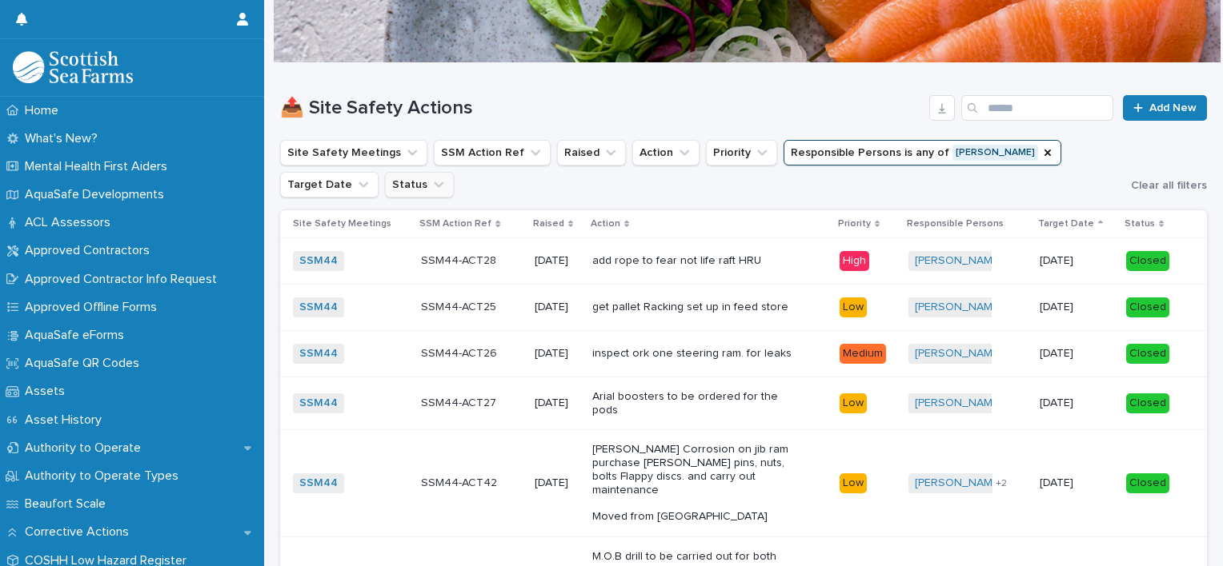
click at [385, 192] on button "Status" at bounding box center [419, 185] width 69 height 26
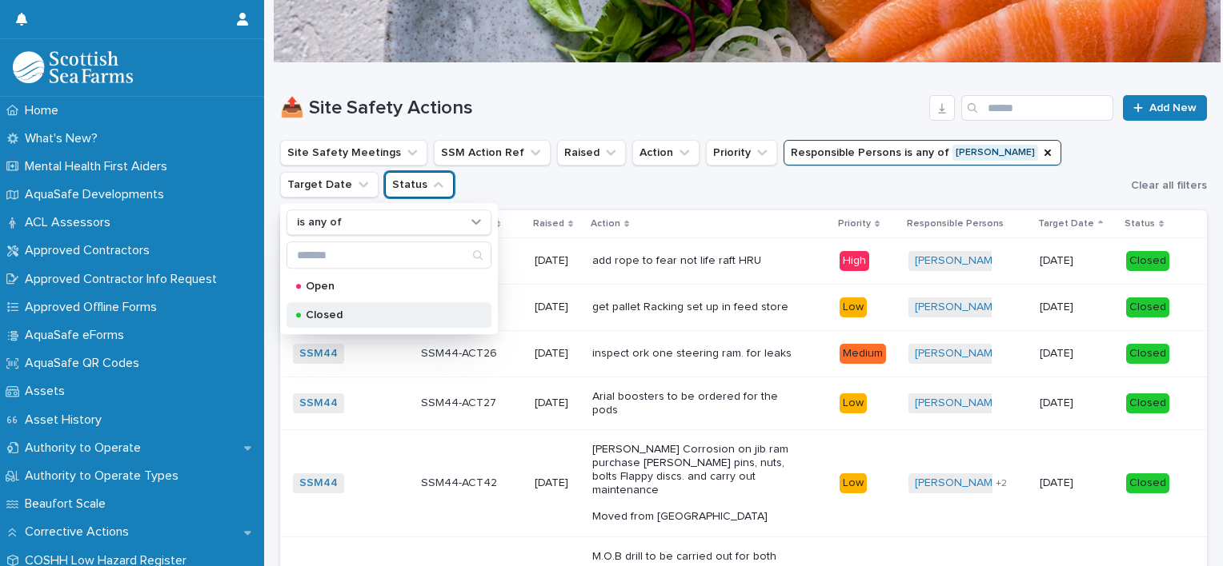
click at [317, 302] on div "Closed" at bounding box center [388, 315] width 205 height 26
click at [520, 182] on icon "Status" at bounding box center [526, 184] width 13 height 13
click at [430, 182] on icon "Status" at bounding box center [438, 185] width 16 height 16
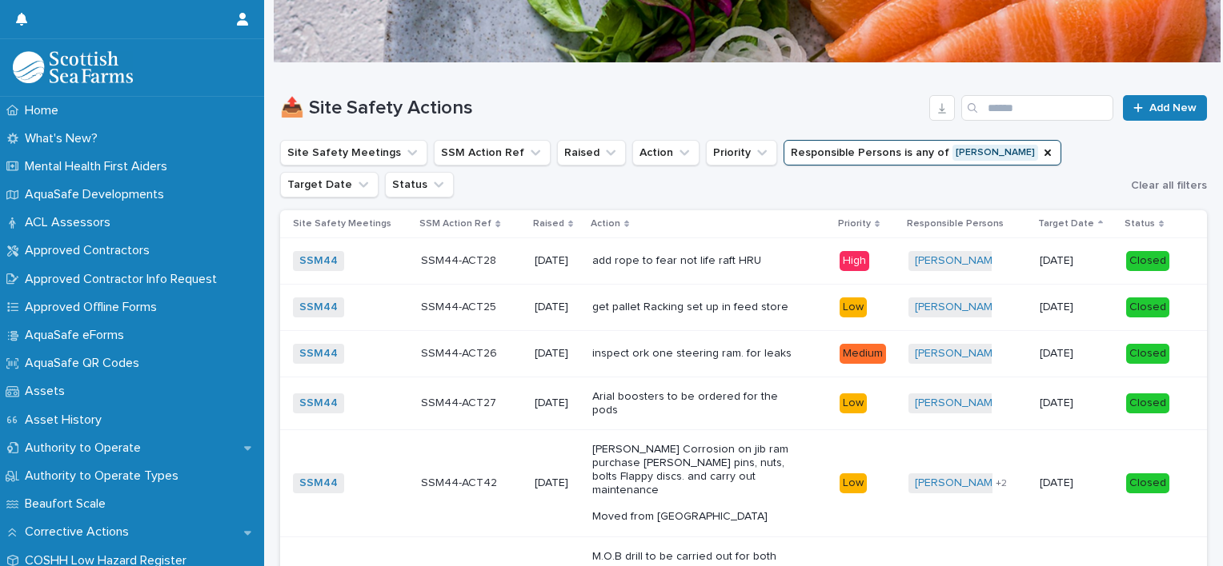
click at [318, 278] on td "SSM44 + 0" at bounding box center [347, 261] width 134 height 46
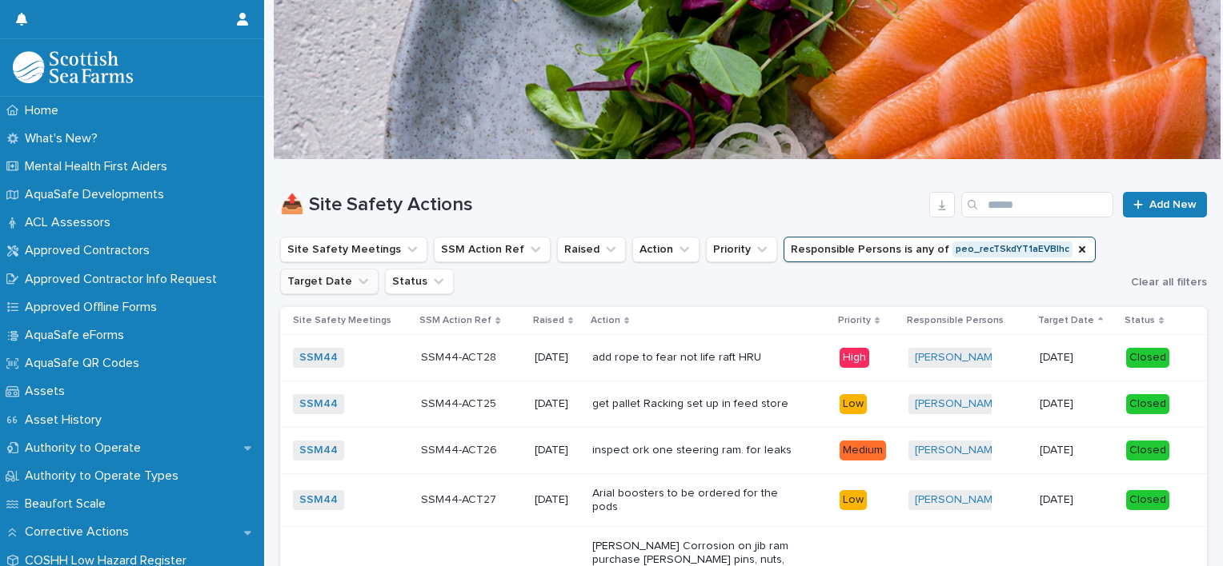
click at [355, 286] on icon "Target Date" at bounding box center [363, 282] width 16 height 16
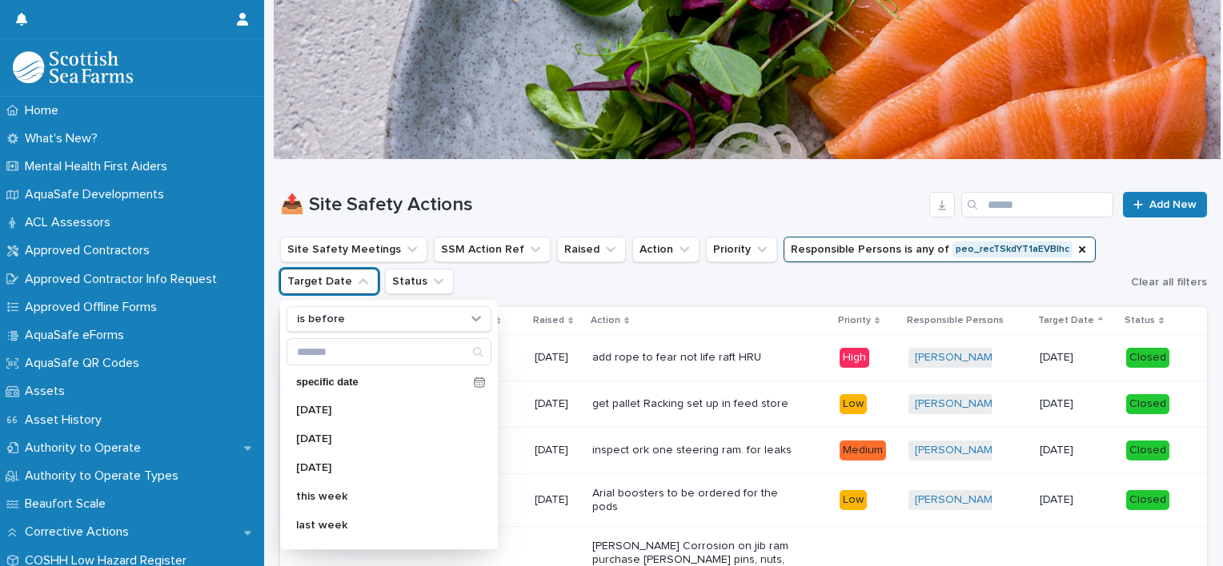
click at [451, 278] on ul "Site Safety Meetings SSM Action Ref Raised Action Priority Responsible Persons …" at bounding box center [702, 266] width 851 height 64
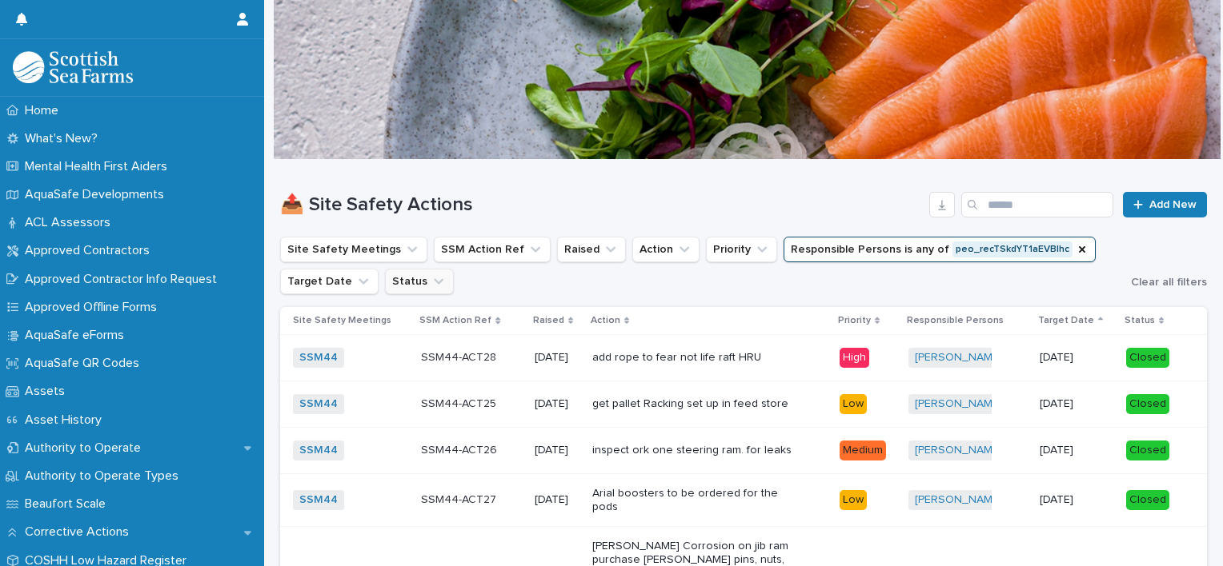
click at [442, 278] on button "Status" at bounding box center [419, 282] width 69 height 26
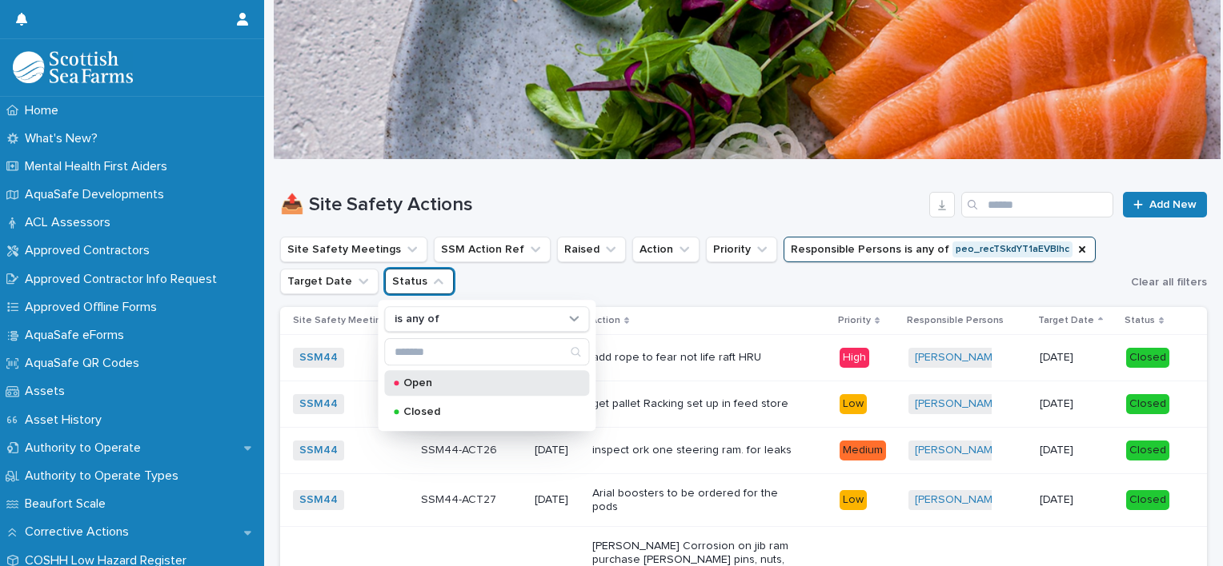
click at [422, 385] on p "Open" at bounding box center [483, 383] width 160 height 11
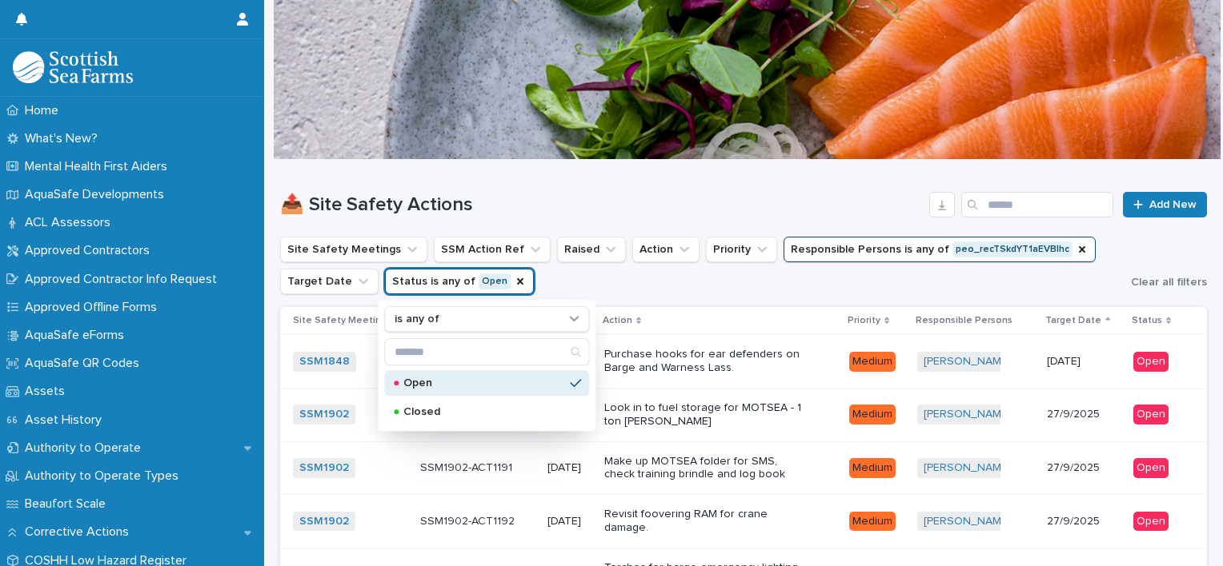
click at [1084, 252] on ul "Site Safety Meetings SSM Action Ref Raised Action Priority Responsible Persons …" at bounding box center [702, 266] width 851 height 64
